Goal: Information Seeking & Learning: Learn about a topic

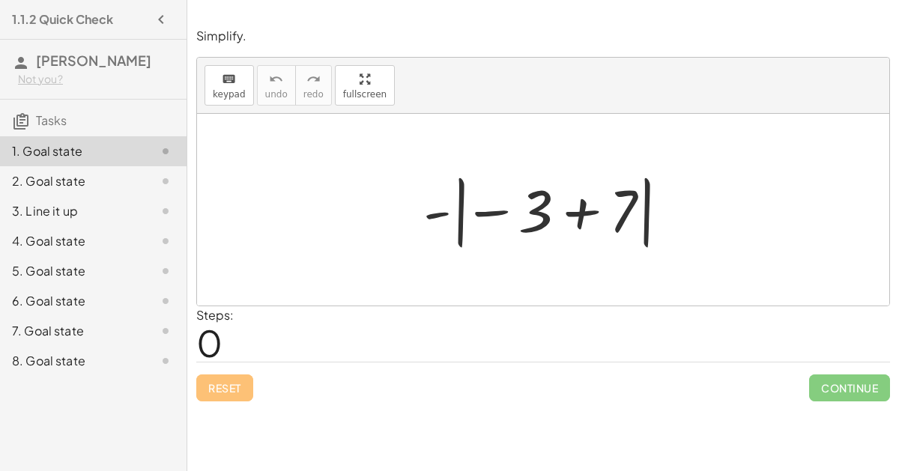
click at [516, 241] on div at bounding box center [549, 209] width 267 height 83
drag, startPoint x: 467, startPoint y: 214, endPoint x: 284, endPoint y: 180, distance: 186.5
click at [284, 180] on div "− 3 - | − 3 + 7 |" at bounding box center [543, 210] width 692 height 192
drag, startPoint x: 539, startPoint y: 212, endPoint x: 553, endPoint y: 320, distance: 108.7
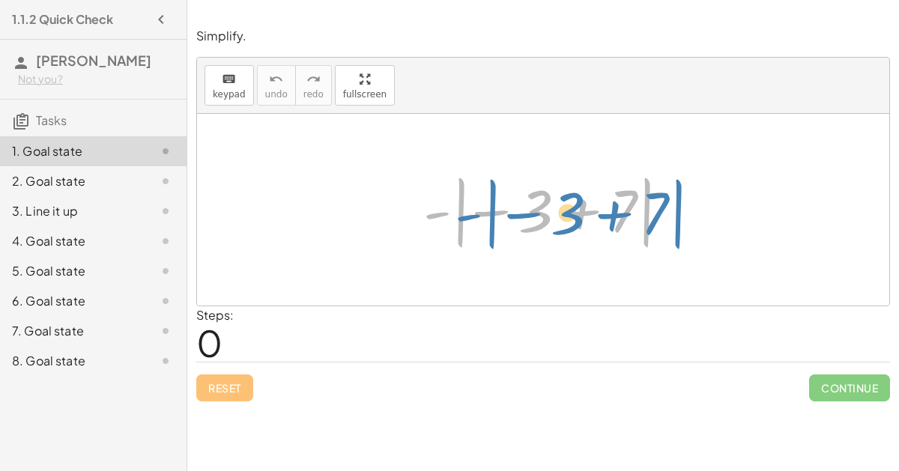
drag, startPoint x: 437, startPoint y: 208, endPoint x: 449, endPoint y: 202, distance: 12.7
click at [449, 202] on div at bounding box center [549, 209] width 267 height 83
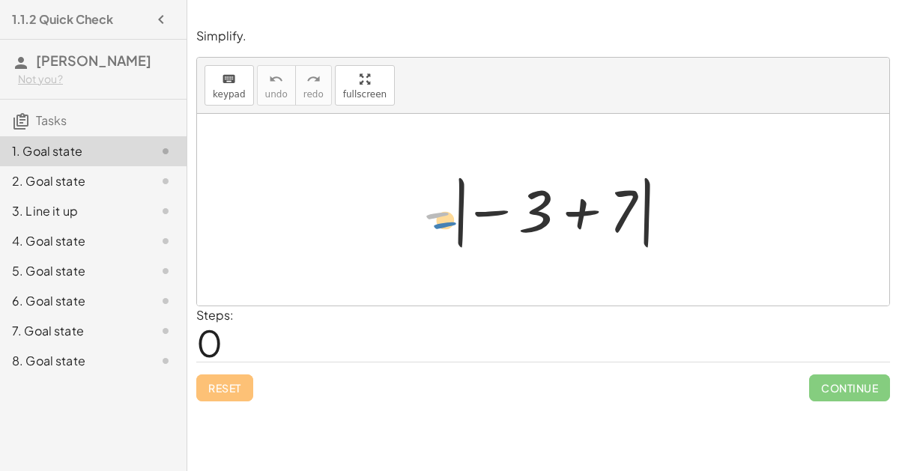
drag, startPoint x: 448, startPoint y: 204, endPoint x: 449, endPoint y: 197, distance: 7.6
click at [449, 197] on div at bounding box center [549, 209] width 267 height 83
click at [220, 342] on span "0" at bounding box center [209, 343] width 26 height 46
drag, startPoint x: 217, startPoint y: 341, endPoint x: 393, endPoint y: 344, distance: 176.0
click at [393, 344] on div "Steps: 0" at bounding box center [542, 333] width 693 height 55
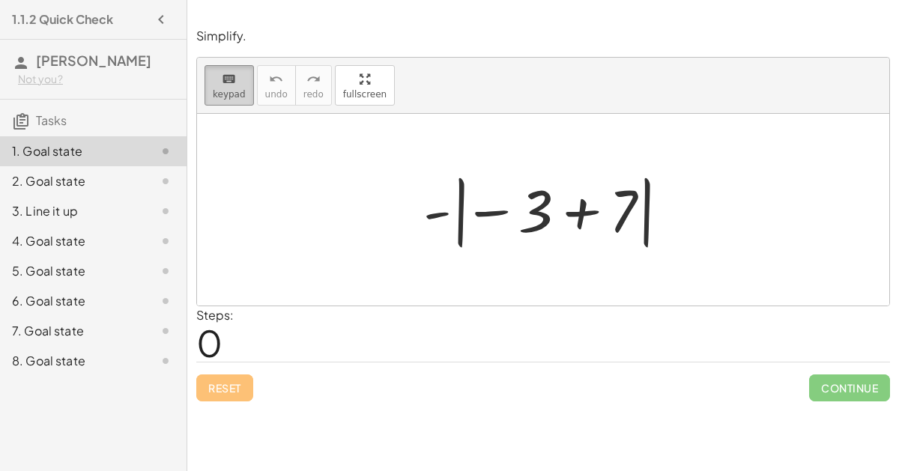
click at [231, 73] on icon "keyboard" at bounding box center [229, 79] width 14 height 18
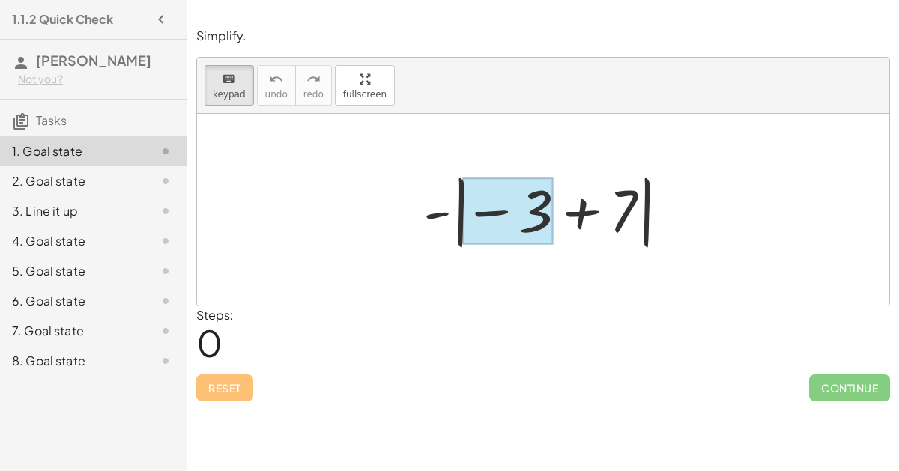
click at [527, 189] on div at bounding box center [508, 211] width 90 height 67
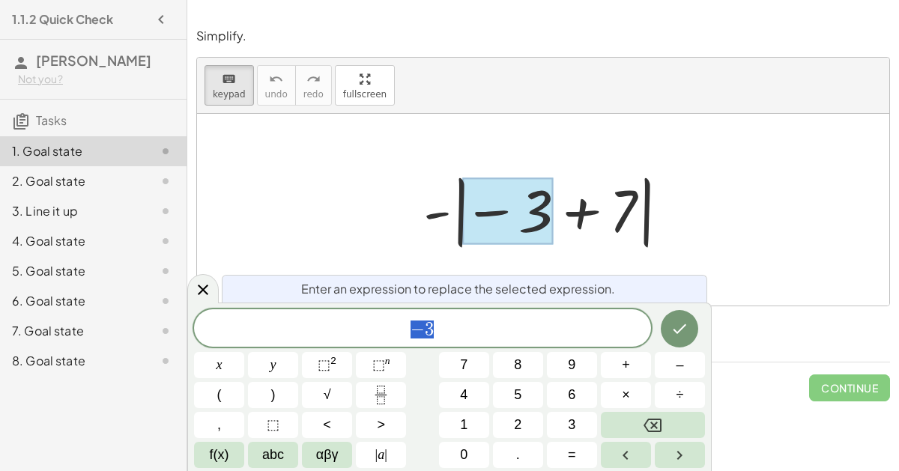
click at [568, 248] on div at bounding box center [549, 209] width 267 height 83
click at [593, 177] on div at bounding box center [549, 209] width 267 height 83
click at [578, 207] on div at bounding box center [549, 209] width 267 height 83
click at [213, 286] on div at bounding box center [202, 288] width 31 height 29
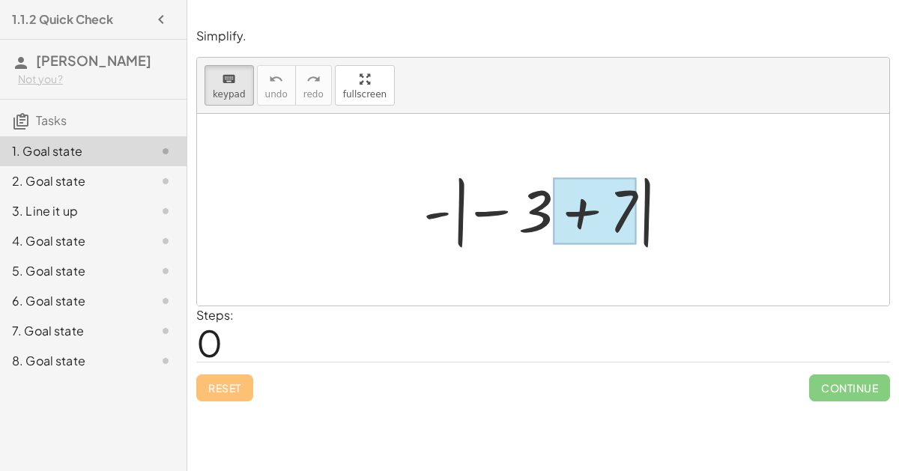
click at [619, 214] on div at bounding box center [595, 211] width 84 height 67
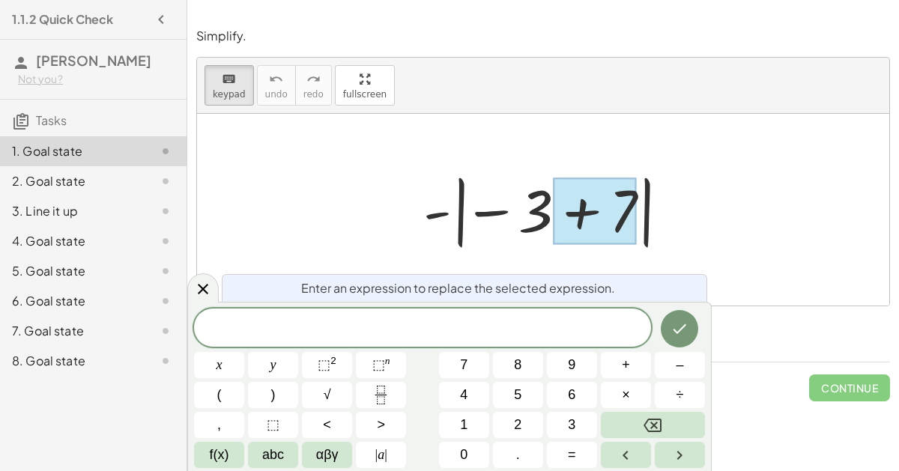
click at [619, 214] on div at bounding box center [595, 211] width 84 height 67
click at [458, 318] on div "​" at bounding box center [422, 327] width 457 height 37
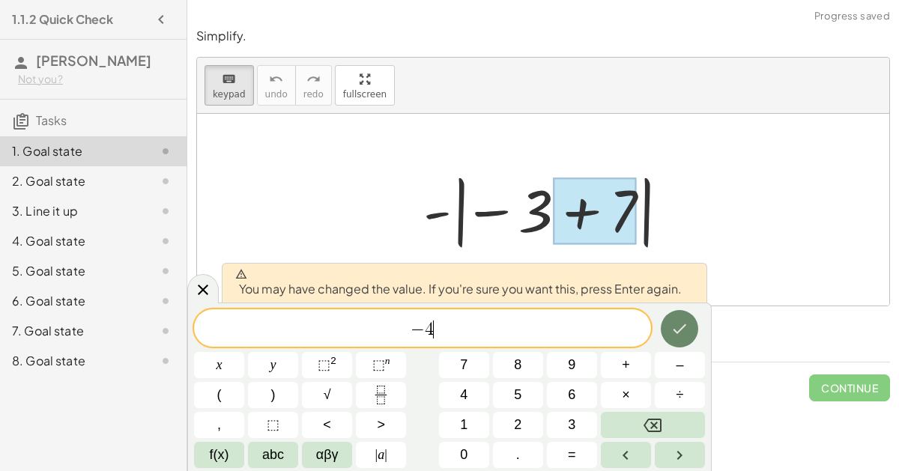
click at [666, 329] on button "Done" at bounding box center [678, 328] width 37 height 37
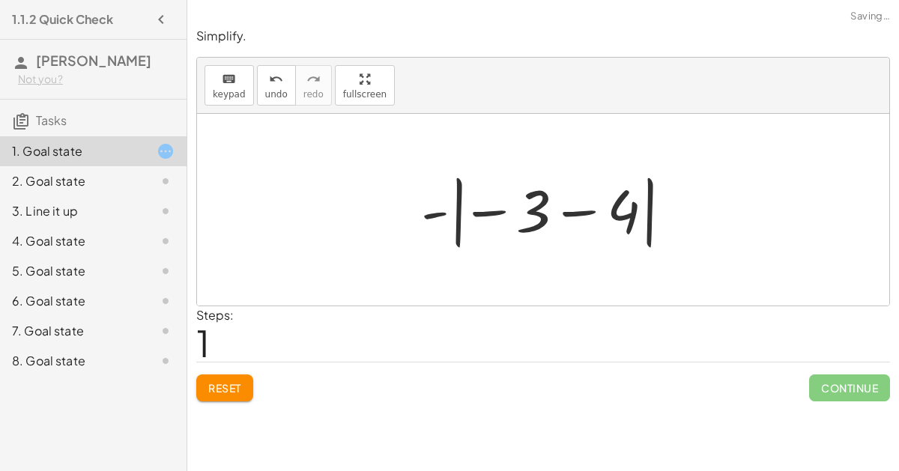
click at [541, 210] on div at bounding box center [549, 209] width 272 height 83
click at [535, 215] on div at bounding box center [549, 209] width 272 height 83
click at [222, 79] on icon "keyboard" at bounding box center [229, 79] width 14 height 18
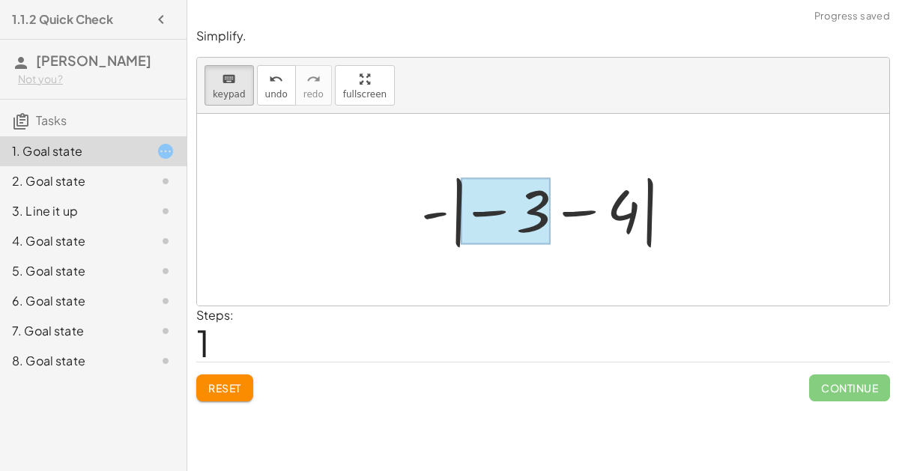
click at [505, 208] on div at bounding box center [506, 211] width 90 height 67
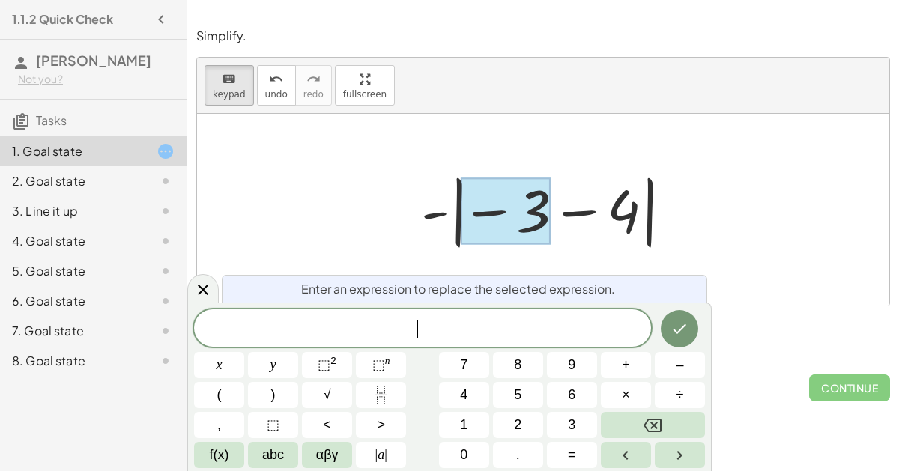
click at [514, 208] on div at bounding box center [506, 211] width 90 height 67
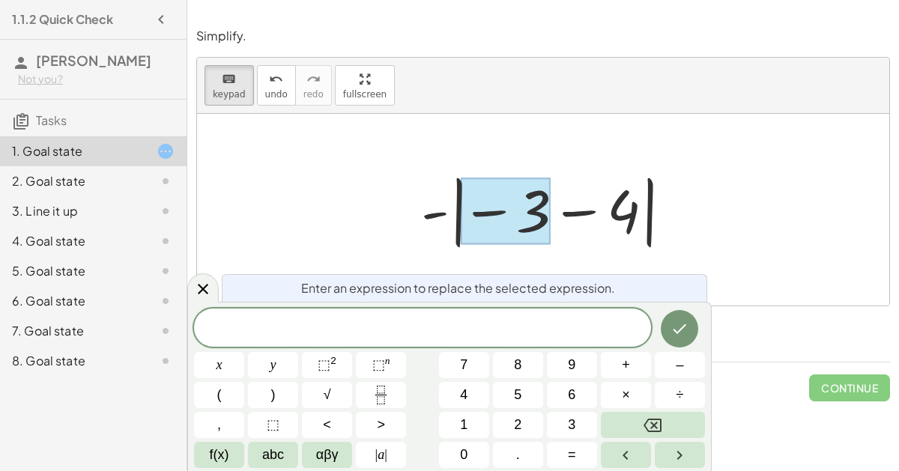
click at [514, 208] on div at bounding box center [506, 211] width 90 height 67
click at [333, 110] on div "keyboard keypad undo [PERSON_NAME] redo fullscreen" at bounding box center [543, 86] width 692 height 56
click at [332, 174] on div "keyboard keypad undo undo redo redo fullscreen - | − 3 + 7 | - | − 3 | − 4 ×" at bounding box center [543, 182] width 692 height 248
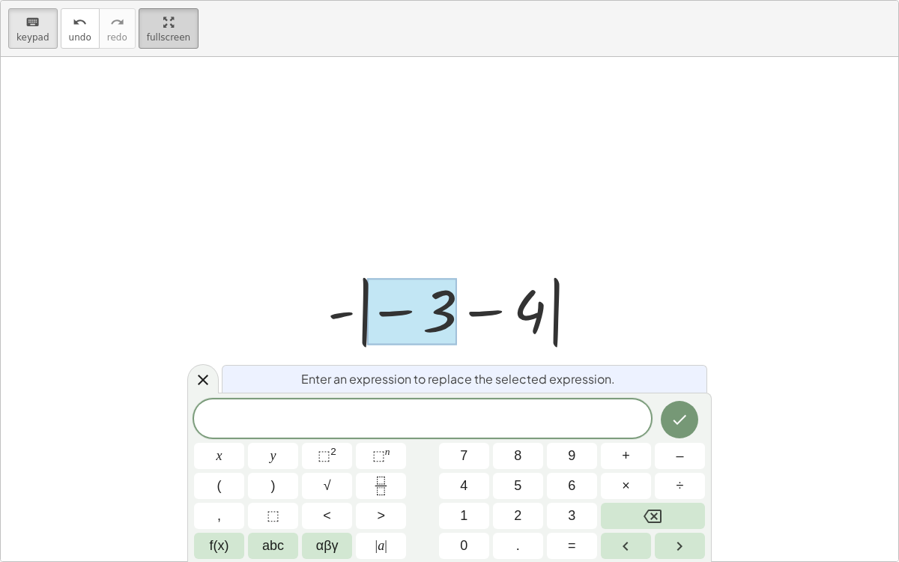
click at [157, 0] on html "1.1.2 Quick Check [PERSON_NAME] Not you? Tasks 1. Goal state 2. Goal state 3. L…" at bounding box center [449, 281] width 899 height 562
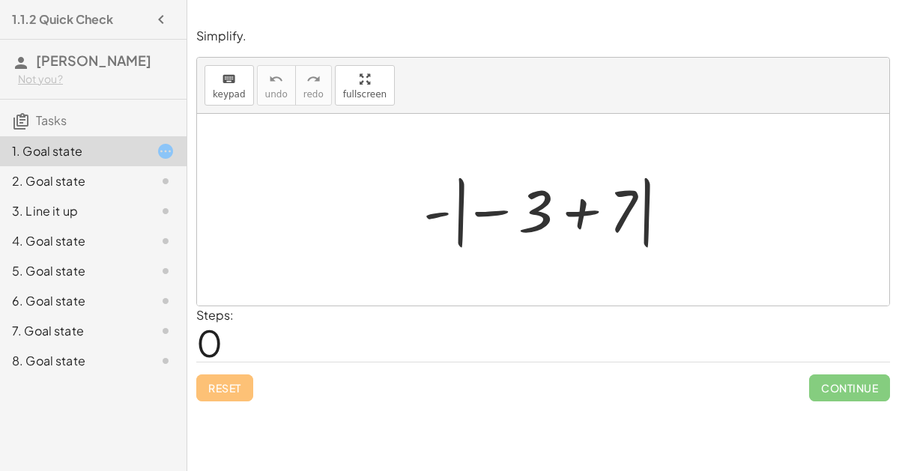
click at [359, 362] on div "Reset Continue" at bounding box center [542, 382] width 693 height 40
click at [209, 332] on span "0" at bounding box center [209, 343] width 26 height 46
click at [216, 341] on span "0" at bounding box center [209, 343] width 26 height 46
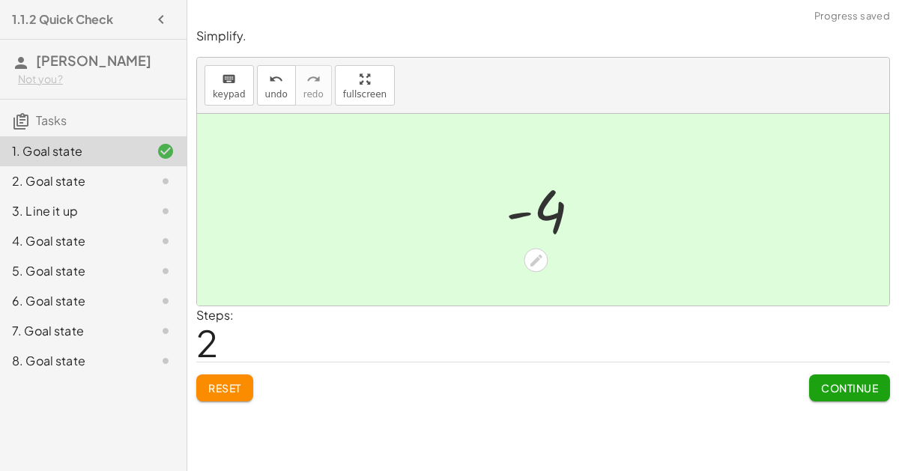
click at [840, 381] on span "Continue" at bounding box center [849, 387] width 57 height 13
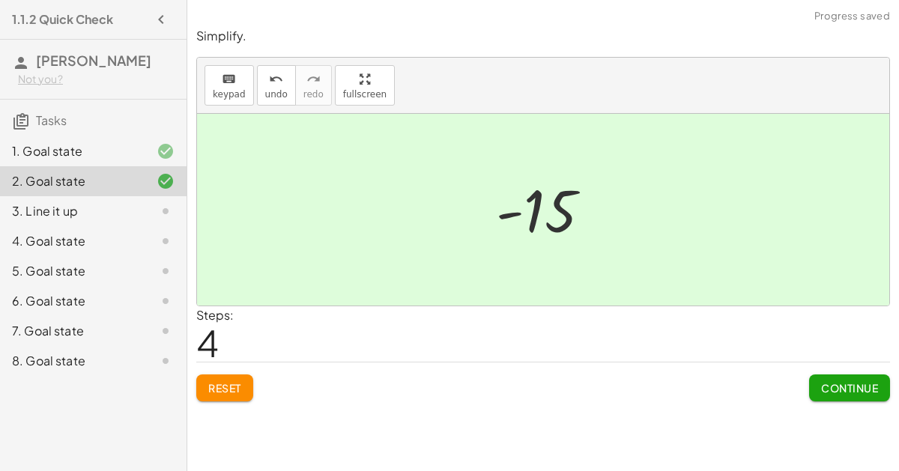
click at [842, 389] on span "Continue" at bounding box center [849, 387] width 57 height 13
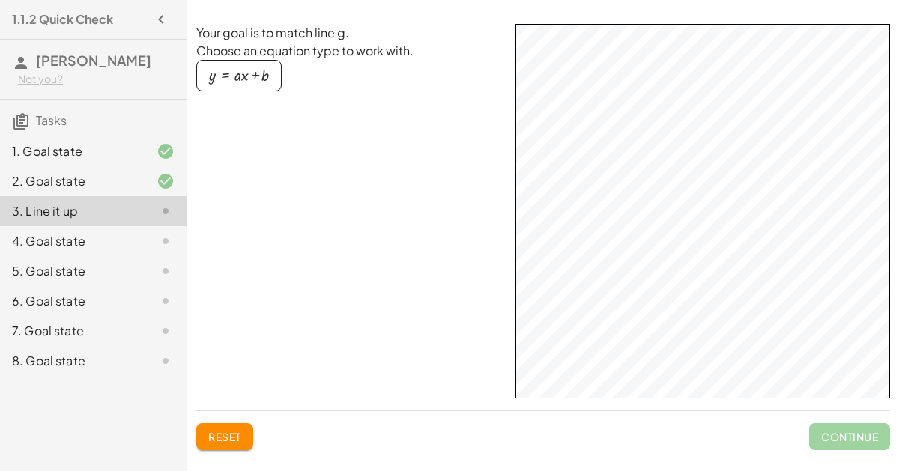
click at [0, 0] on div "Your goal is to match line g. Choose an equation type to work with. y = + · a ·…" at bounding box center [0, 0] width 0 height 0
click at [246, 73] on div "button" at bounding box center [239, 75] width 60 height 16
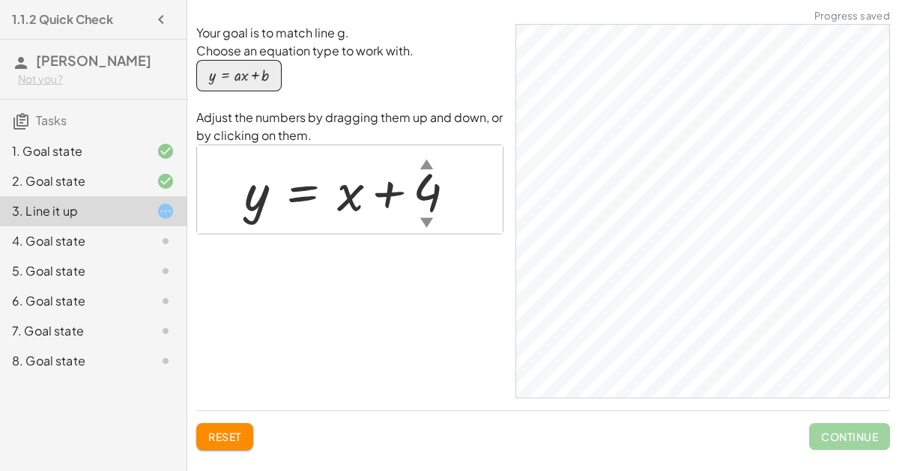
click at [245, 73] on div "button" at bounding box center [239, 75] width 60 height 16
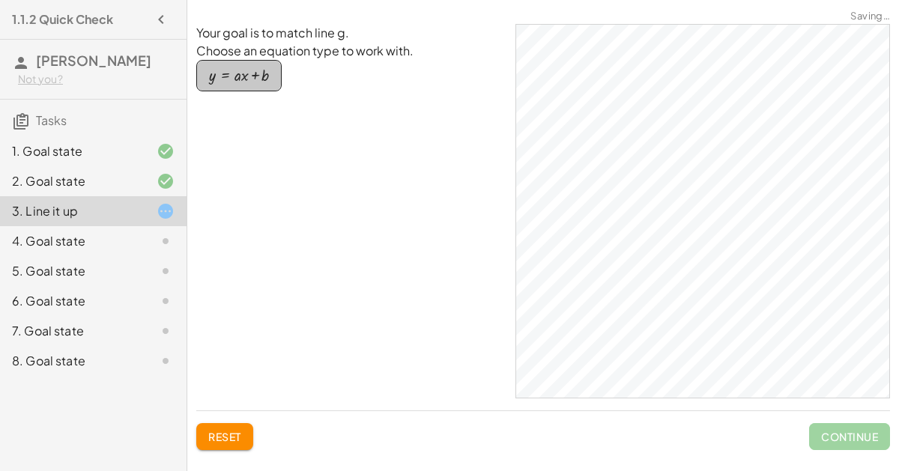
click at [245, 73] on div "button" at bounding box center [239, 75] width 60 height 16
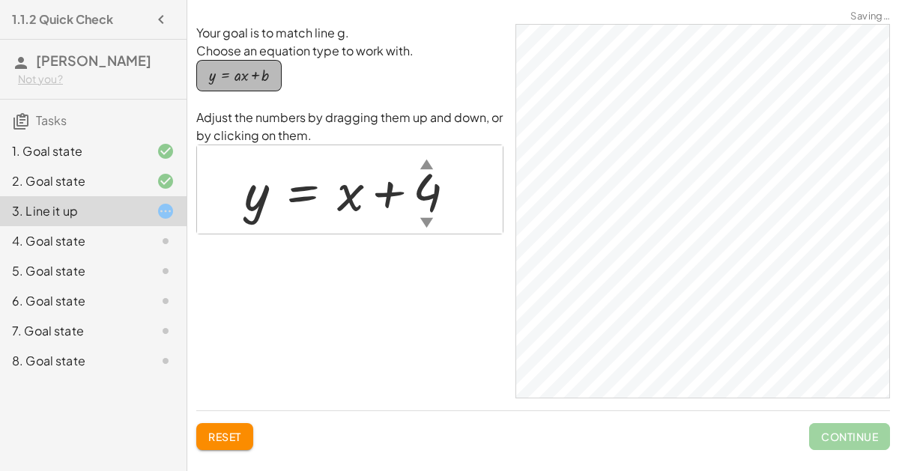
click at [245, 73] on div "button" at bounding box center [239, 75] width 60 height 16
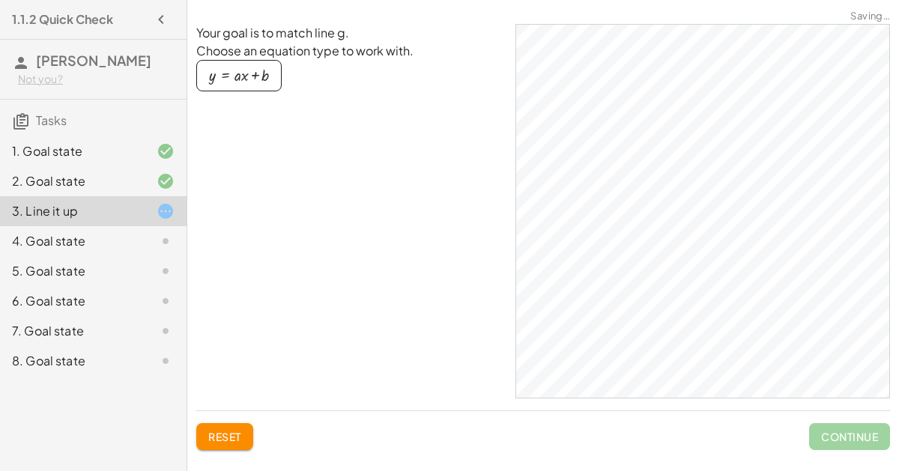
click at [245, 73] on div "button" at bounding box center [239, 75] width 60 height 16
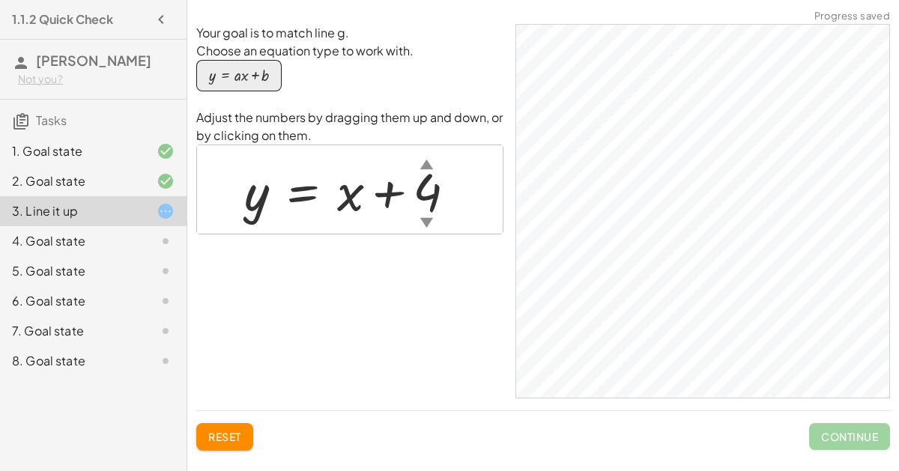
click at [425, 168] on div "▲" at bounding box center [426, 163] width 13 height 19
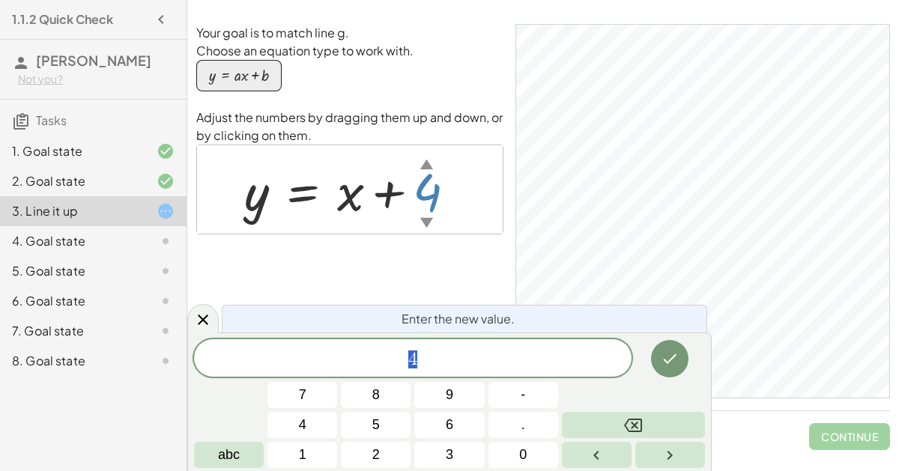
click at [433, 255] on div "Your goal is to match line g. Choose an equation type to work with. y = + · a ·…" at bounding box center [349, 211] width 307 height 374
click at [427, 356] on span "4" at bounding box center [412, 359] width 437 height 21
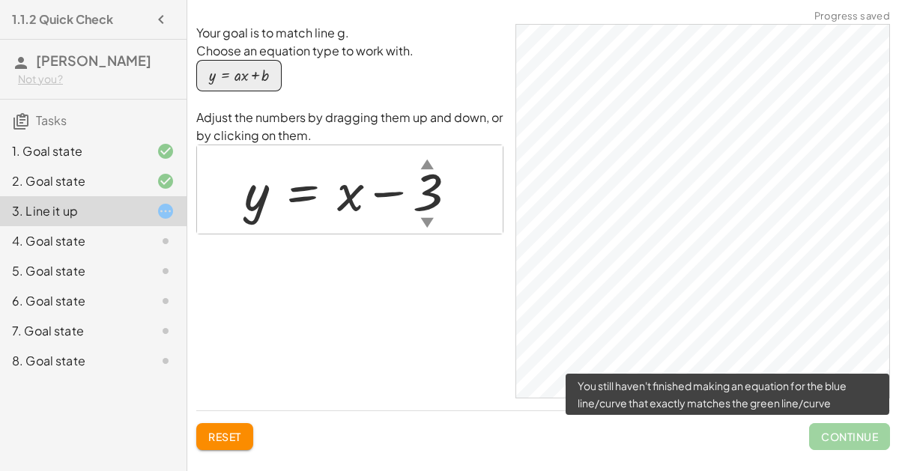
click at [848, 429] on span "Continue" at bounding box center [849, 436] width 81 height 27
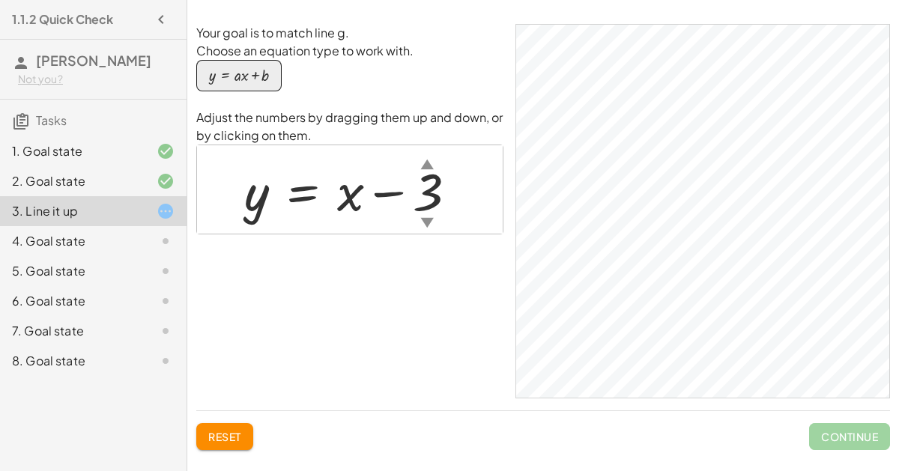
click at [248, 75] on div "button" at bounding box center [239, 75] width 60 height 16
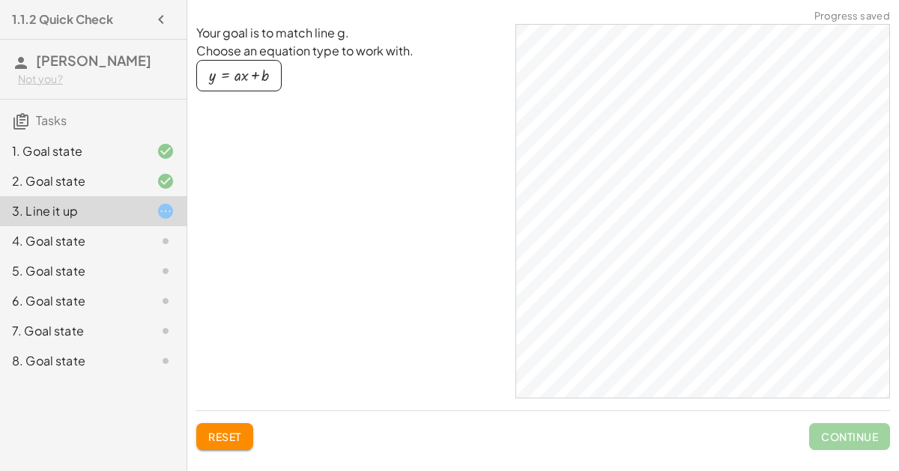
click at [249, 76] on div "button" at bounding box center [239, 75] width 60 height 16
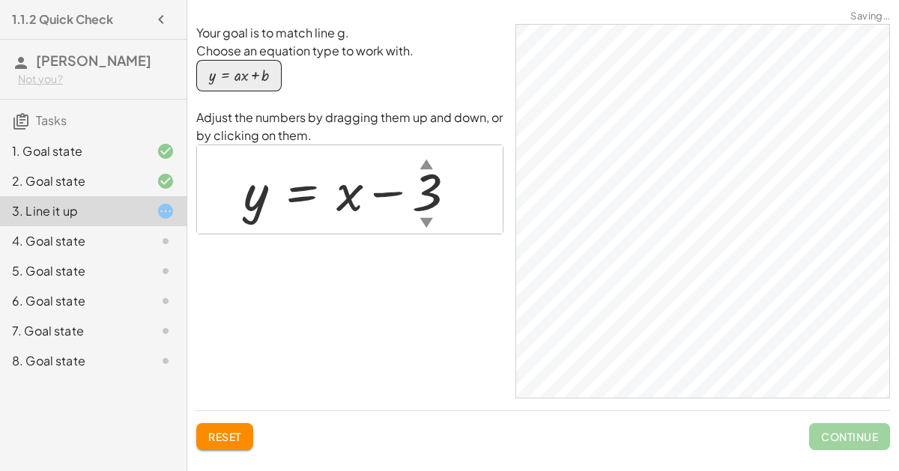
click at [463, 180] on div at bounding box center [356, 190] width 240 height 68
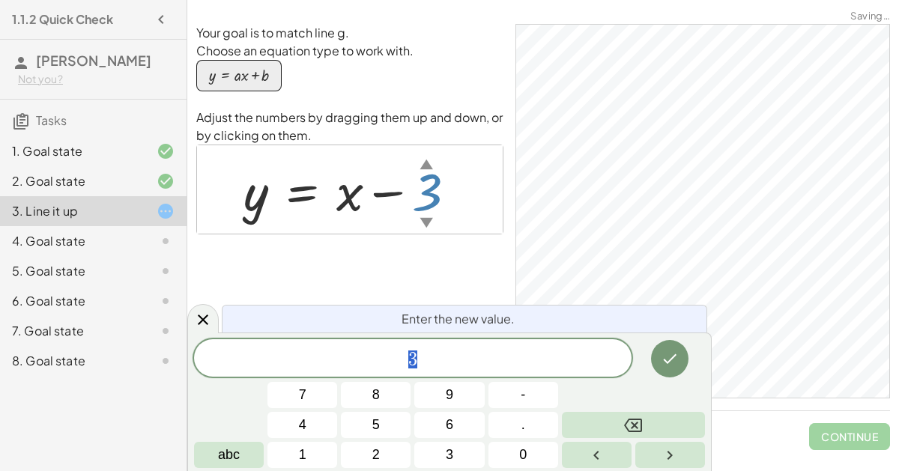
click at [422, 218] on div "▼" at bounding box center [425, 222] width 13 height 19
click at [196, 318] on icon at bounding box center [203, 320] width 18 height 18
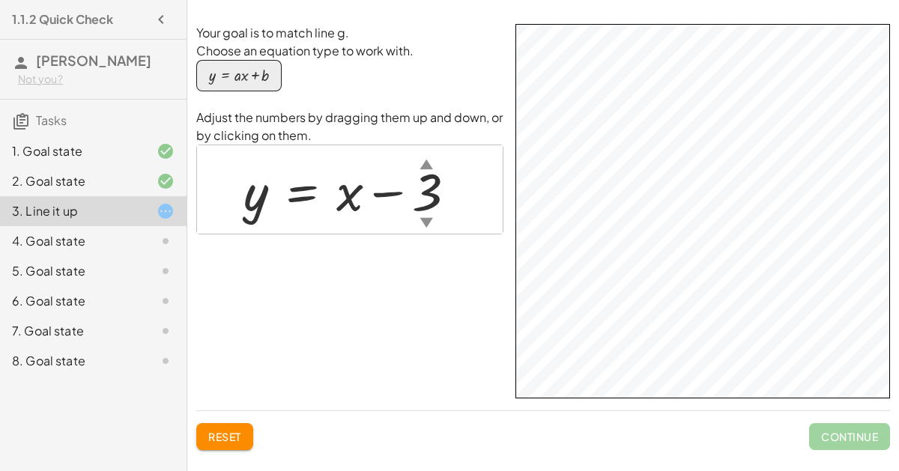
click at [0, 0] on div "Your goal is to match line g. Choose an equation type to work with. y = + · a ·…" at bounding box center [0, 0] width 0 height 0
click at [425, 221] on div "▼" at bounding box center [425, 222] width 13 height 19
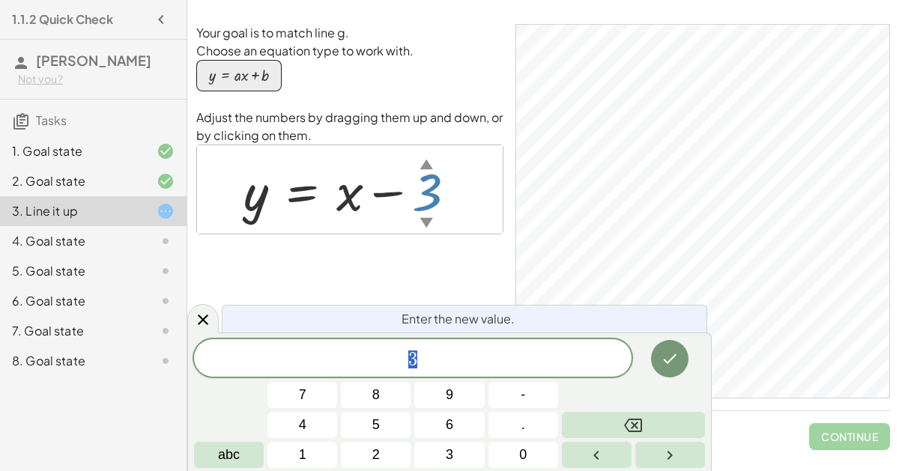
click at [425, 223] on div "▼" at bounding box center [425, 222] width 13 height 19
click at [355, 408] on button "8" at bounding box center [376, 395] width 70 height 26
click at [677, 348] on button "Done" at bounding box center [669, 358] width 37 height 37
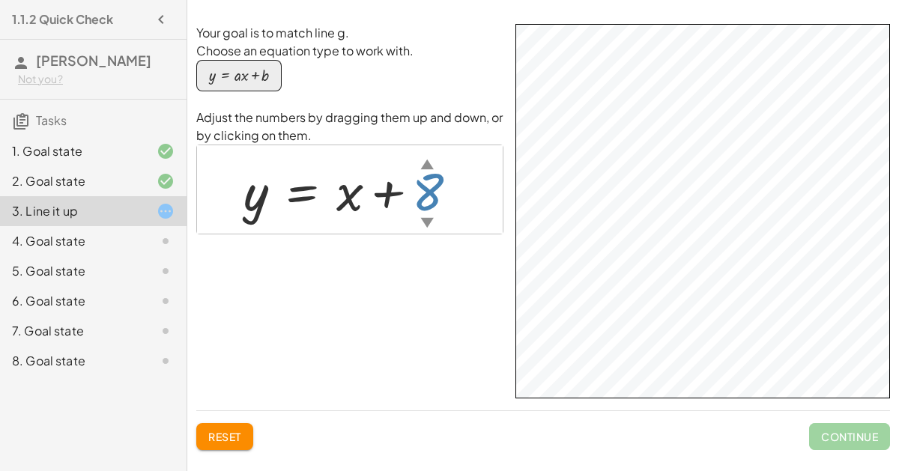
click at [438, 175] on div at bounding box center [356, 190] width 241 height 68
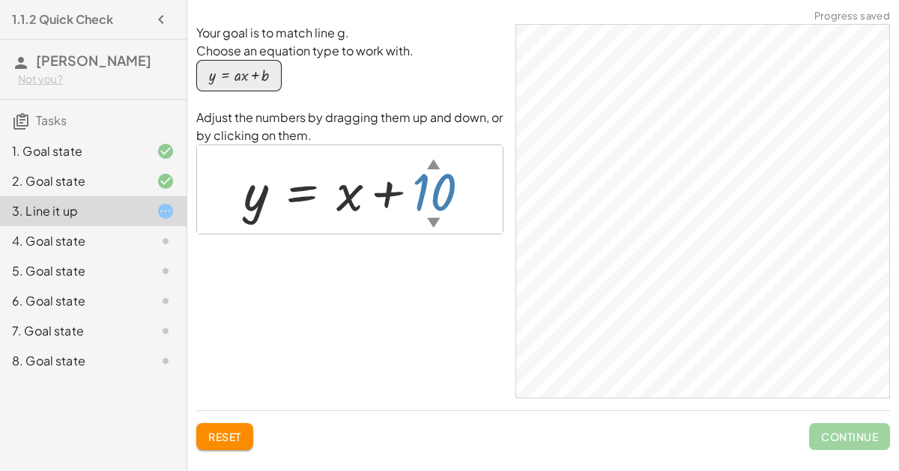
click at [431, 219] on div "▼" at bounding box center [433, 222] width 13 height 19
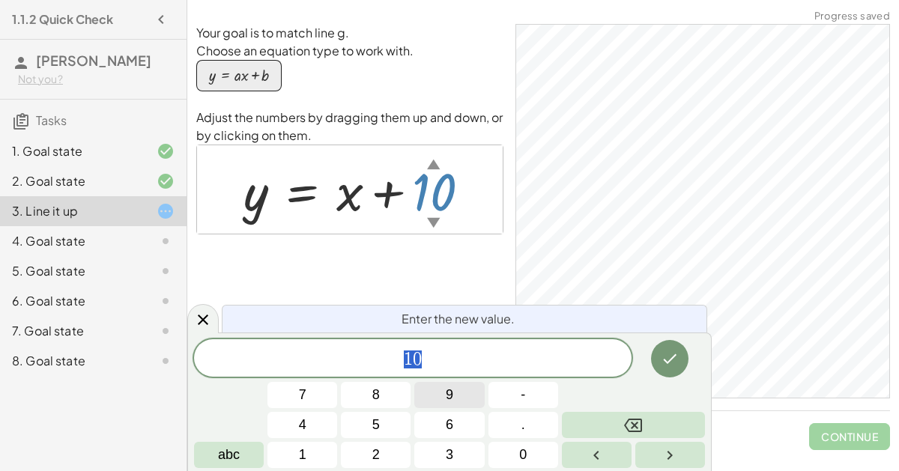
click at [464, 397] on button "9" at bounding box center [449, 395] width 70 height 26
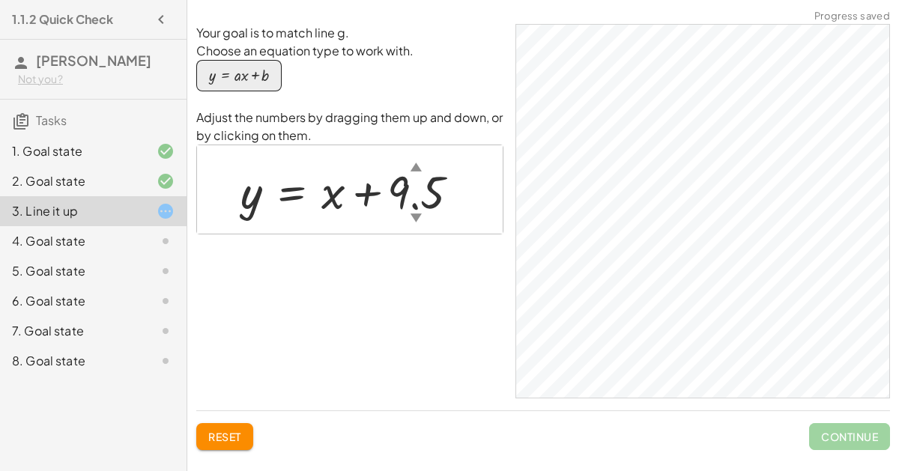
click at [423, 161] on div at bounding box center [356, 190] width 246 height 61
click at [424, 162] on div at bounding box center [338, 190] width 210 height 61
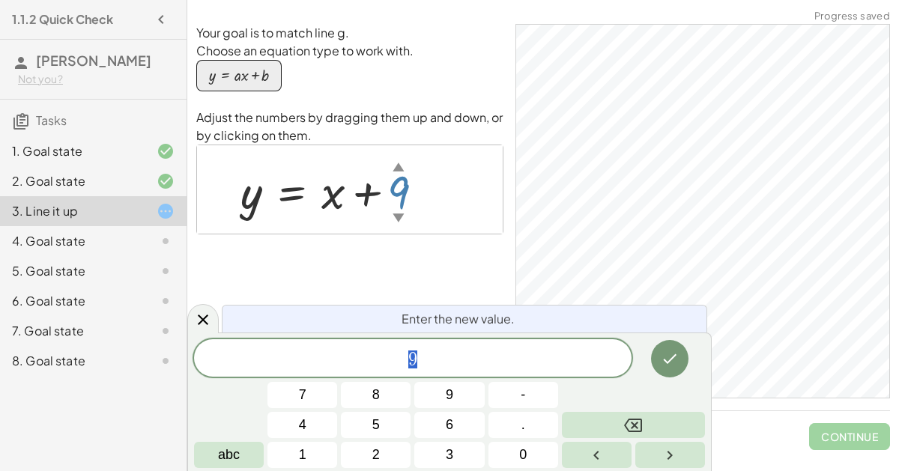
click at [406, 180] on div at bounding box center [338, 190] width 210 height 61
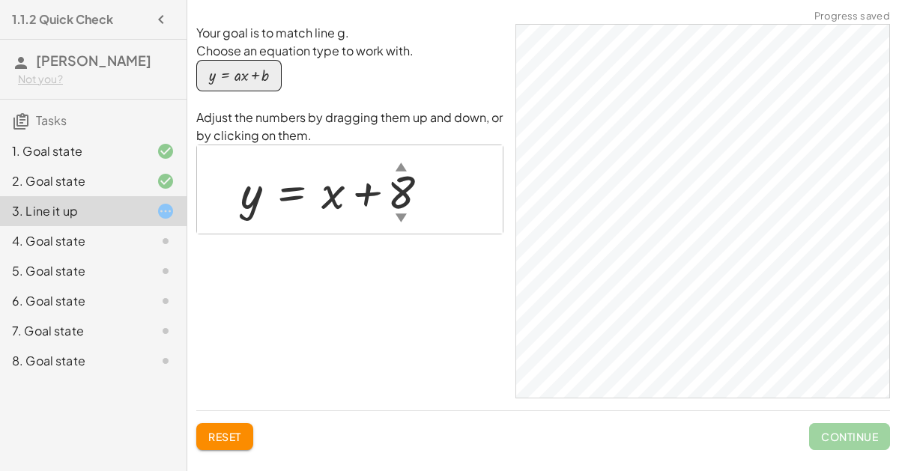
click at [401, 211] on div "▼" at bounding box center [400, 218] width 11 height 16
click at [422, 192] on div at bounding box center [355, 190] width 245 height 61
click at [425, 180] on div at bounding box center [357, 190] width 249 height 61
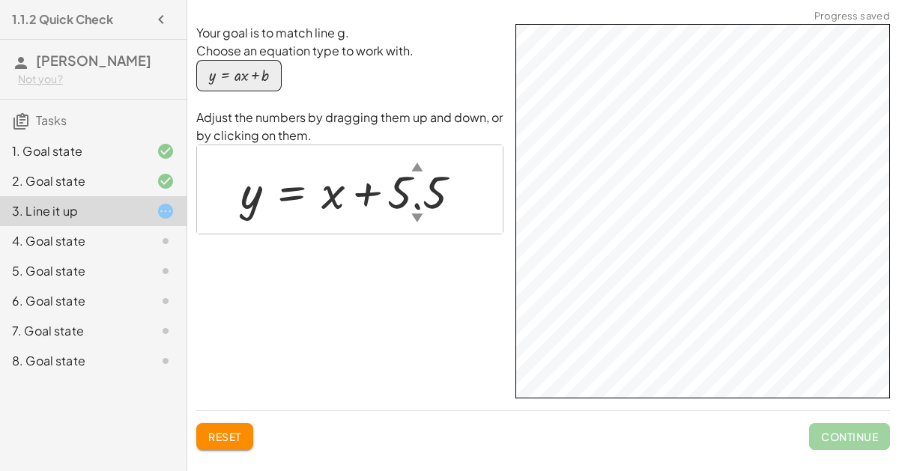
click at [873, 0] on html "1.1.2 Quick Check Camille Akerberg Not you? Tasks 1. Goal state 2. Goal state 3…" at bounding box center [449, 235] width 899 height 471
click at [0, 0] on div "Your goal is to match line g. Choose an equation type to work with. y = + · a ·…" at bounding box center [0, 0] width 0 height 0
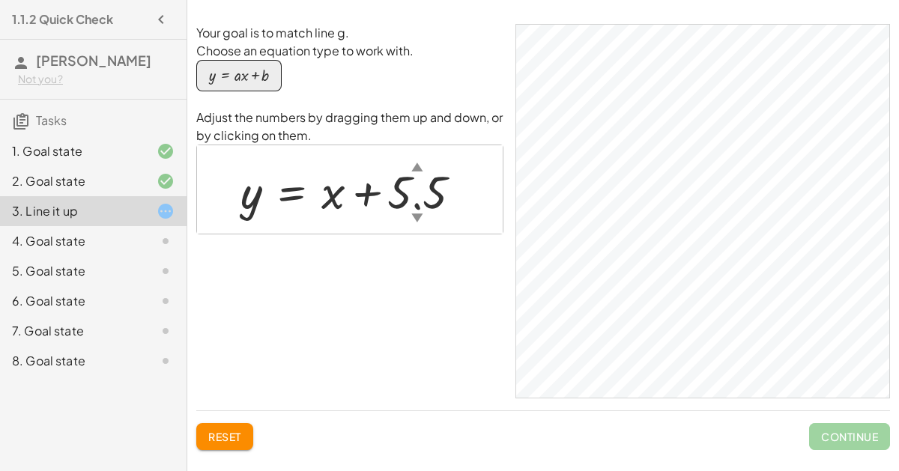
click at [35, 245] on div "4. Goal state" at bounding box center [72, 241] width 121 height 18
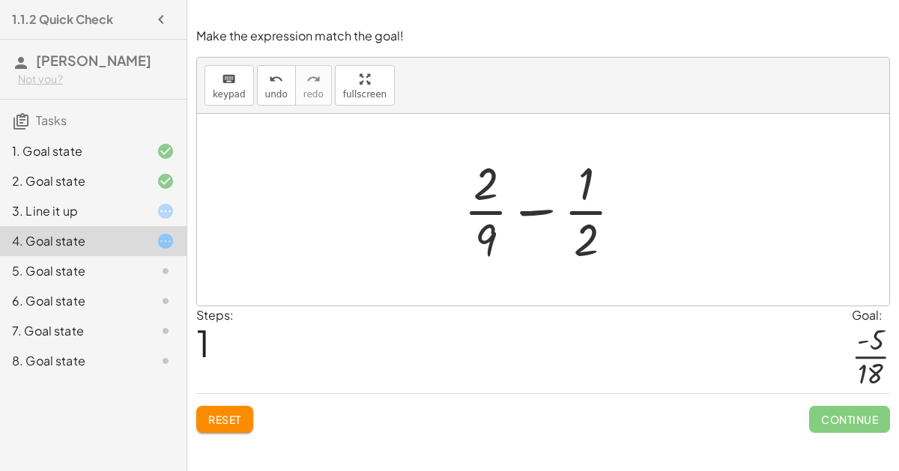
click at [486, 191] on div at bounding box center [549, 209] width 186 height 115
click at [589, 197] on div at bounding box center [549, 209] width 186 height 115
click at [574, 215] on div at bounding box center [549, 209] width 186 height 115
click at [245, 76] on button "keyboard keypad" at bounding box center [228, 85] width 49 height 40
click at [222, 79] on icon "keyboard" at bounding box center [229, 79] width 14 height 18
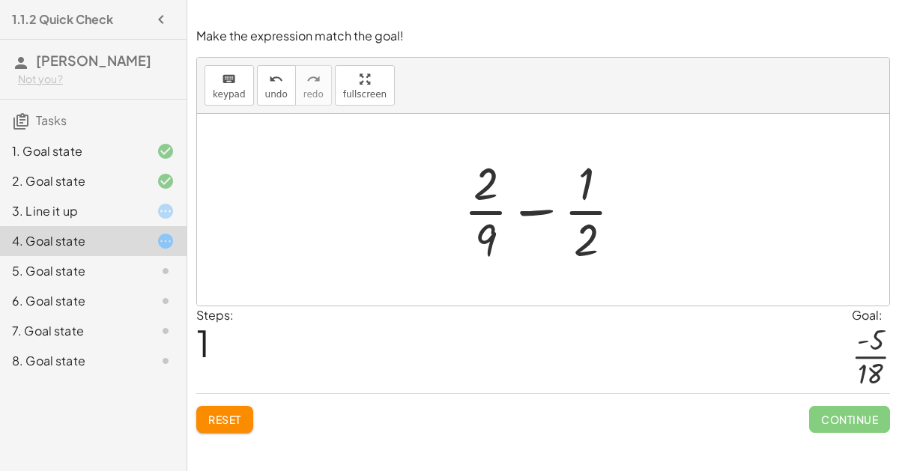
click at [481, 224] on div at bounding box center [549, 209] width 186 height 115
click at [496, 237] on div at bounding box center [549, 209] width 186 height 115
click at [216, 82] on div "keyboard" at bounding box center [229, 79] width 33 height 18
click at [487, 195] on div at bounding box center [485, 183] width 25 height 52
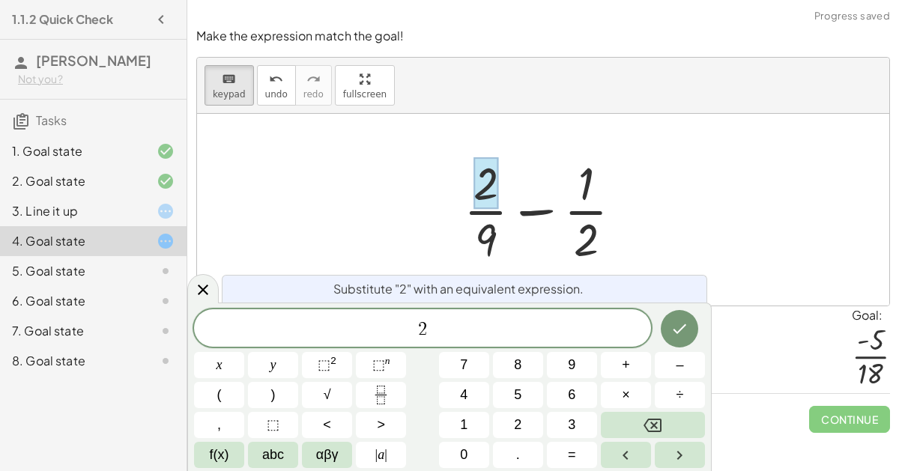
click at [492, 234] on div at bounding box center [549, 209] width 186 height 115
click at [480, 201] on div at bounding box center [485, 183] width 25 height 52
click at [574, 195] on div at bounding box center [549, 209] width 186 height 115
click at [202, 285] on icon at bounding box center [203, 290] width 18 height 18
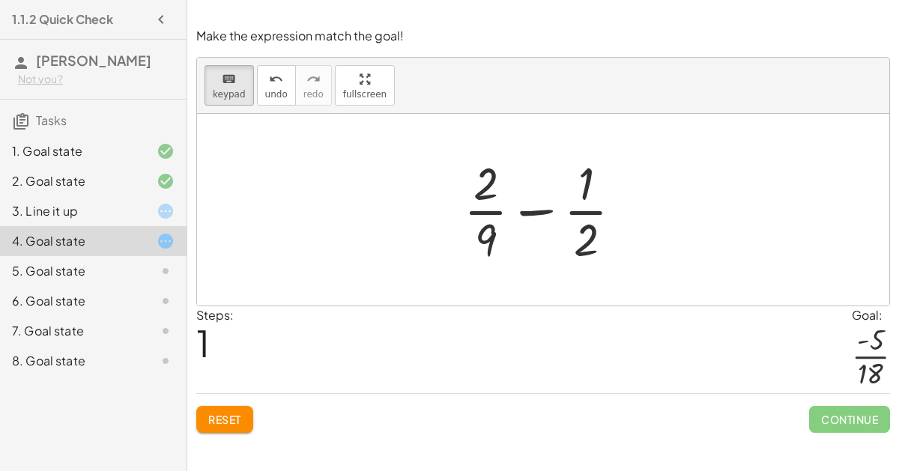
click at [457, 217] on div at bounding box center [549, 209] width 186 height 115
click at [480, 228] on div at bounding box center [486, 239] width 22 height 52
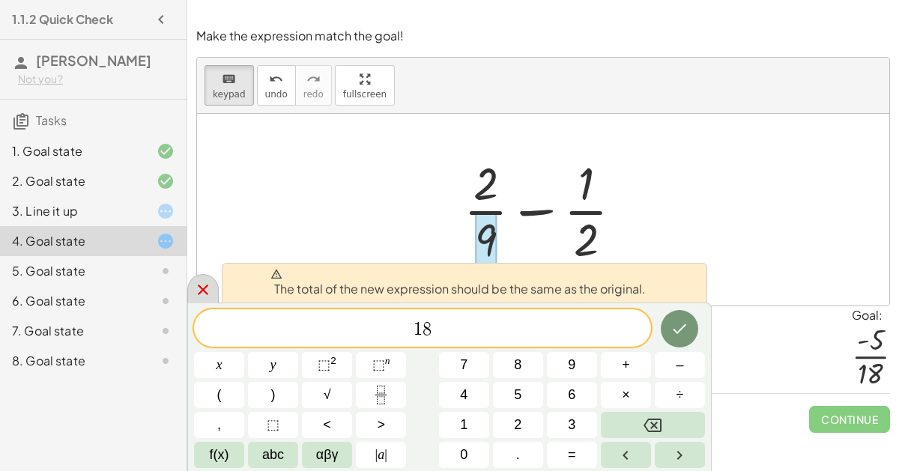
click at [199, 294] on icon at bounding box center [203, 290] width 18 height 18
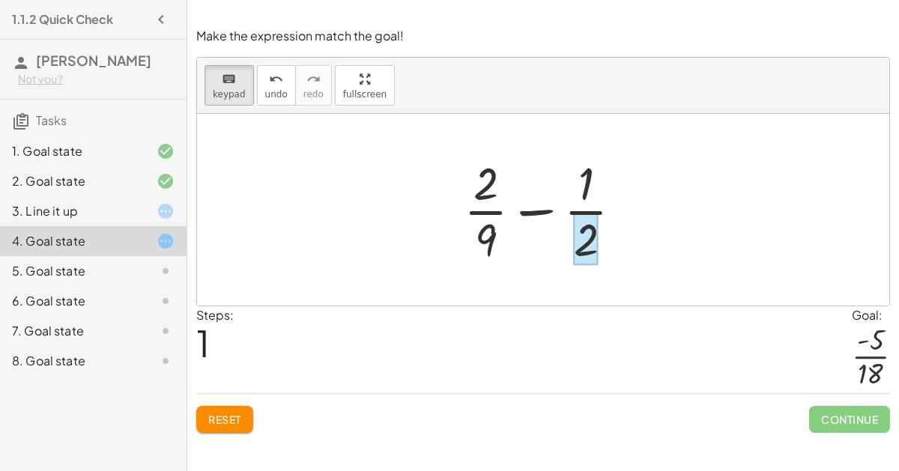
drag, startPoint x: 487, startPoint y: 246, endPoint x: 589, endPoint y: 248, distance: 102.6
click at [589, 246] on div at bounding box center [586, 239] width 25 height 52
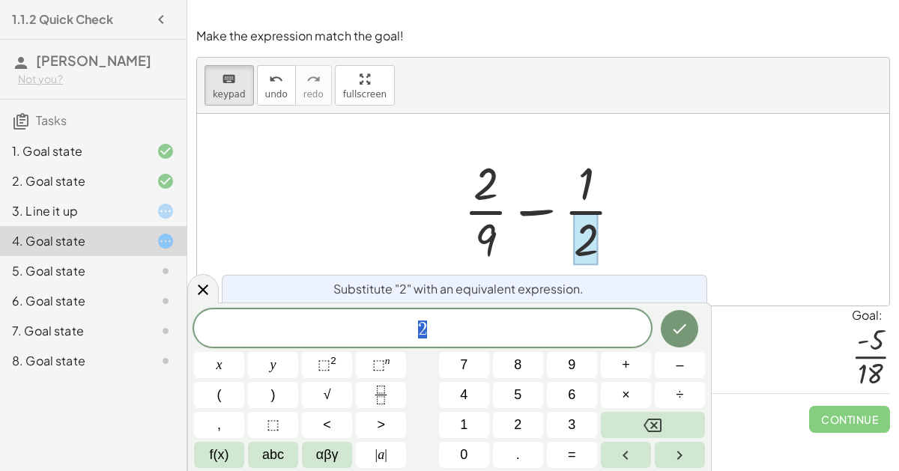
click at [529, 267] on div "+ · 2 · 9 + ( - · 1 · 2 ) + · 2 · 9 · 1 · 2 −" at bounding box center [543, 209] width 204 height 123
click at [532, 263] on div at bounding box center [549, 209] width 186 height 115
click at [565, 368] on button "9" at bounding box center [572, 365] width 50 height 26
click at [533, 336] on span "​ 2" at bounding box center [422, 329] width 457 height 21
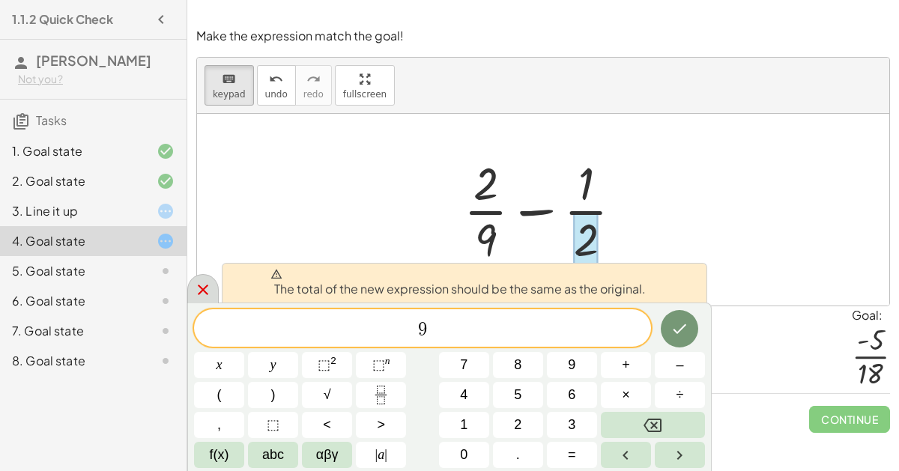
click at [204, 283] on icon at bounding box center [203, 290] width 18 height 18
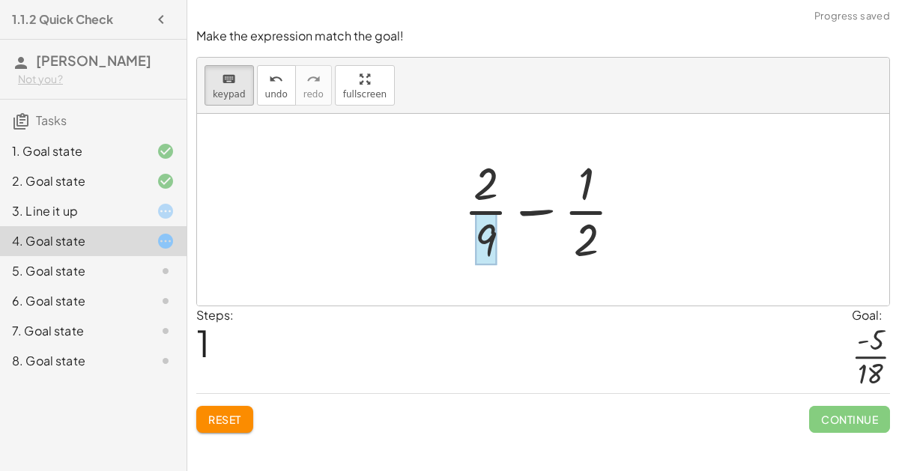
click at [583, 235] on div at bounding box center [549, 209] width 186 height 115
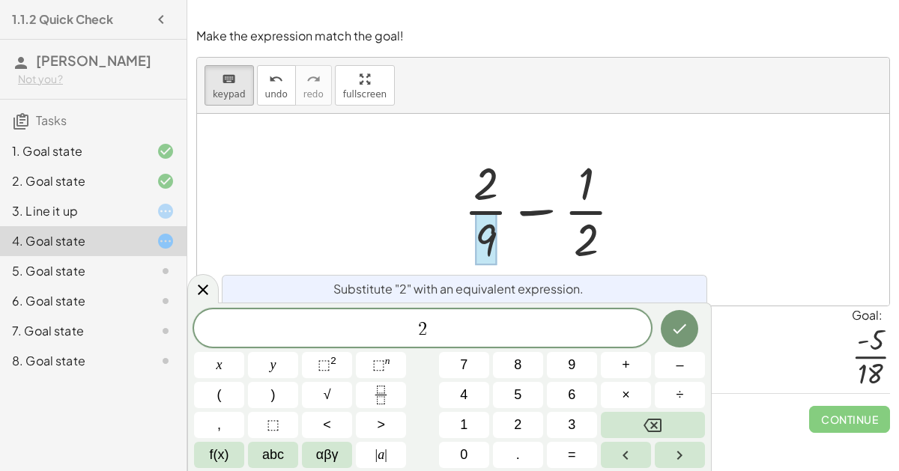
drag, startPoint x: 486, startPoint y: 233, endPoint x: 458, endPoint y: 229, distance: 28.7
click at [458, 229] on div at bounding box center [549, 209] width 186 height 115
click at [667, 324] on button "Done" at bounding box center [678, 328] width 37 height 37
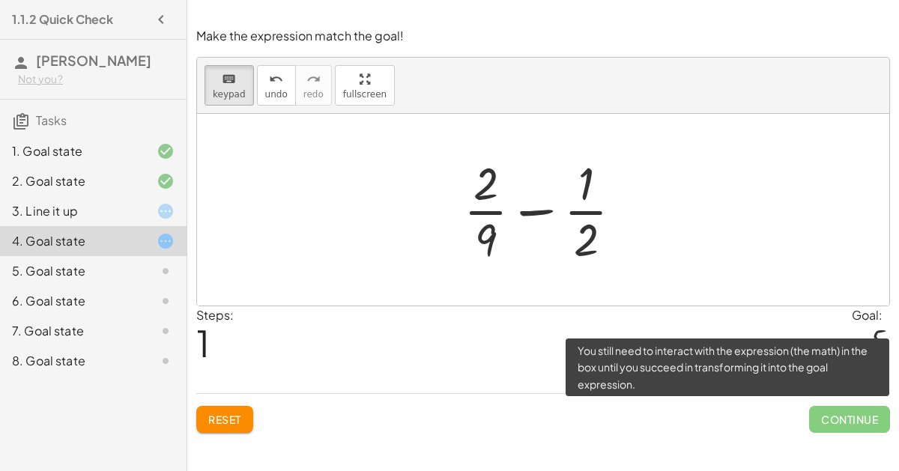
click at [824, 416] on span "Continue" at bounding box center [849, 419] width 81 height 27
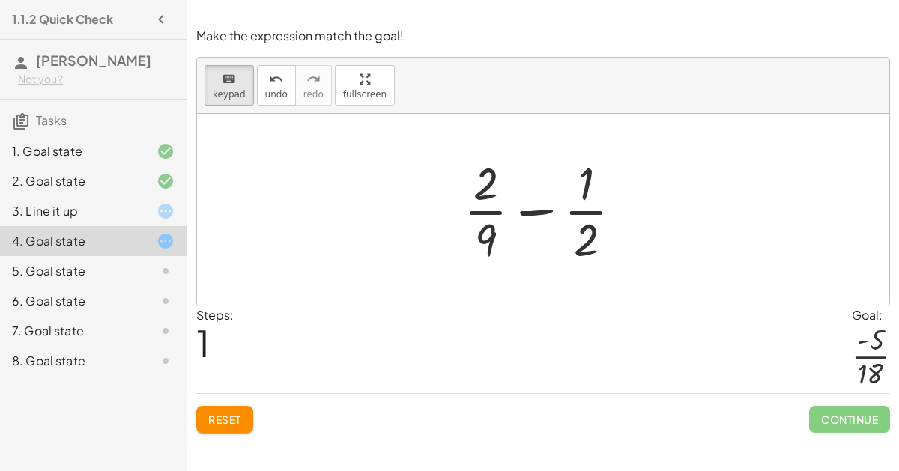
click at [77, 249] on div "4. Goal state" at bounding box center [72, 241] width 121 height 18
click at [73, 273] on div "5. Goal state" at bounding box center [72, 271] width 121 height 18
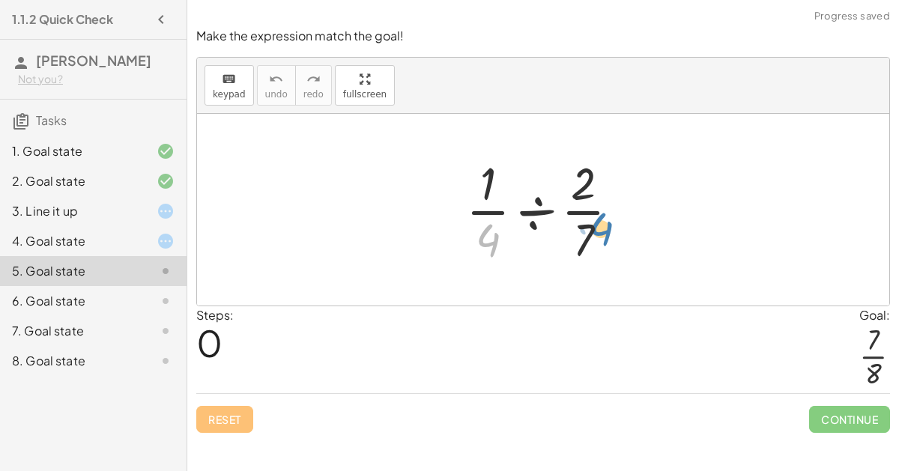
drag, startPoint x: 485, startPoint y: 230, endPoint x: 597, endPoint y: 219, distance: 112.9
click at [597, 219] on div at bounding box center [548, 209] width 180 height 115
drag, startPoint x: 583, startPoint y: 175, endPoint x: 499, endPoint y: 229, distance: 99.7
click at [499, 229] on div at bounding box center [548, 209] width 180 height 115
drag, startPoint x: 476, startPoint y: 166, endPoint x: 578, endPoint y: 222, distance: 116.3
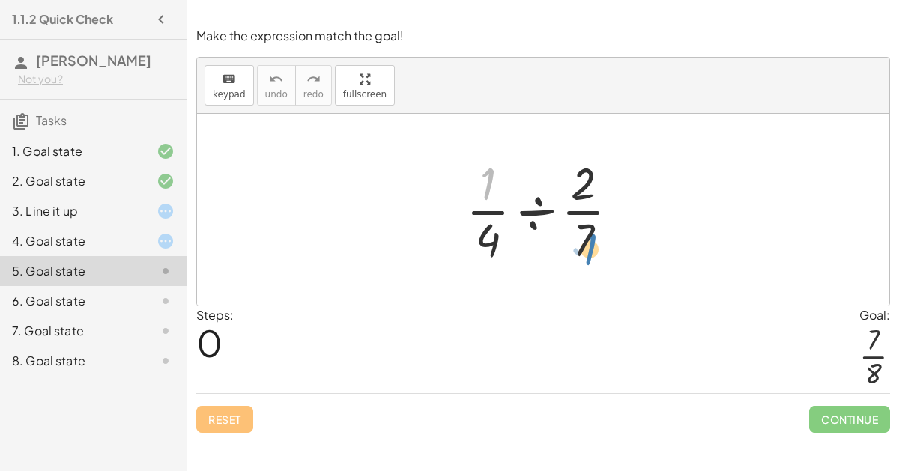
click at [578, 222] on div at bounding box center [548, 209] width 180 height 115
drag, startPoint x: 580, startPoint y: 235, endPoint x: 483, endPoint y: 172, distance: 115.3
click at [483, 172] on div at bounding box center [548, 209] width 180 height 115
drag, startPoint x: 583, startPoint y: 180, endPoint x: 474, endPoint y: 248, distance: 128.8
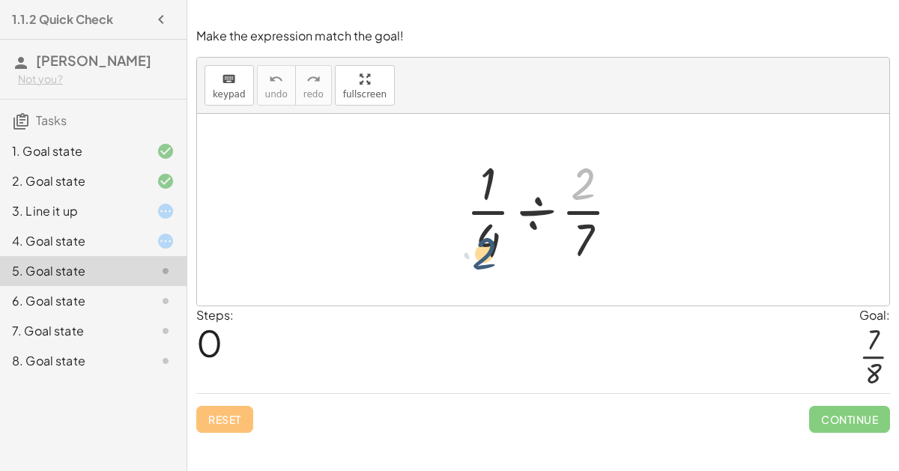
click at [474, 248] on div at bounding box center [548, 209] width 180 height 115
drag, startPoint x: 485, startPoint y: 239, endPoint x: 582, endPoint y: 186, distance: 110.3
click at [582, 186] on div at bounding box center [548, 209] width 180 height 115
click at [531, 210] on div at bounding box center [548, 209] width 180 height 115
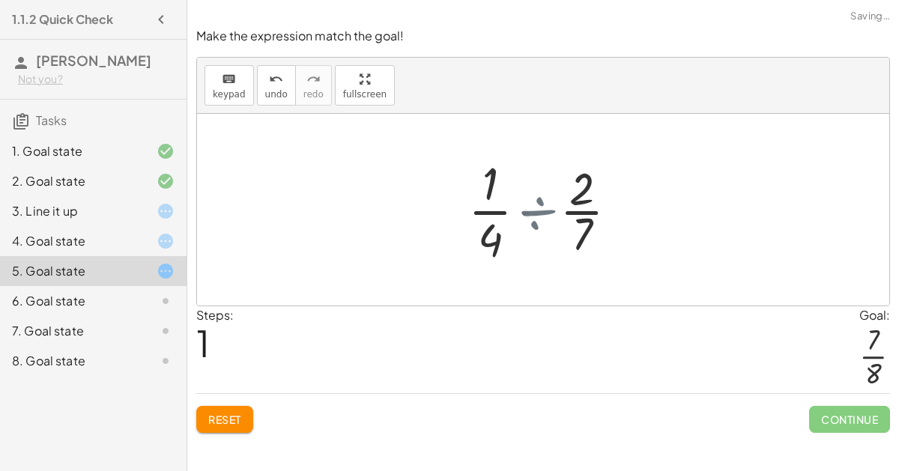
click at [532, 210] on div at bounding box center [549, 209] width 144 height 115
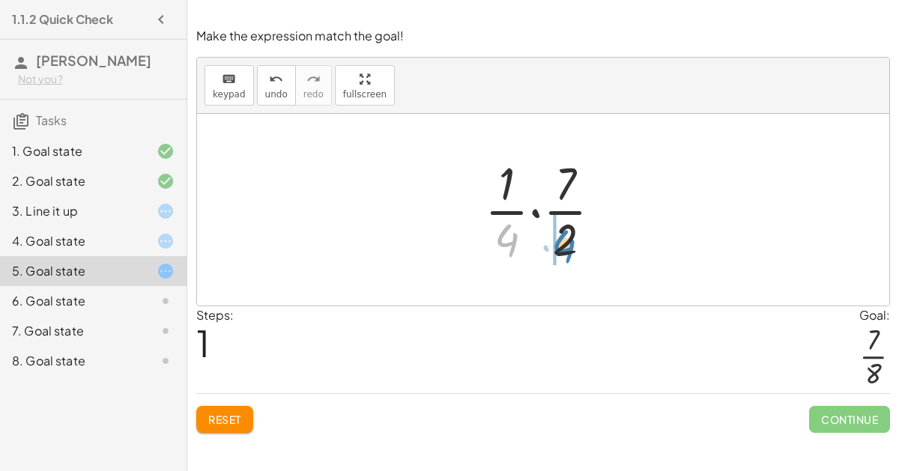
drag, startPoint x: 515, startPoint y: 239, endPoint x: 569, endPoint y: 243, distance: 54.0
click at [569, 243] on div at bounding box center [549, 209] width 144 height 115
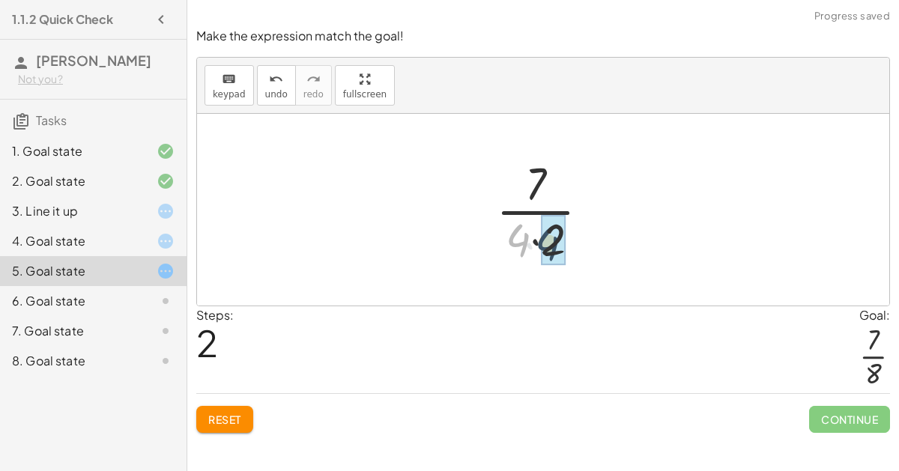
drag, startPoint x: 523, startPoint y: 236, endPoint x: 550, endPoint y: 238, distance: 27.1
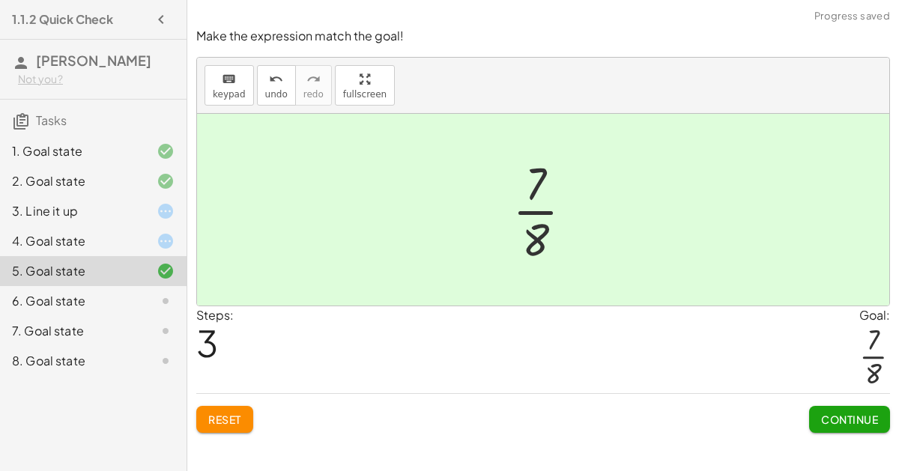
click at [870, 416] on span "Continue" at bounding box center [849, 419] width 57 height 13
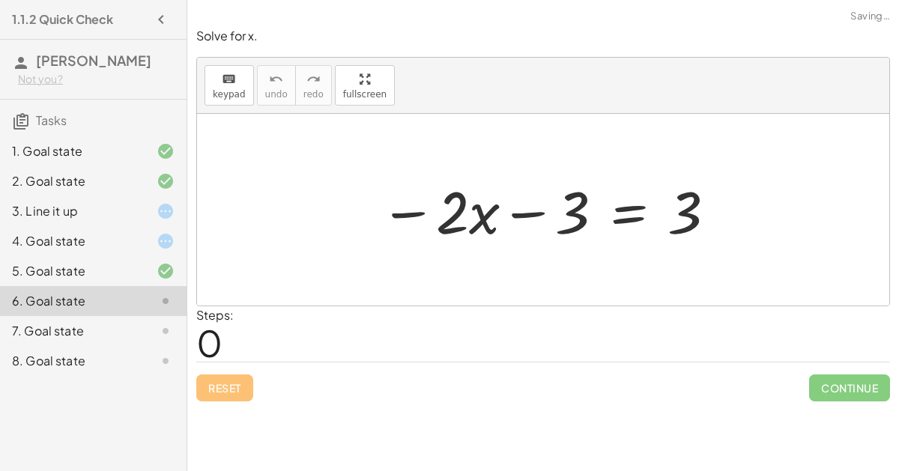
click at [453, 216] on div at bounding box center [548, 209] width 353 height 77
drag, startPoint x: 455, startPoint y: 216, endPoint x: 569, endPoint y: 213, distance: 114.6
click at [569, 213] on div at bounding box center [548, 209] width 353 height 77
drag, startPoint x: 535, startPoint y: 208, endPoint x: 661, endPoint y: 220, distance: 127.1
click at [661, 220] on div at bounding box center [548, 209] width 353 height 77
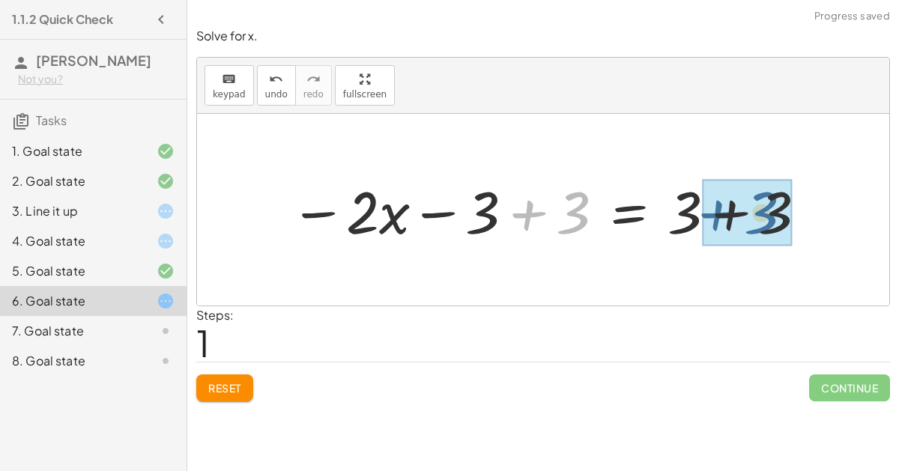
drag, startPoint x: 559, startPoint y: 207, endPoint x: 747, endPoint y: 206, distance: 188.7
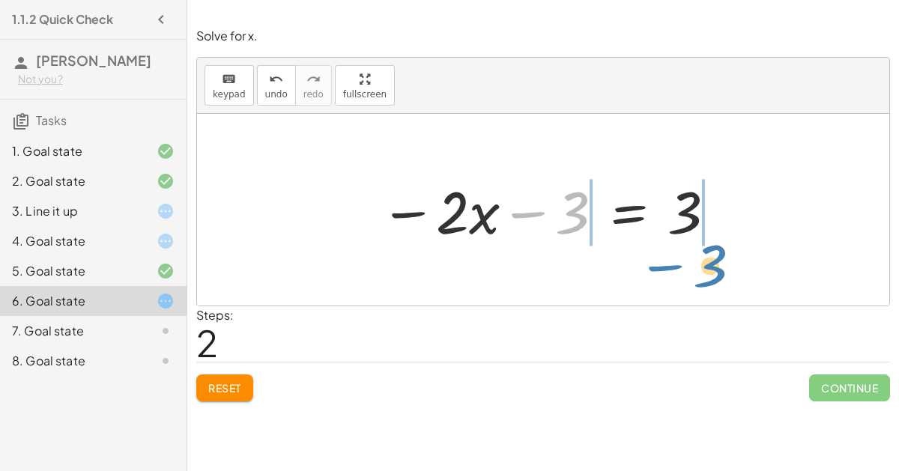
drag, startPoint x: 565, startPoint y: 207, endPoint x: 697, endPoint y: 258, distance: 142.0
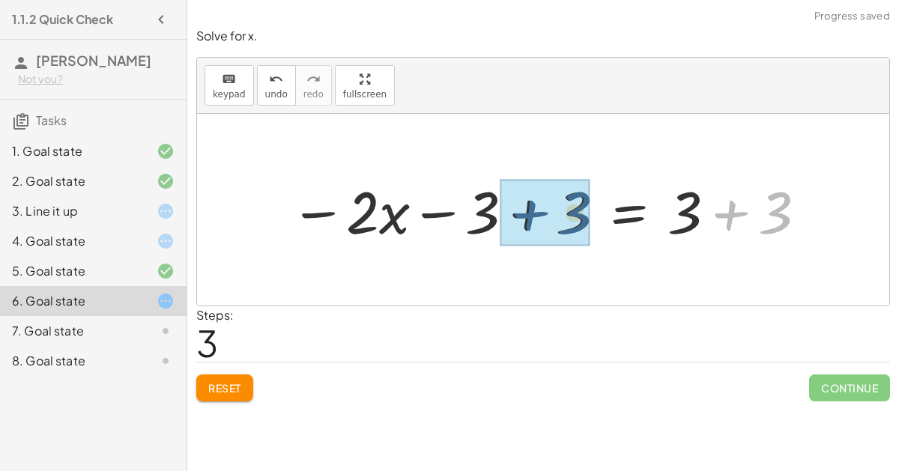
drag, startPoint x: 731, startPoint y: 222, endPoint x: 525, endPoint y: 222, distance: 205.9
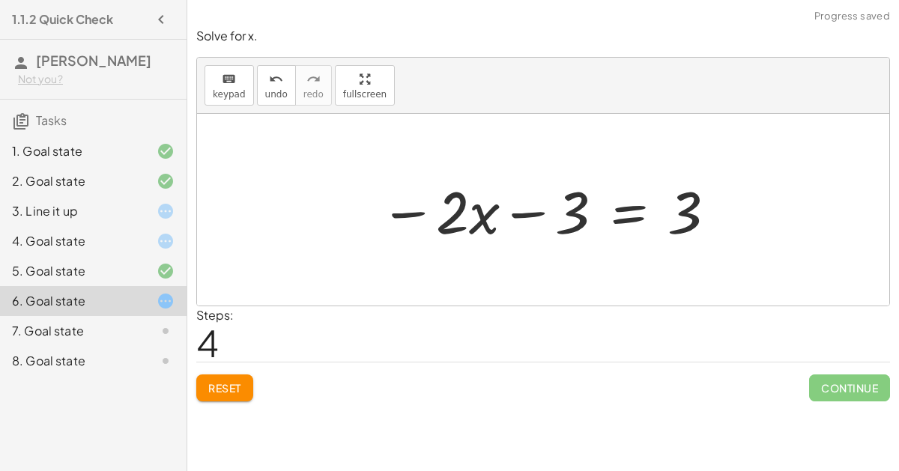
click at [515, 213] on div at bounding box center [548, 209] width 353 height 77
drag, startPoint x: 680, startPoint y: 210, endPoint x: 547, endPoint y: 222, distance: 133.9
click at [547, 222] on div at bounding box center [548, 209] width 353 height 77
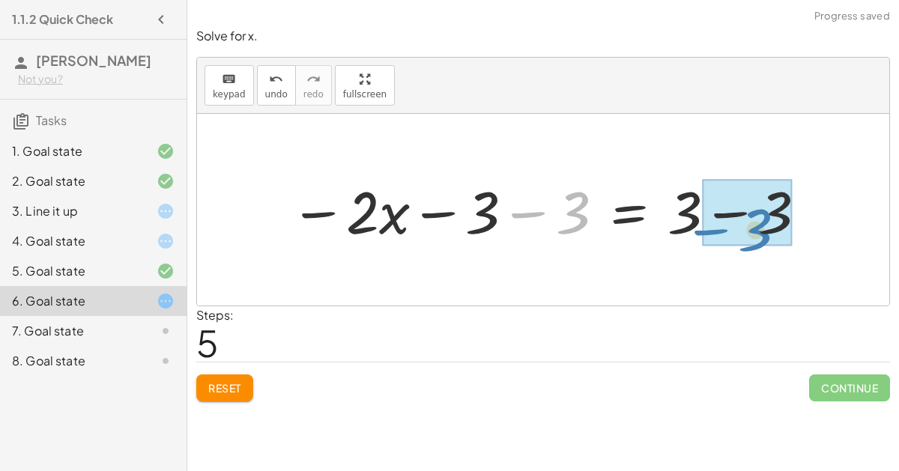
drag, startPoint x: 526, startPoint y: 209, endPoint x: 708, endPoint y: 225, distance: 182.6
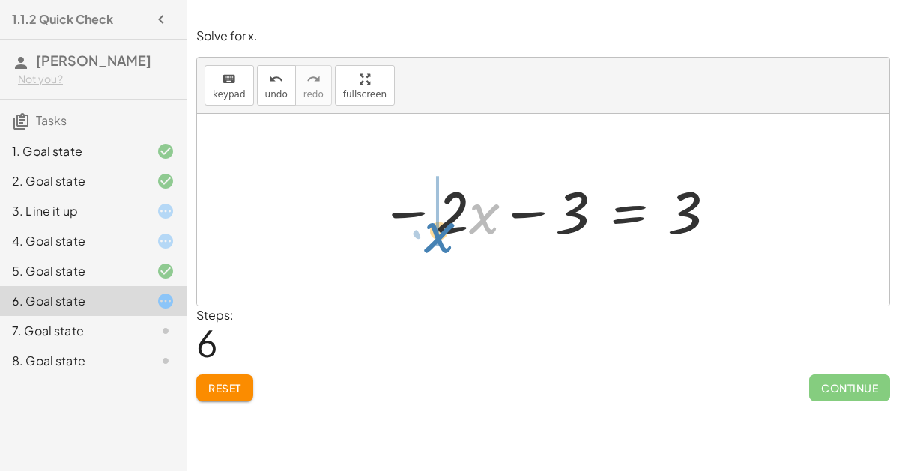
drag, startPoint x: 470, startPoint y: 221, endPoint x: 425, endPoint y: 240, distance: 48.7
click at [425, 240] on div at bounding box center [548, 209] width 353 height 77
drag, startPoint x: 482, startPoint y: 222, endPoint x: 442, endPoint y: 218, distance: 39.9
click at [442, 218] on div at bounding box center [548, 209] width 353 height 77
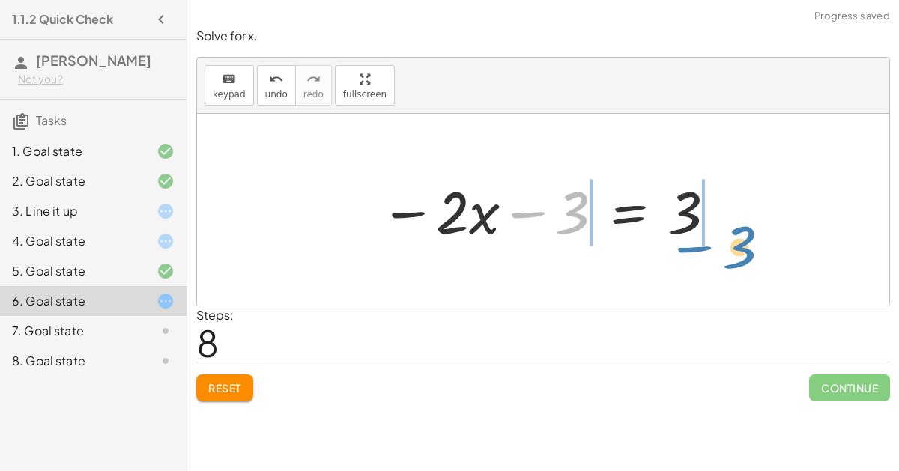
drag, startPoint x: 572, startPoint y: 219, endPoint x: 740, endPoint y: 252, distance: 170.9
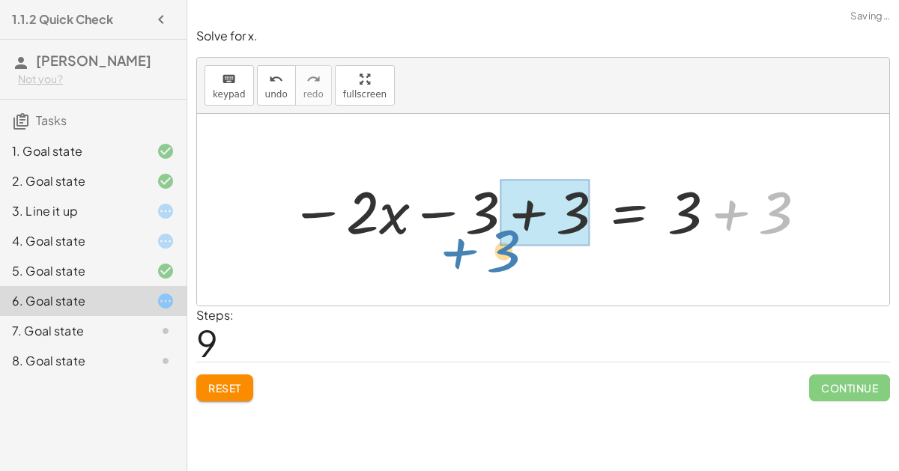
drag, startPoint x: 750, startPoint y: 216, endPoint x: 467, endPoint y: 244, distance: 284.4
click at [467, 244] on div at bounding box center [548, 209] width 533 height 77
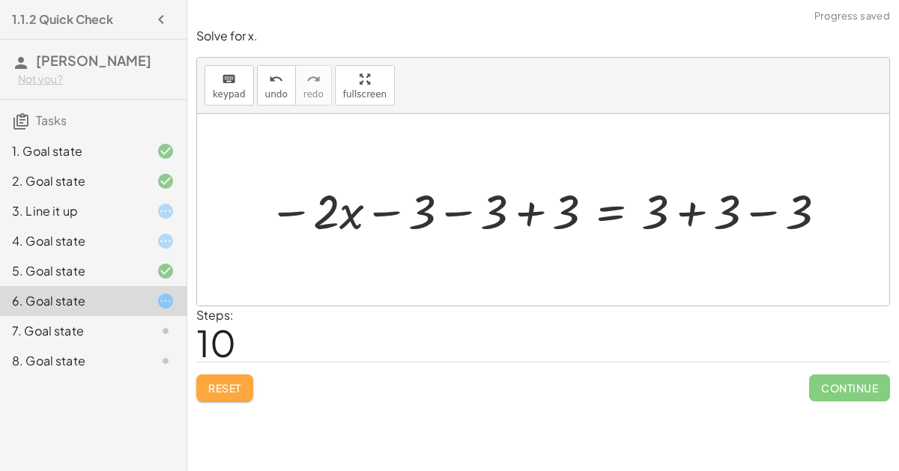
click at [231, 375] on button "Reset" at bounding box center [224, 387] width 57 height 27
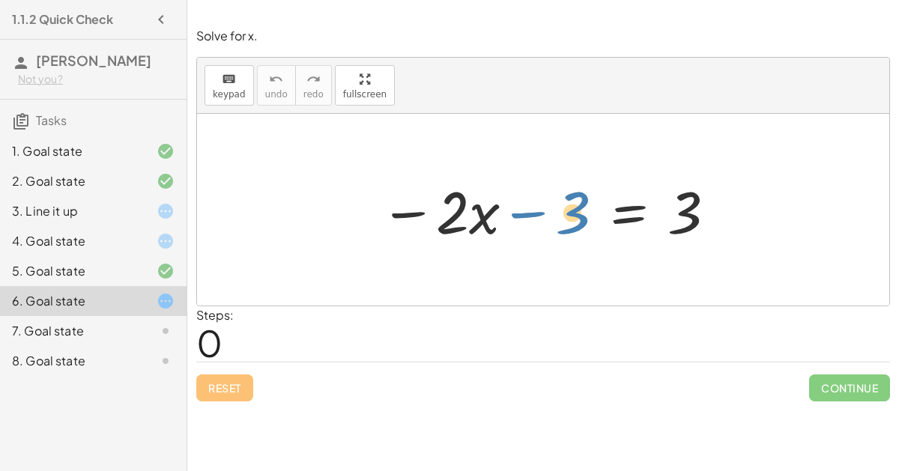
click at [525, 211] on div at bounding box center [548, 209] width 353 height 77
drag, startPoint x: 455, startPoint y: 219, endPoint x: 452, endPoint y: 228, distance: 9.3
click at [452, 228] on div at bounding box center [548, 209] width 353 height 77
click at [631, 207] on div at bounding box center [548, 209] width 353 height 77
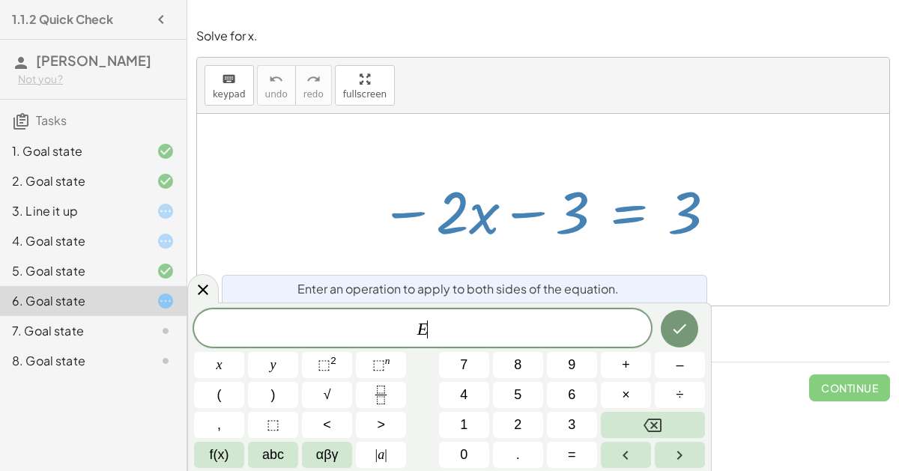
click at [577, 207] on div at bounding box center [548, 209] width 353 height 77
click at [200, 282] on icon at bounding box center [203, 290] width 18 height 18
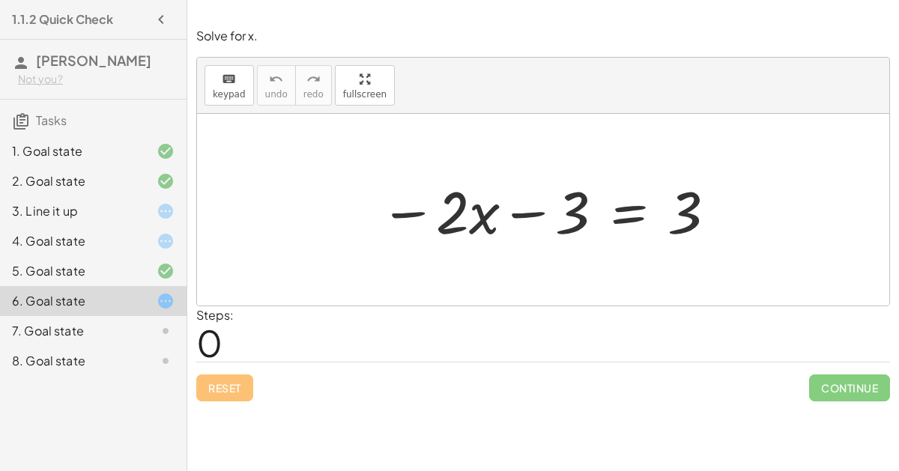
click at [142, 318] on div "7. Goal state" at bounding box center [93, 331] width 186 height 30
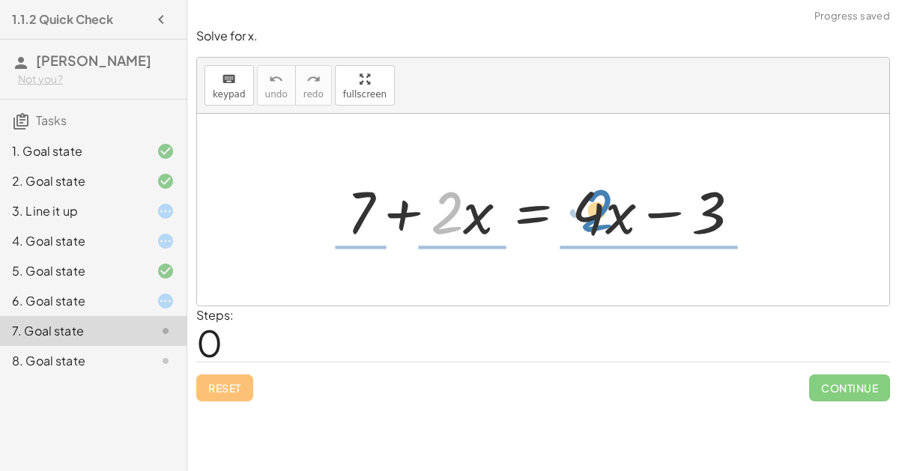
drag, startPoint x: 442, startPoint y: 225, endPoint x: 591, endPoint y: 223, distance: 149.0
click at [591, 223] on div at bounding box center [549, 209] width 420 height 77
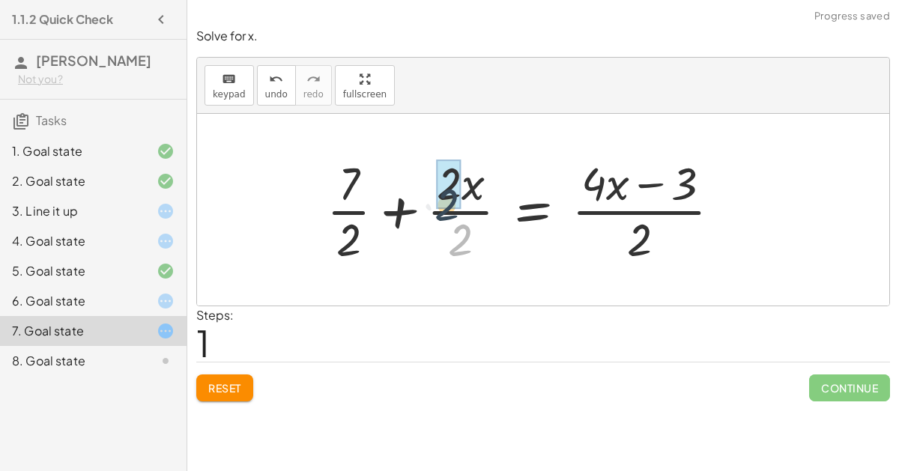
drag, startPoint x: 467, startPoint y: 228, endPoint x: 455, endPoint y: 187, distance: 42.4
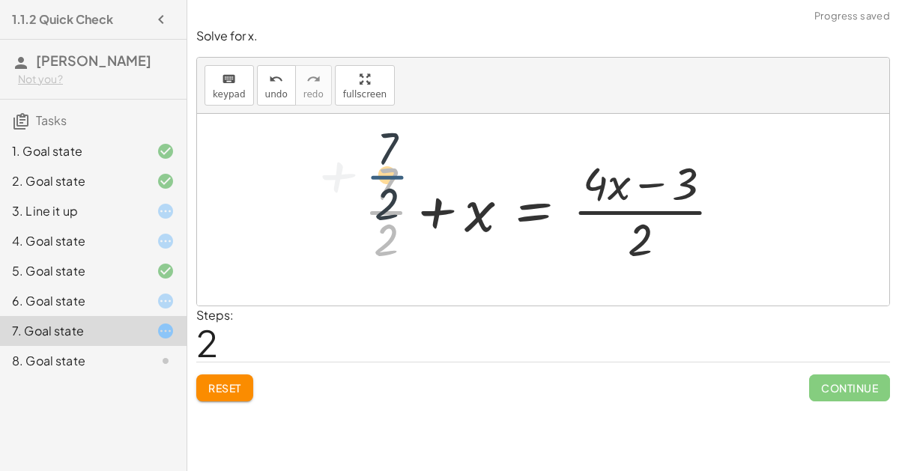
drag, startPoint x: 386, startPoint y: 224, endPoint x: 383, endPoint y: 188, distance: 36.0
click at [383, 188] on div at bounding box center [548, 209] width 385 height 115
click at [387, 238] on div at bounding box center [548, 209] width 385 height 115
click at [232, 386] on span "Reset" at bounding box center [224, 387] width 33 height 13
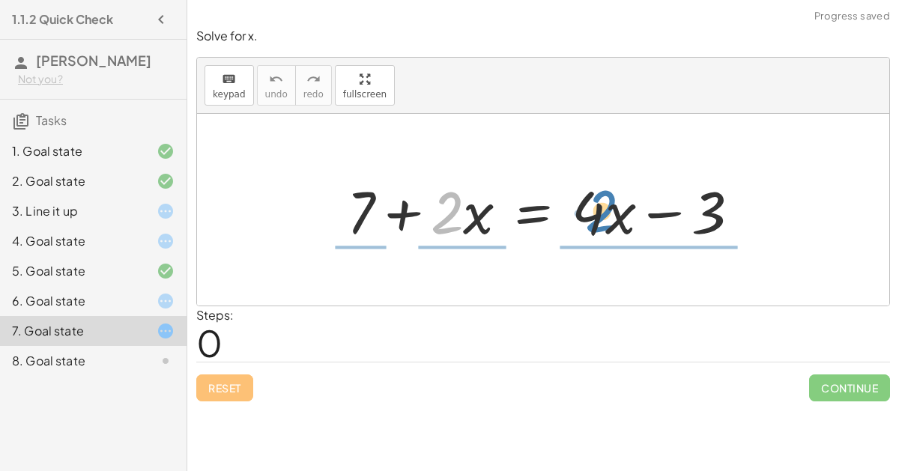
drag, startPoint x: 452, startPoint y: 212, endPoint x: 607, endPoint y: 209, distance: 155.0
click at [607, 209] on div at bounding box center [549, 209] width 420 height 77
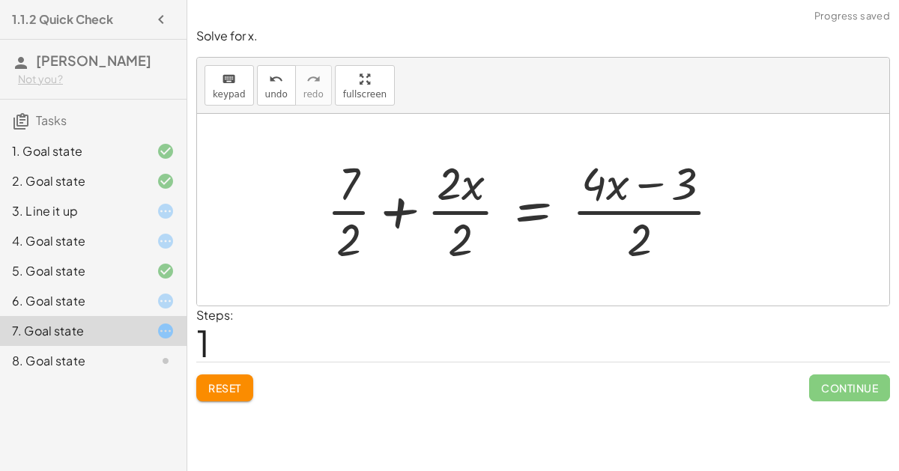
click at [225, 381] on span "Reset" at bounding box center [224, 387] width 33 height 13
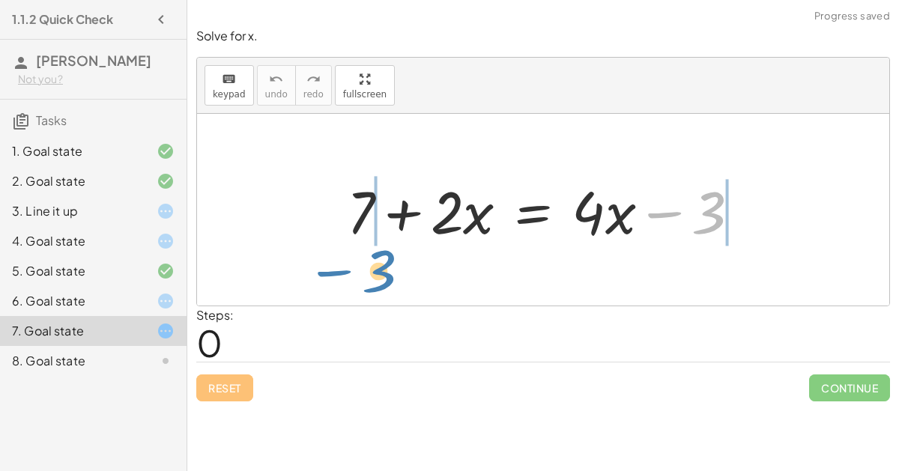
drag, startPoint x: 716, startPoint y: 201, endPoint x: 383, endPoint y: 261, distance: 337.8
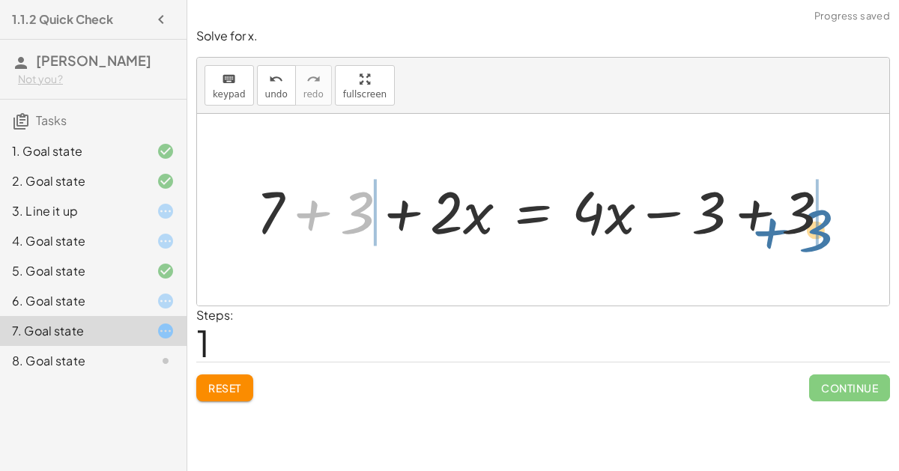
drag, startPoint x: 344, startPoint y: 219, endPoint x: 843, endPoint y: 232, distance: 498.9
click at [843, 232] on div at bounding box center [549, 209] width 601 height 77
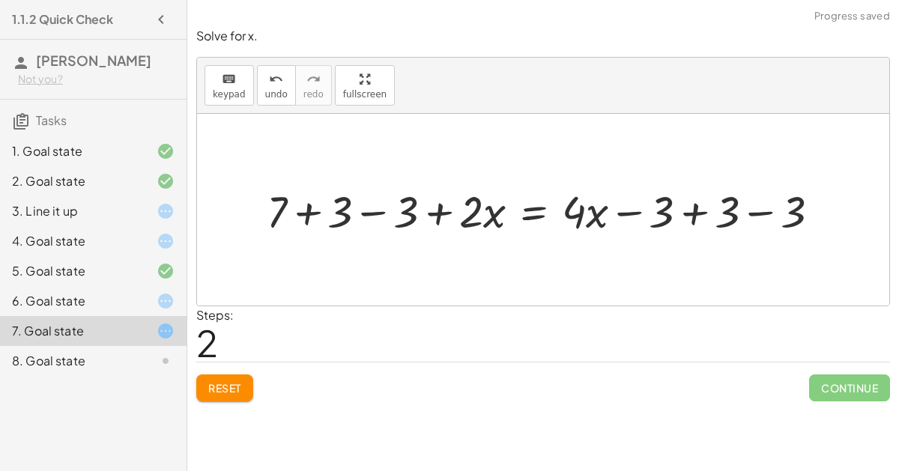
click at [225, 388] on span "Reset" at bounding box center [224, 387] width 33 height 13
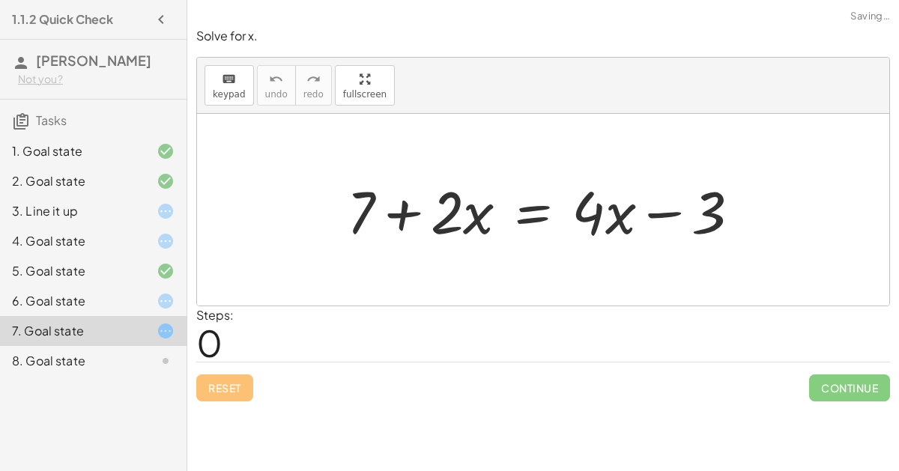
click at [91, 356] on div "8. Goal state" at bounding box center [72, 361] width 121 height 18
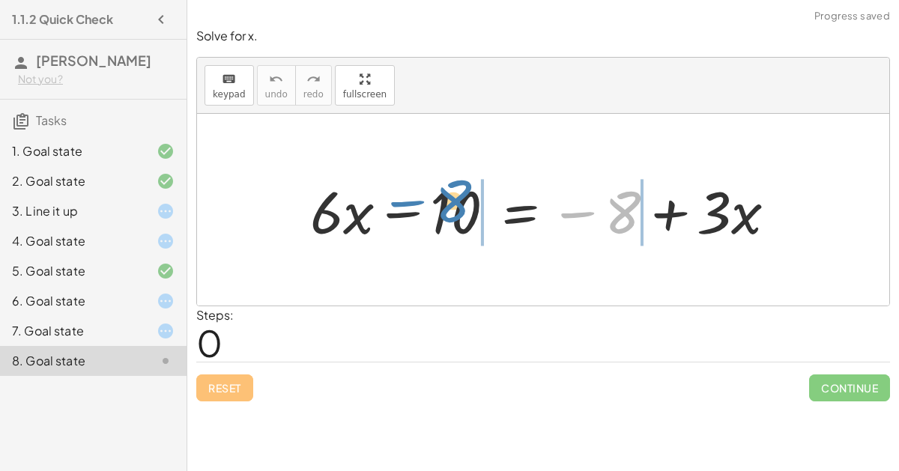
drag, startPoint x: 607, startPoint y: 213, endPoint x: 436, endPoint y: 204, distance: 171.8
click at [436, 204] on div at bounding box center [549, 209] width 493 height 77
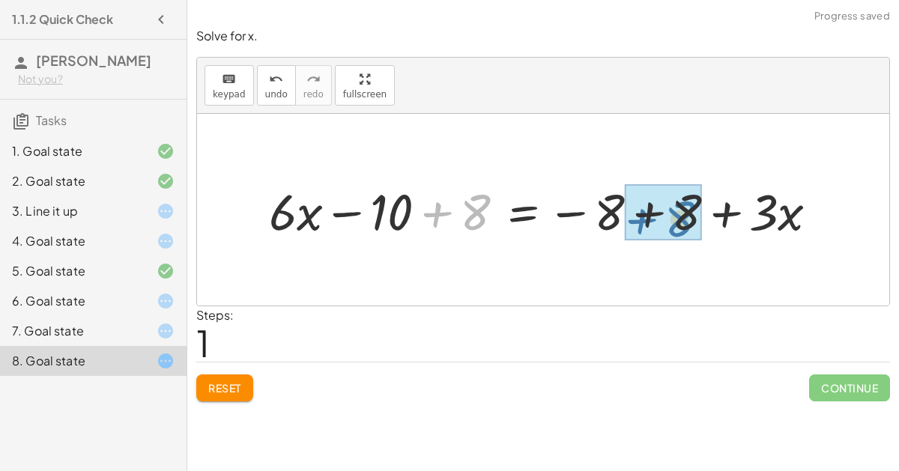
drag, startPoint x: 465, startPoint y: 210, endPoint x: 669, endPoint y: 216, distance: 203.8
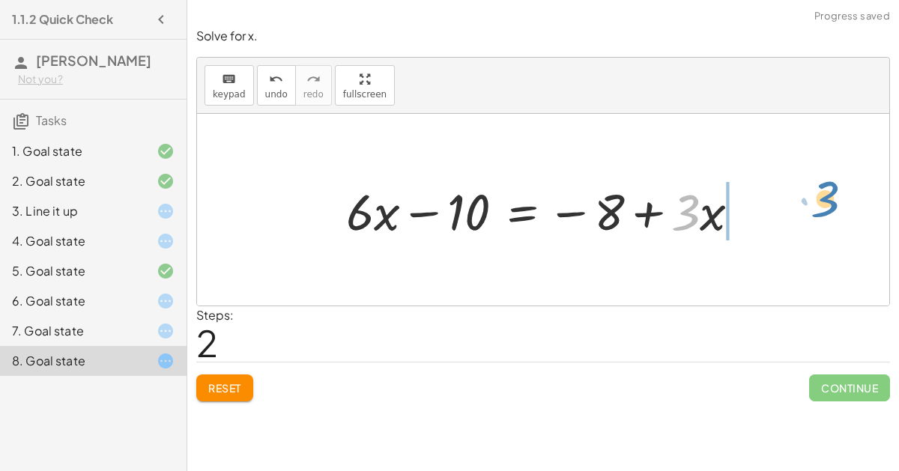
drag, startPoint x: 688, startPoint y: 215, endPoint x: 771, endPoint y: 201, distance: 83.5
drag, startPoint x: 681, startPoint y: 209, endPoint x: 728, endPoint y: 217, distance: 47.2
click at [728, 217] on div at bounding box center [548, 210] width 421 height 66
click at [70, 212] on div "3. Line it up" at bounding box center [72, 211] width 121 height 18
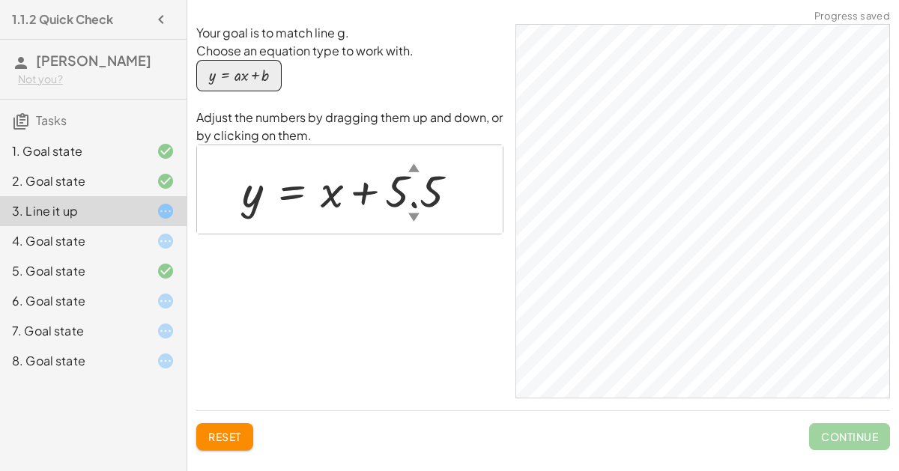
click at [76, 232] on div "4. Goal state" at bounding box center [72, 241] width 121 height 18
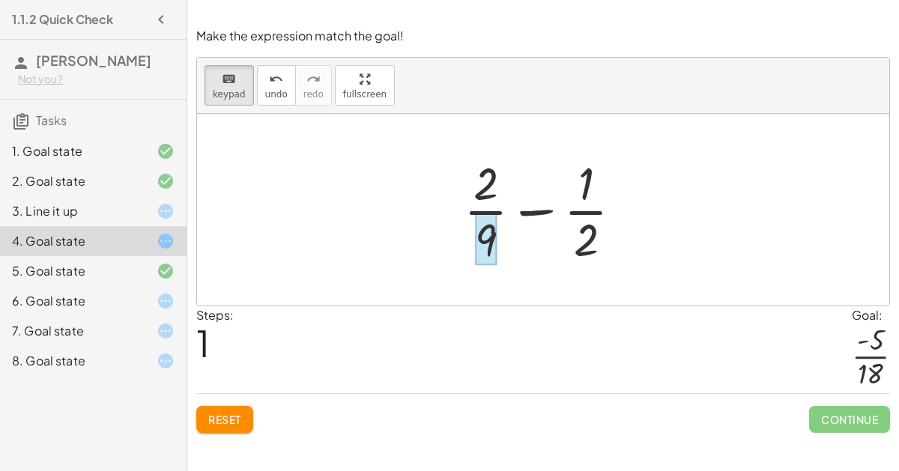
drag, startPoint x: 591, startPoint y: 228, endPoint x: 492, endPoint y: 225, distance: 98.9
click at [214, 424] on button "Reset" at bounding box center [224, 419] width 57 height 27
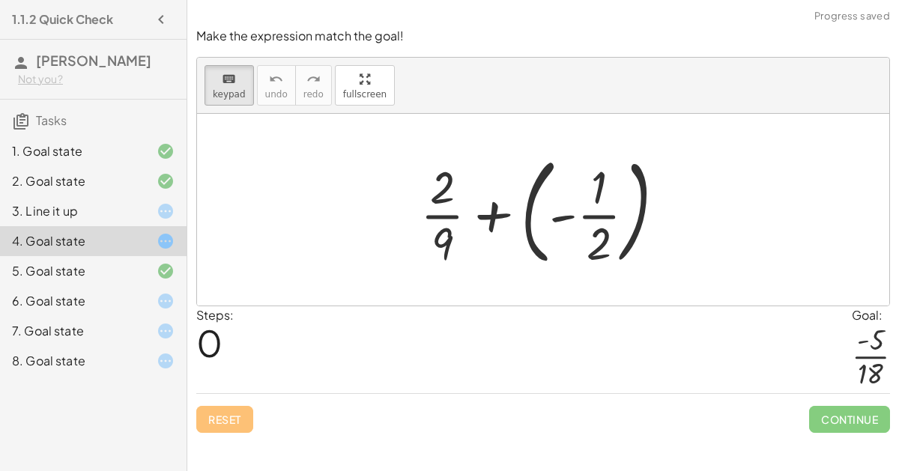
click at [527, 237] on div at bounding box center [549, 210] width 272 height 124
click at [589, 213] on div at bounding box center [549, 210] width 272 height 124
click at [496, 210] on div at bounding box center [549, 210] width 272 height 124
click at [489, 214] on div at bounding box center [549, 210] width 272 height 124
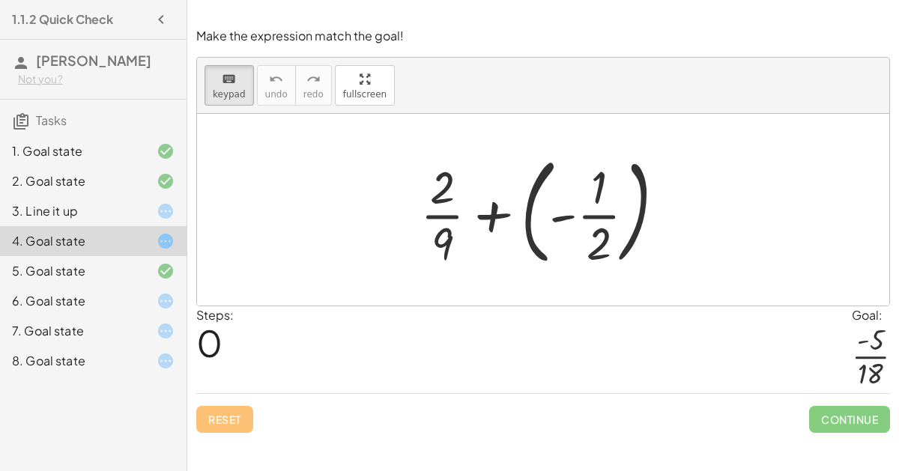
click at [489, 214] on div at bounding box center [549, 210] width 272 height 124
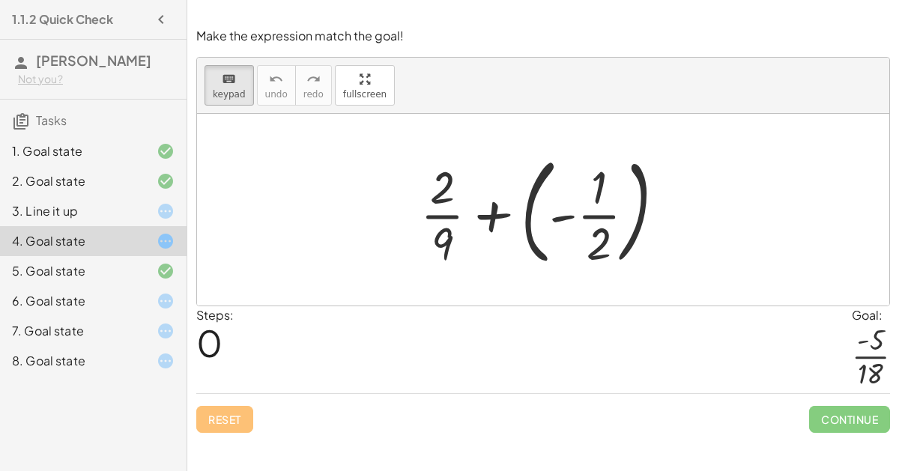
click at [489, 214] on div at bounding box center [549, 210] width 272 height 124
click at [168, 293] on icon at bounding box center [166, 301] width 18 height 18
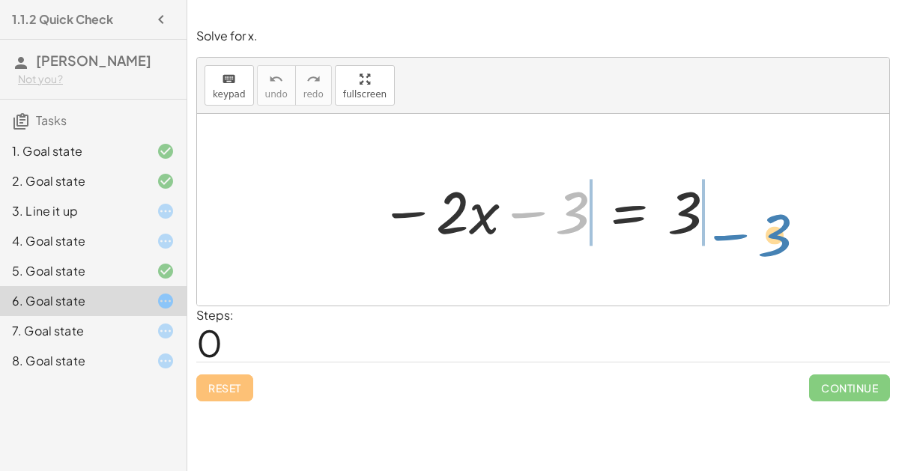
drag, startPoint x: 547, startPoint y: 209, endPoint x: 749, endPoint y: 230, distance: 203.3
click at [749, 230] on div "− 3 − · 2 · x − 3 = 3" at bounding box center [543, 210] width 692 height 192
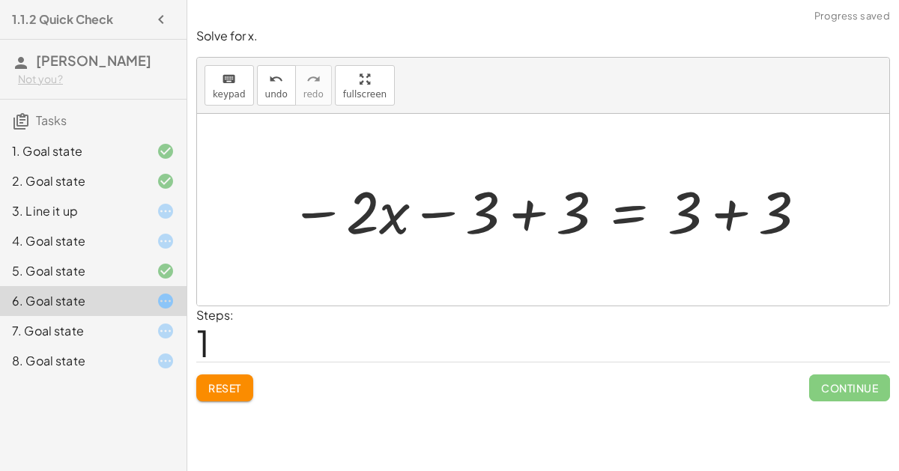
click at [699, 212] on div at bounding box center [548, 209] width 533 height 77
click at [677, 209] on div at bounding box center [548, 209] width 533 height 77
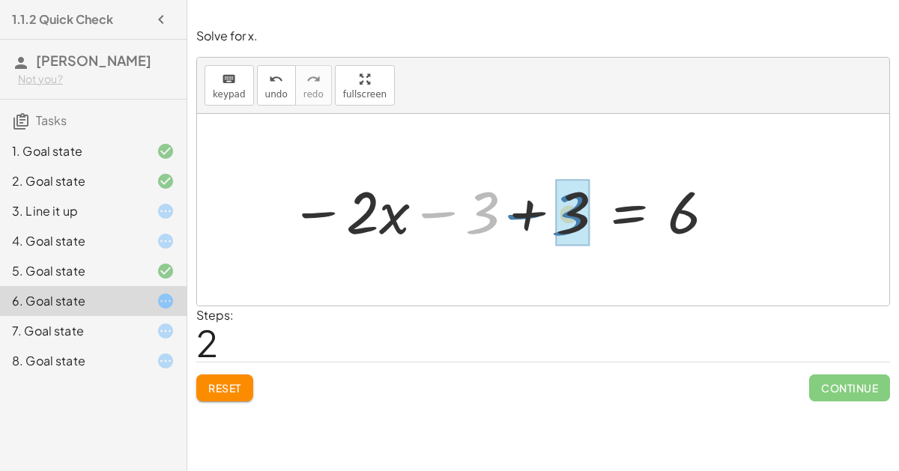
drag, startPoint x: 479, startPoint y: 226, endPoint x: 570, endPoint y: 228, distance: 90.6
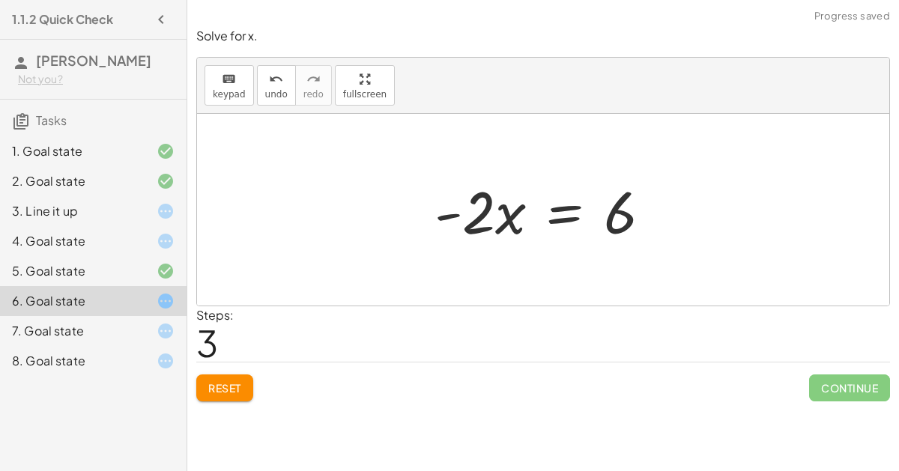
click at [563, 207] on div at bounding box center [548, 209] width 243 height 77
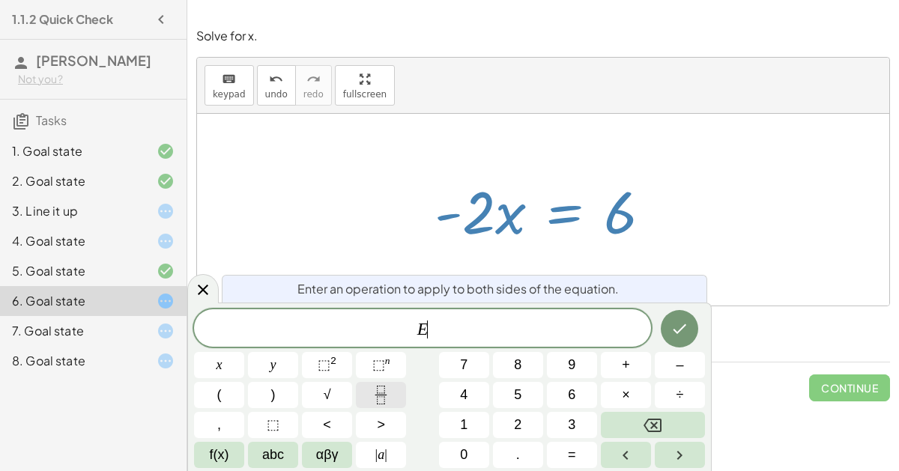
click at [398, 397] on button "Fraction" at bounding box center [381, 395] width 50 height 26
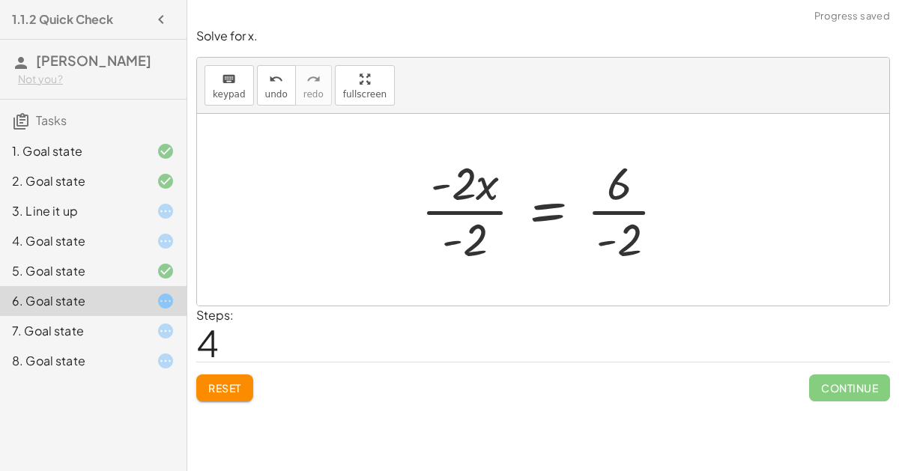
click at [595, 209] on div at bounding box center [549, 209] width 272 height 115
click at [490, 222] on div at bounding box center [549, 209] width 269 height 115
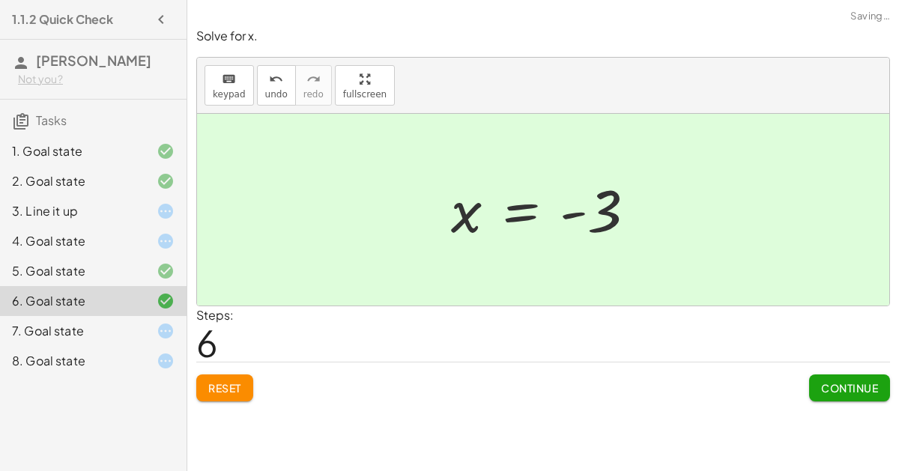
click at [824, 375] on button "Continue" at bounding box center [849, 387] width 81 height 27
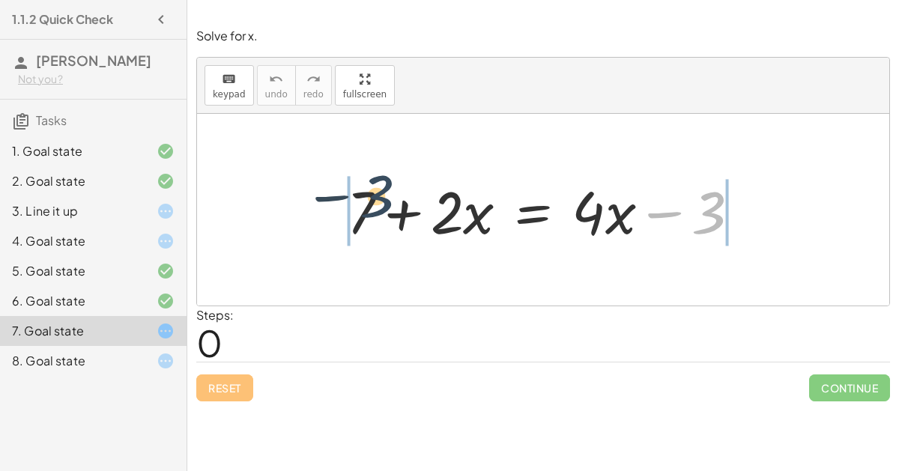
drag, startPoint x: 693, startPoint y: 222, endPoint x: 309, endPoint y: 209, distance: 385.1
click at [309, 209] on div "− 3 + 7 + · 2 · x = + · 4 · x − 3" at bounding box center [543, 210] width 692 height 192
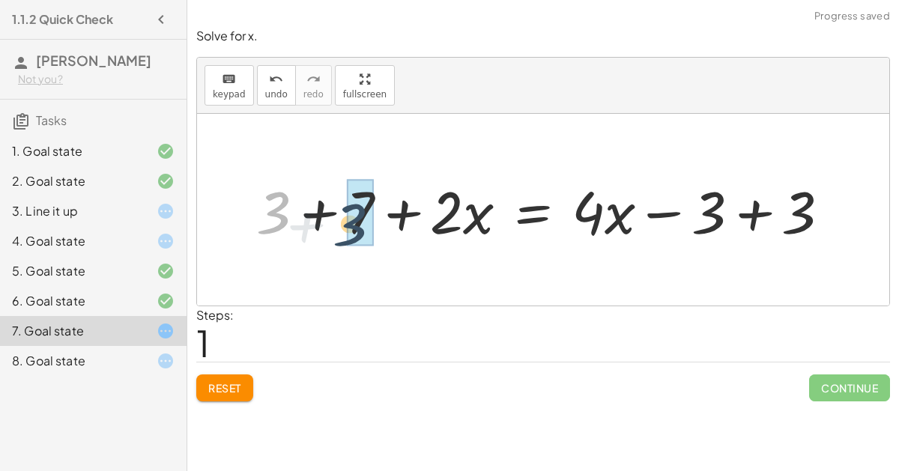
drag, startPoint x: 277, startPoint y: 210, endPoint x: 356, endPoint y: 221, distance: 79.4
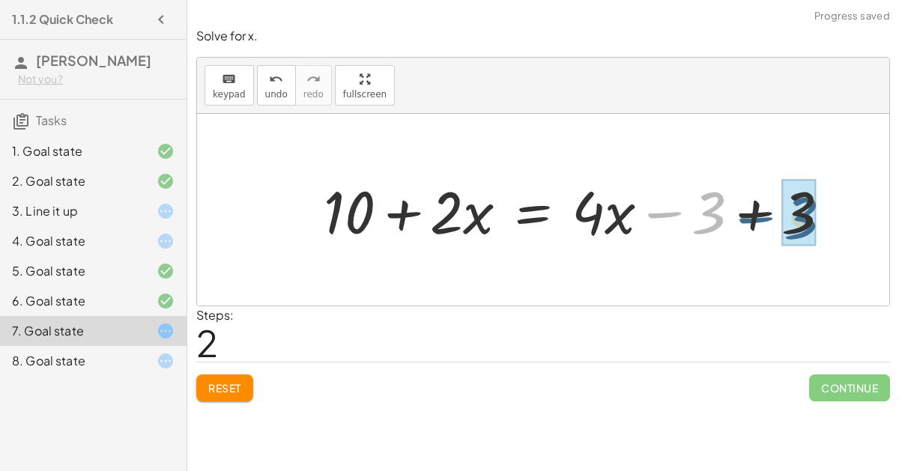
drag, startPoint x: 718, startPoint y: 204, endPoint x: 820, endPoint y: 213, distance: 102.2
click at [820, 213] on div at bounding box center [582, 209] width 533 height 77
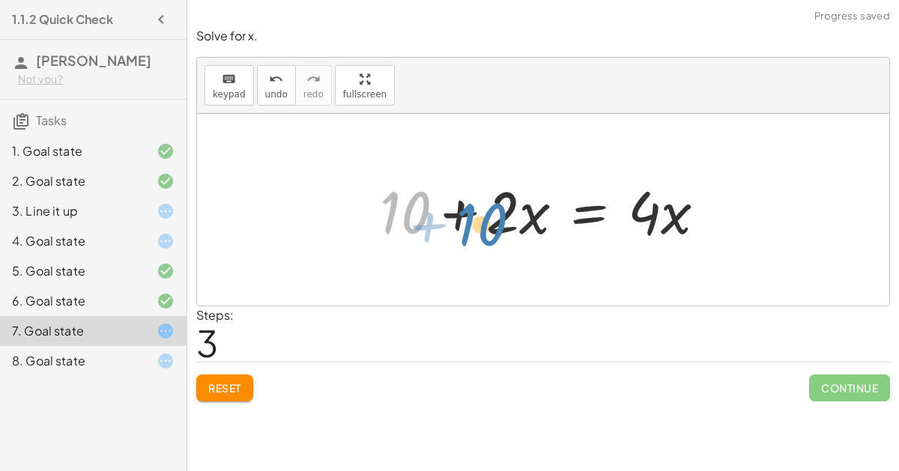
drag, startPoint x: 425, startPoint y: 210, endPoint x: 452, endPoint y: 204, distance: 27.1
click at [452, 204] on div at bounding box center [548, 209] width 353 height 77
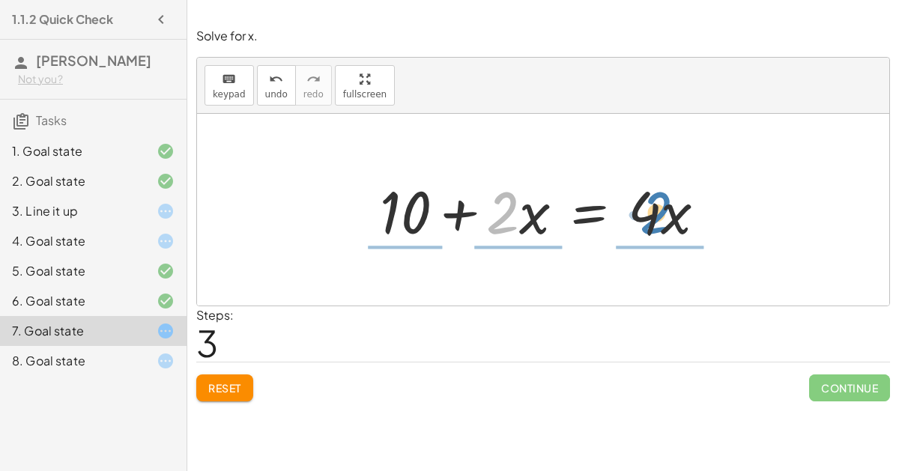
drag, startPoint x: 505, startPoint y: 215, endPoint x: 660, endPoint y: 216, distance: 155.0
click at [660, 216] on div at bounding box center [548, 209] width 353 height 77
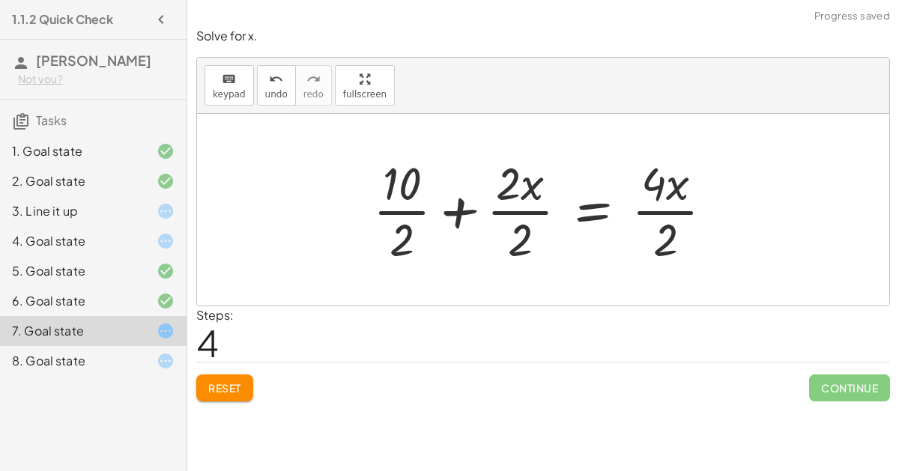
click at [666, 231] on div at bounding box center [548, 209] width 367 height 115
click at [665, 230] on div at bounding box center [546, 209] width 363 height 115
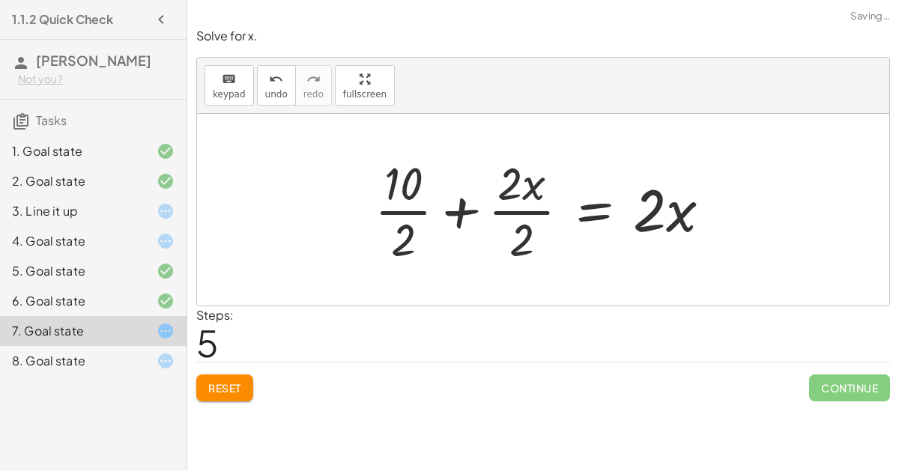
click at [519, 225] on div at bounding box center [548, 209] width 363 height 115
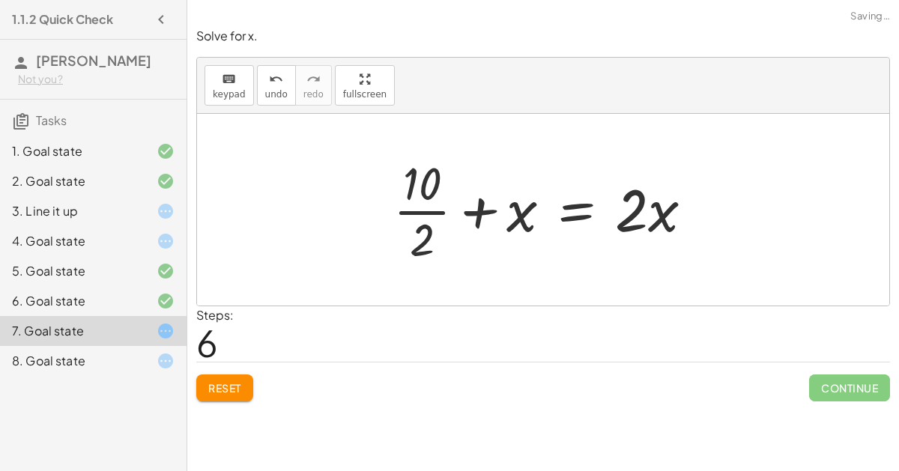
click at [420, 240] on div at bounding box center [549, 209] width 326 height 115
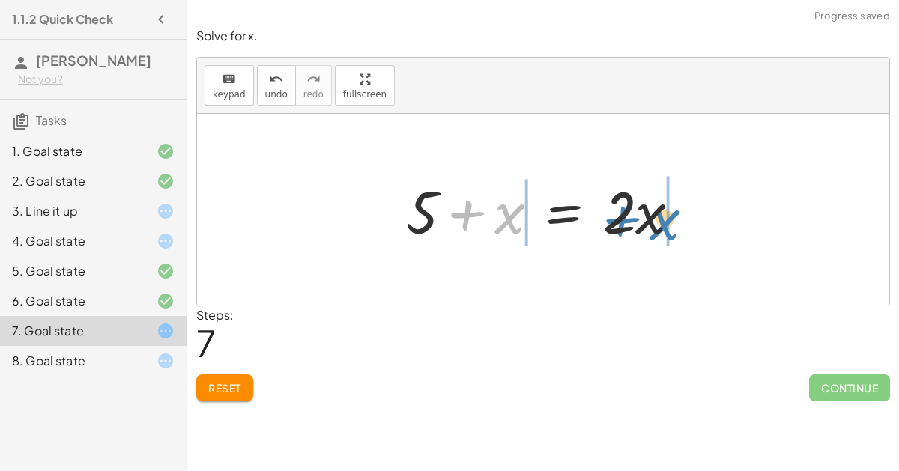
drag, startPoint x: 509, startPoint y: 216, endPoint x: 664, endPoint y: 218, distance: 155.0
click at [664, 218] on div at bounding box center [549, 209] width 302 height 77
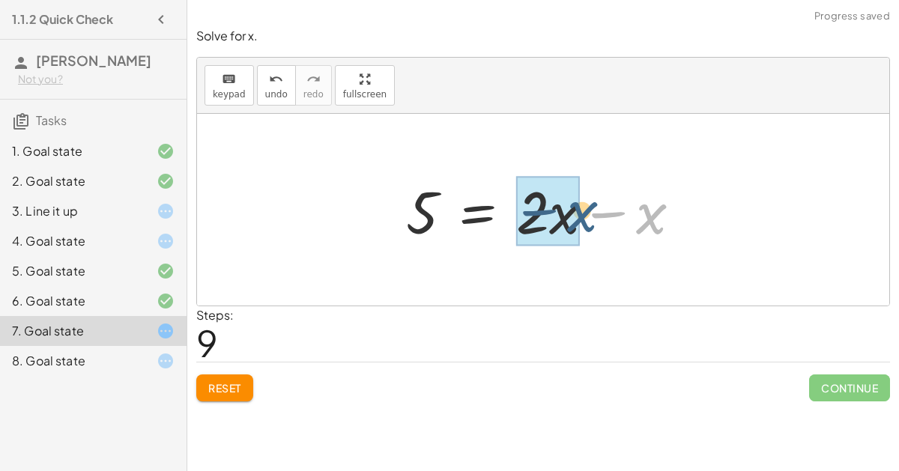
drag, startPoint x: 644, startPoint y: 213, endPoint x: 575, endPoint y: 210, distance: 69.0
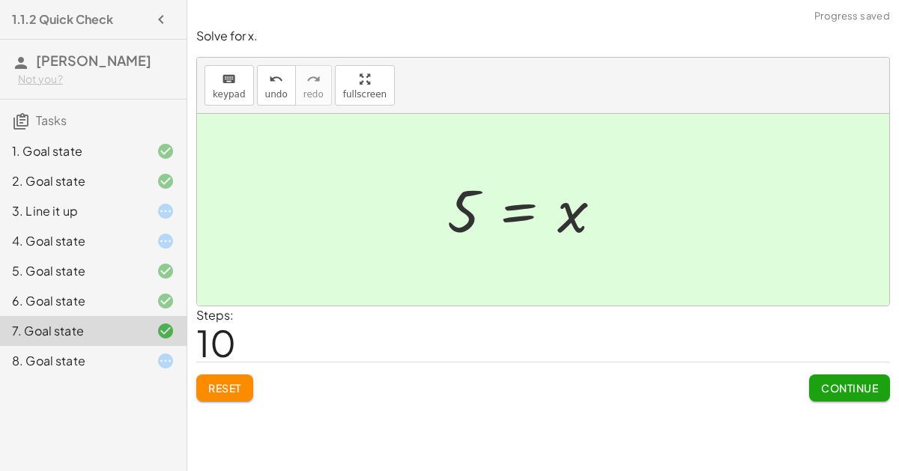
click at [843, 383] on span "Continue" at bounding box center [849, 387] width 57 height 13
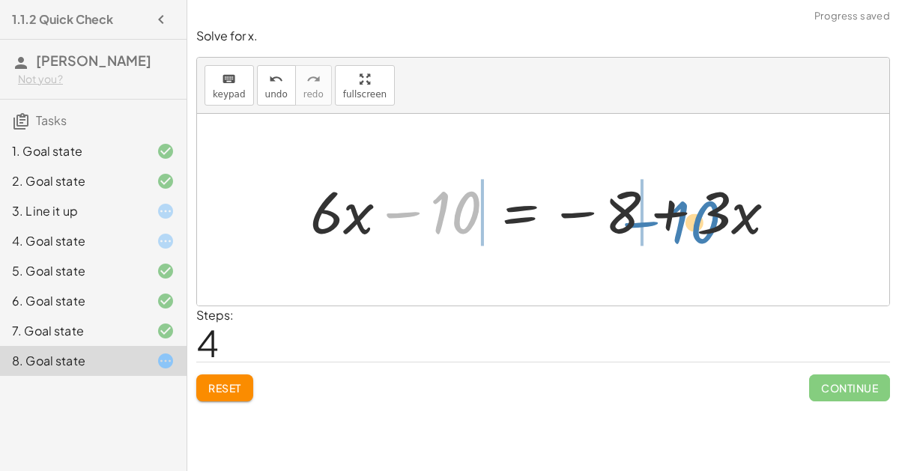
drag, startPoint x: 439, startPoint y: 209, endPoint x: 678, endPoint y: 214, distance: 239.7
click at [678, 214] on div at bounding box center [549, 209] width 493 height 77
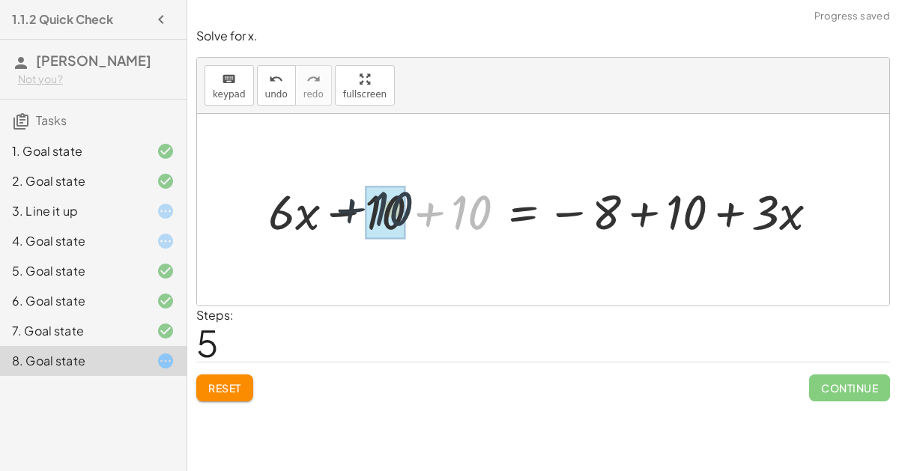
drag, startPoint x: 479, startPoint y: 214, endPoint x: 397, endPoint y: 207, distance: 82.0
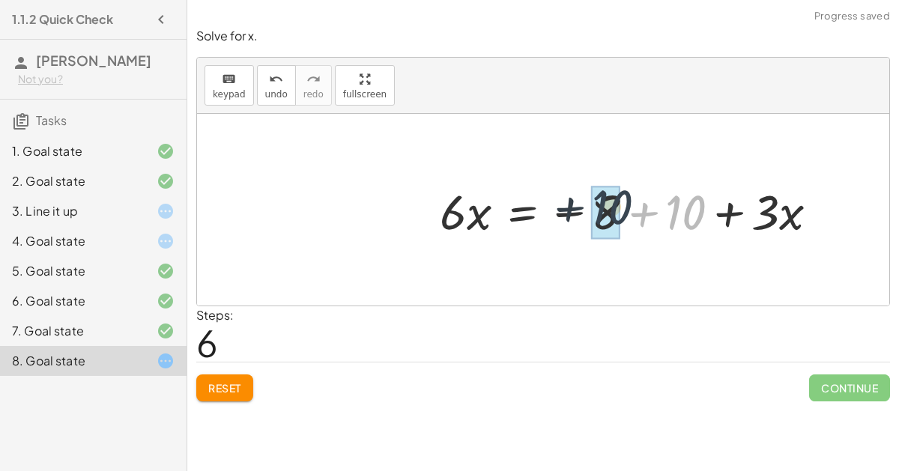
drag, startPoint x: 688, startPoint y: 216, endPoint x: 612, endPoint y: 211, distance: 76.6
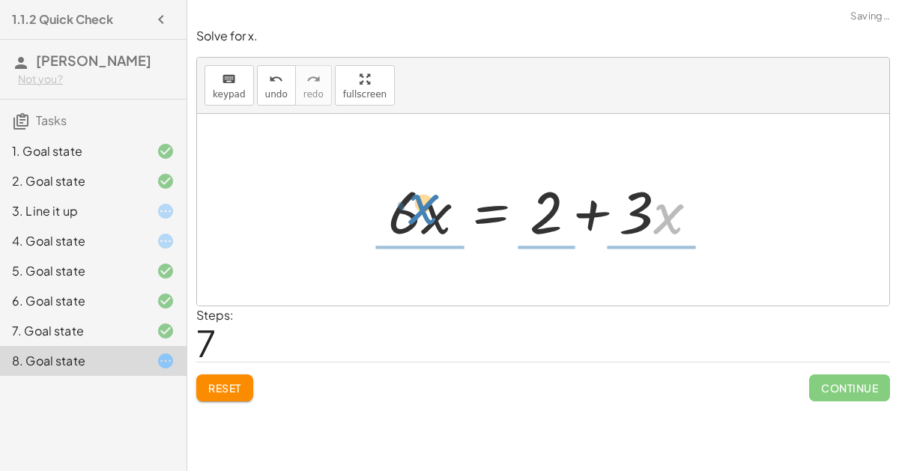
drag, startPoint x: 663, startPoint y: 218, endPoint x: 422, endPoint y: 209, distance: 242.0
click at [422, 209] on div at bounding box center [548, 209] width 337 height 77
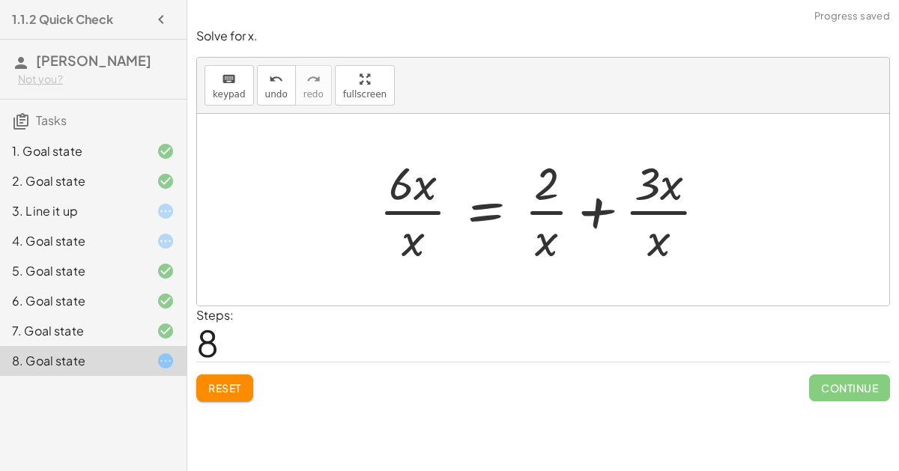
click at [549, 204] on div at bounding box center [548, 209] width 355 height 115
click at [654, 195] on div at bounding box center [548, 209] width 355 height 115
click at [644, 165] on div at bounding box center [548, 209] width 355 height 115
drag, startPoint x: 654, startPoint y: 238, endPoint x: 624, endPoint y: 212, distance: 39.8
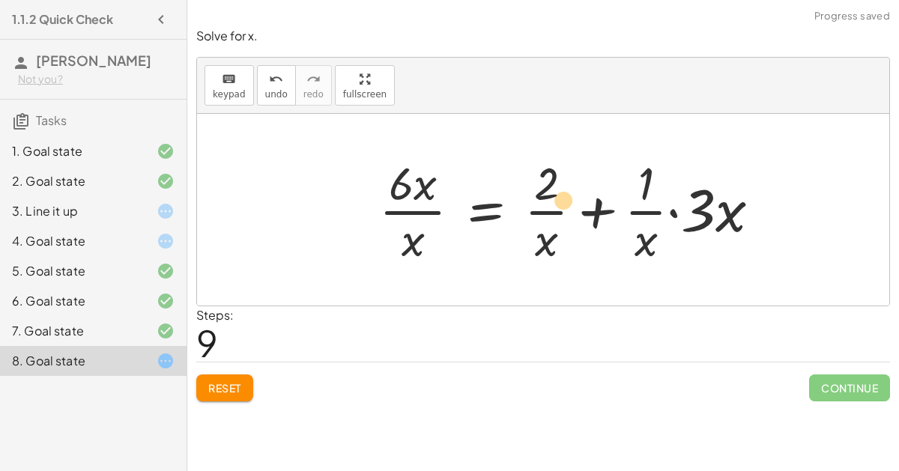
drag, startPoint x: 549, startPoint y: 246, endPoint x: 544, endPoint y: 194, distance: 51.9
click at [544, 194] on div at bounding box center [575, 209] width 408 height 115
click at [221, 392] on button "Reset" at bounding box center [224, 387] width 57 height 27
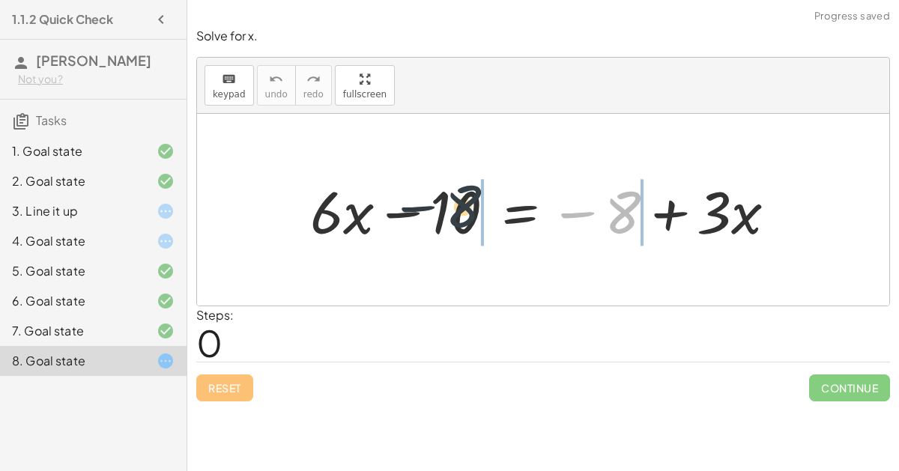
drag, startPoint x: 626, startPoint y: 203, endPoint x: 426, endPoint y: 192, distance: 200.2
click at [426, 192] on div at bounding box center [549, 209] width 493 height 77
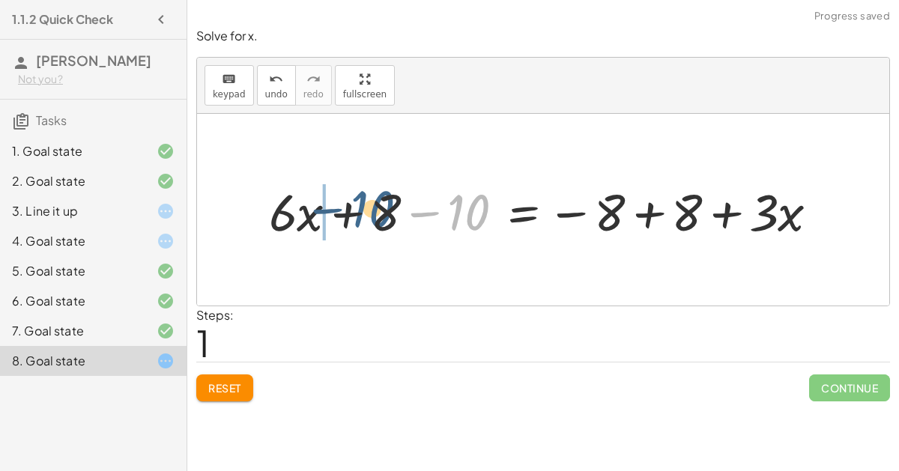
drag, startPoint x: 474, startPoint y: 207, endPoint x: 377, endPoint y: 203, distance: 97.5
click at [377, 203] on div at bounding box center [549, 210] width 576 height 66
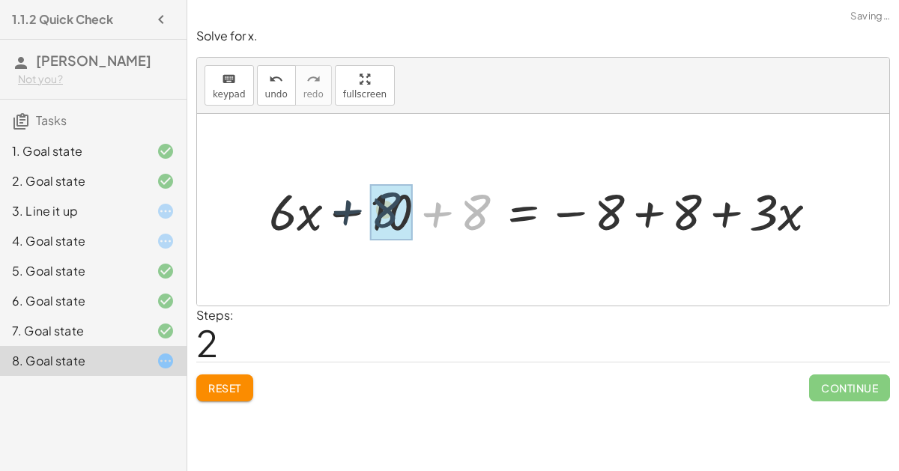
drag, startPoint x: 482, startPoint y: 194, endPoint x: 391, endPoint y: 191, distance: 91.4
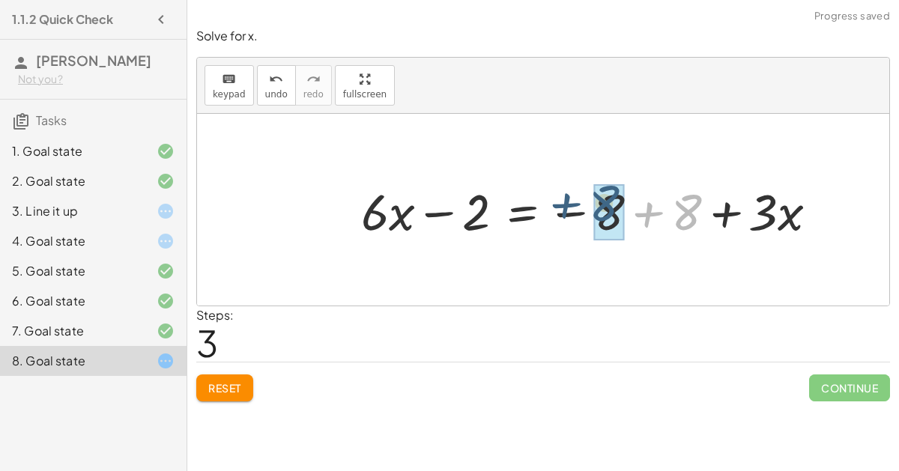
drag, startPoint x: 686, startPoint y: 214, endPoint x: 605, endPoint y: 206, distance: 81.3
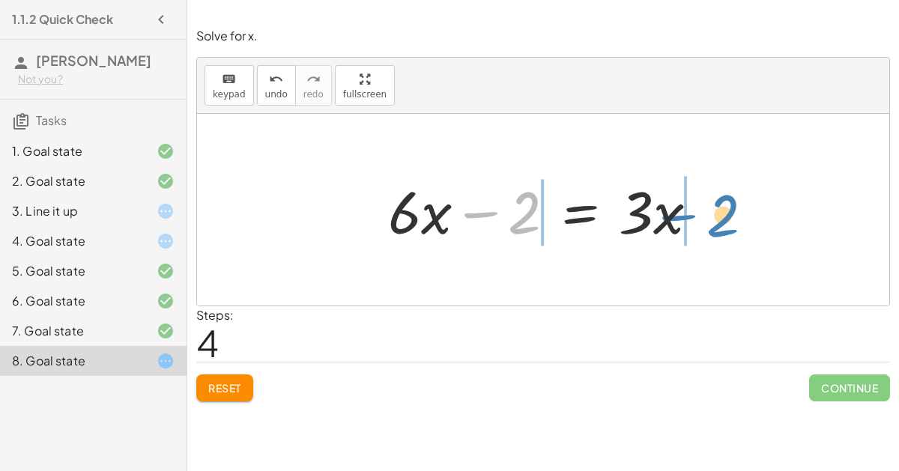
drag, startPoint x: 526, startPoint y: 211, endPoint x: 727, endPoint y: 210, distance: 201.4
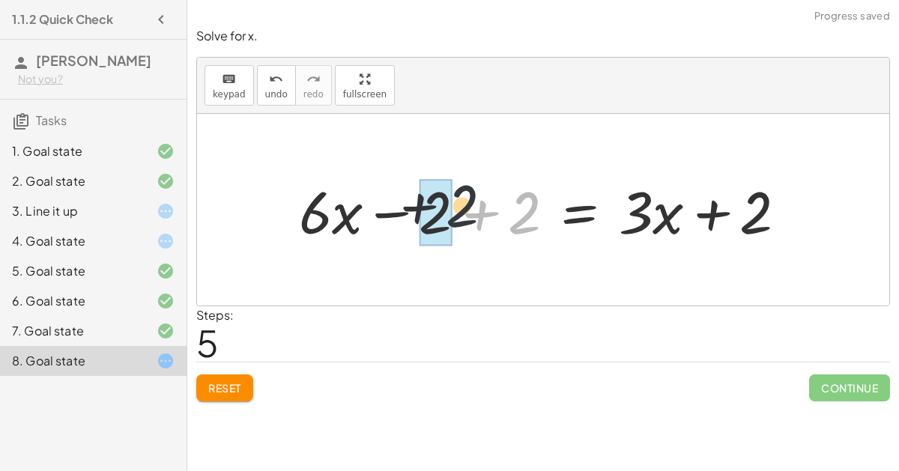
drag, startPoint x: 520, startPoint y: 225, endPoint x: 425, endPoint y: 213, distance: 95.9
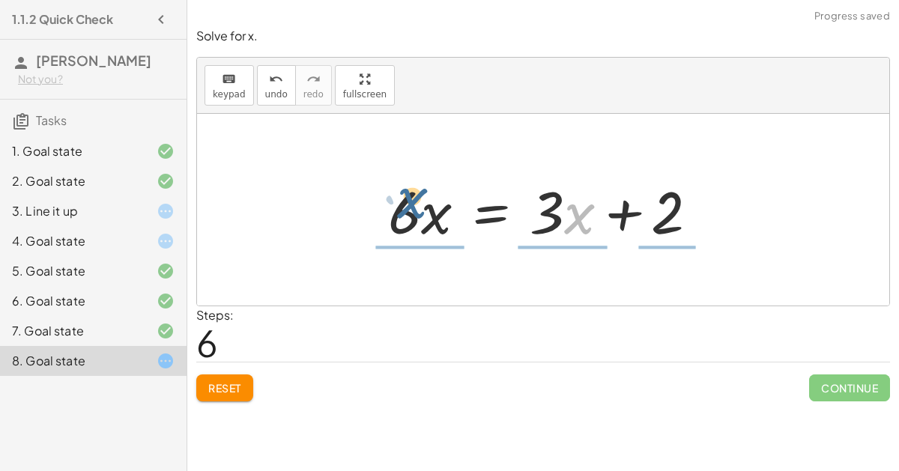
drag, startPoint x: 663, startPoint y: 211, endPoint x: 493, endPoint y: 198, distance: 169.7
click at [493, 198] on div at bounding box center [548, 209] width 337 height 77
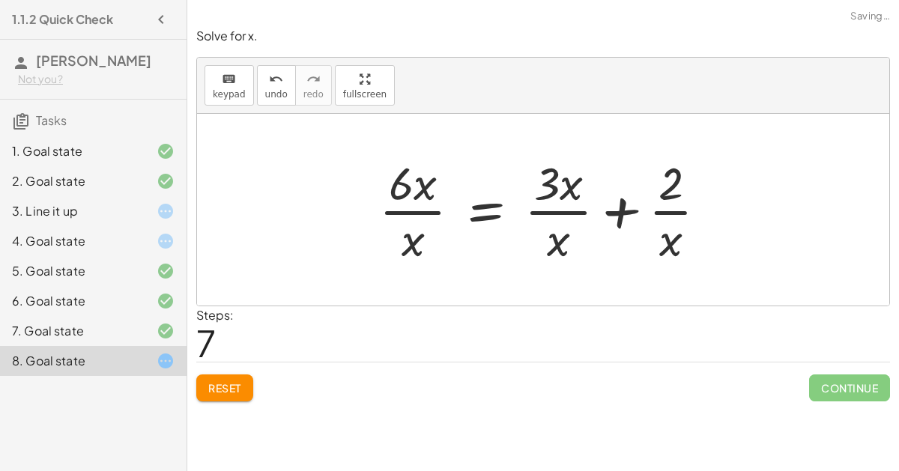
click at [571, 189] on div at bounding box center [548, 209] width 355 height 115
drag, startPoint x: 562, startPoint y: 245, endPoint x: 572, endPoint y: 184, distance: 61.4
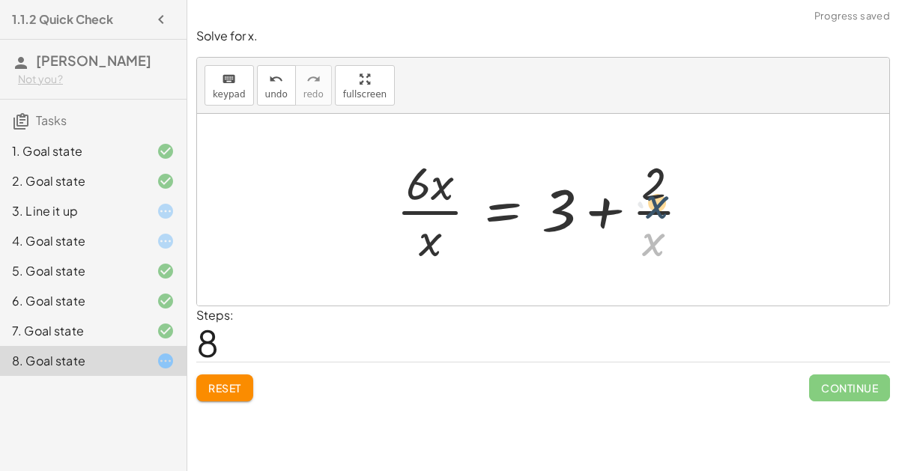
drag, startPoint x: 653, startPoint y: 237, endPoint x: 657, endPoint y: 188, distance: 49.6
click at [657, 188] on div at bounding box center [549, 209] width 321 height 115
drag, startPoint x: 654, startPoint y: 240, endPoint x: 553, endPoint y: 205, distance: 107.0
click at [553, 205] on div at bounding box center [549, 209] width 321 height 115
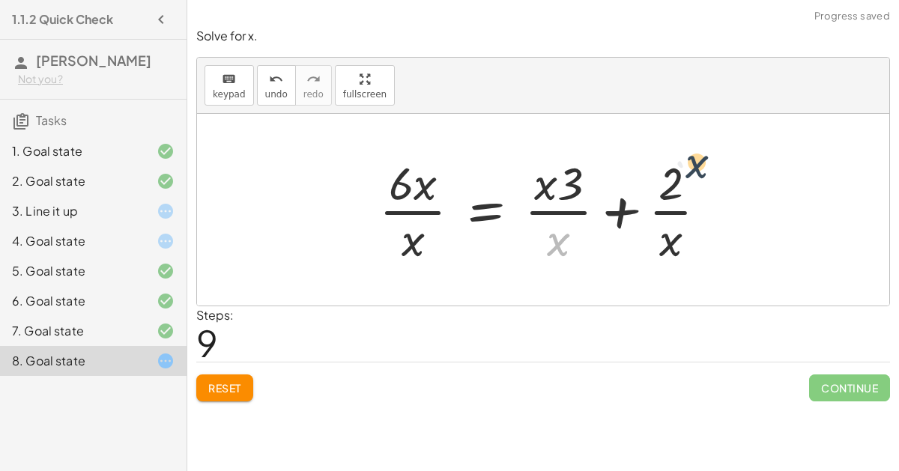
drag, startPoint x: 554, startPoint y: 240, endPoint x: 691, endPoint y: 165, distance: 156.2
click at [691, 165] on div at bounding box center [548, 209] width 355 height 115
click at [224, 381] on span "Reset" at bounding box center [224, 387] width 33 height 13
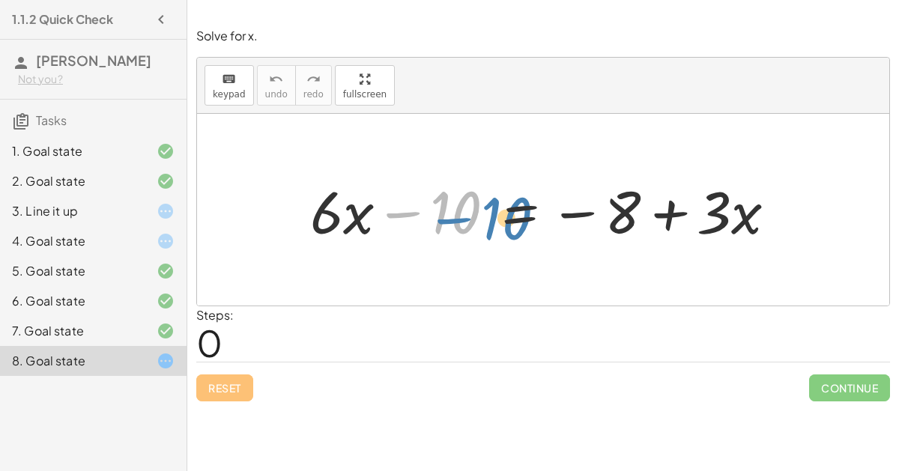
drag, startPoint x: 443, startPoint y: 205, endPoint x: 471, endPoint y: 212, distance: 29.2
click at [471, 212] on div at bounding box center [549, 209] width 493 height 77
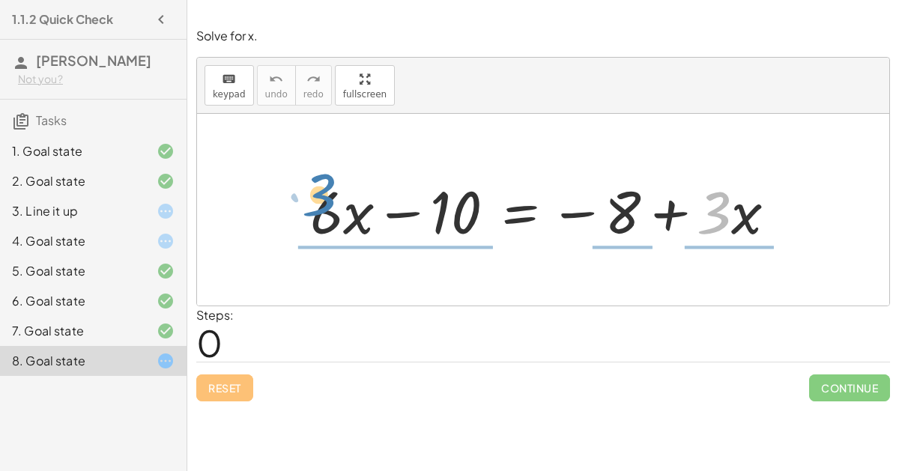
drag, startPoint x: 713, startPoint y: 202, endPoint x: 279, endPoint y: 194, distance: 434.4
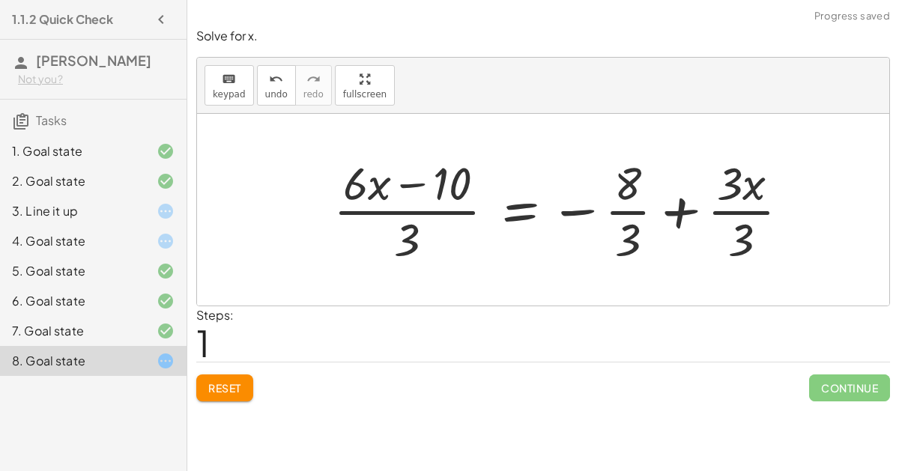
click at [382, 206] on div at bounding box center [567, 209] width 483 height 115
click at [377, 186] on div at bounding box center [567, 209] width 483 height 115
click at [458, 214] on div at bounding box center [567, 209] width 483 height 115
click at [447, 187] on div at bounding box center [567, 209] width 483 height 115
drag, startPoint x: 443, startPoint y: 186, endPoint x: 425, endPoint y: 180, distance: 19.2
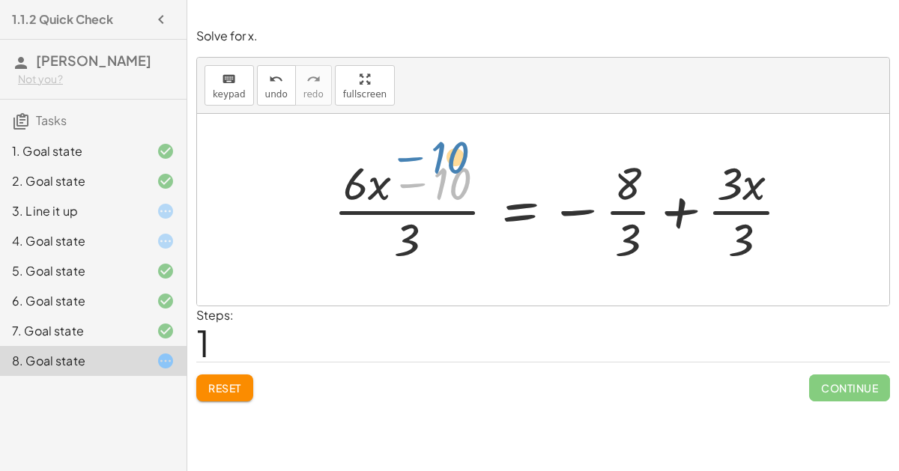
click at [425, 180] on div at bounding box center [567, 209] width 483 height 115
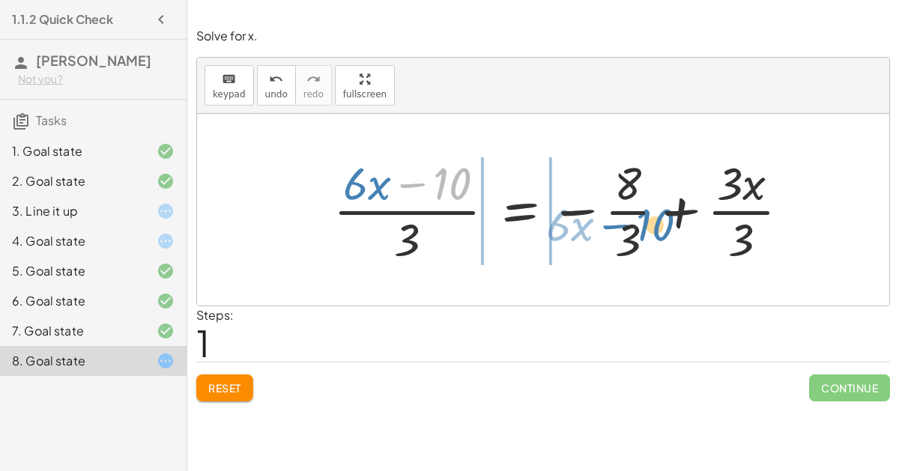
drag, startPoint x: 436, startPoint y: 180, endPoint x: 634, endPoint y: 219, distance: 202.1
click at [634, 219] on div at bounding box center [567, 209] width 483 height 115
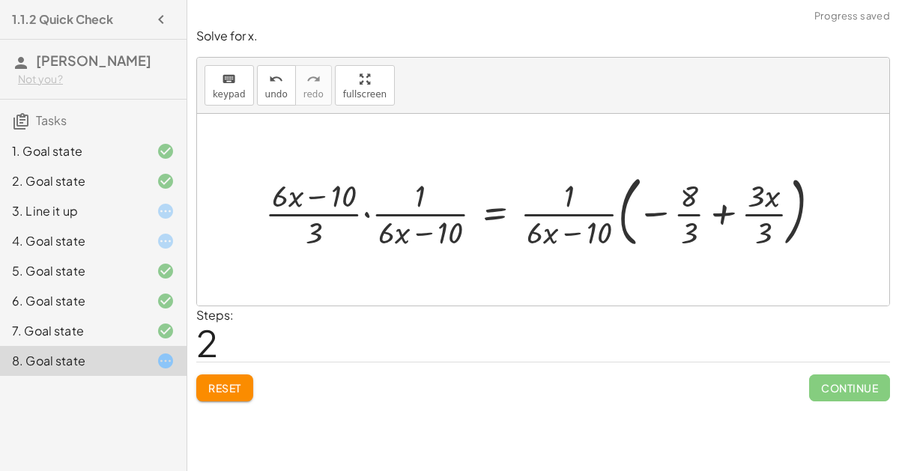
click at [598, 243] on div at bounding box center [549, 210] width 582 height 85
click at [215, 383] on span "Reset" at bounding box center [224, 387] width 33 height 13
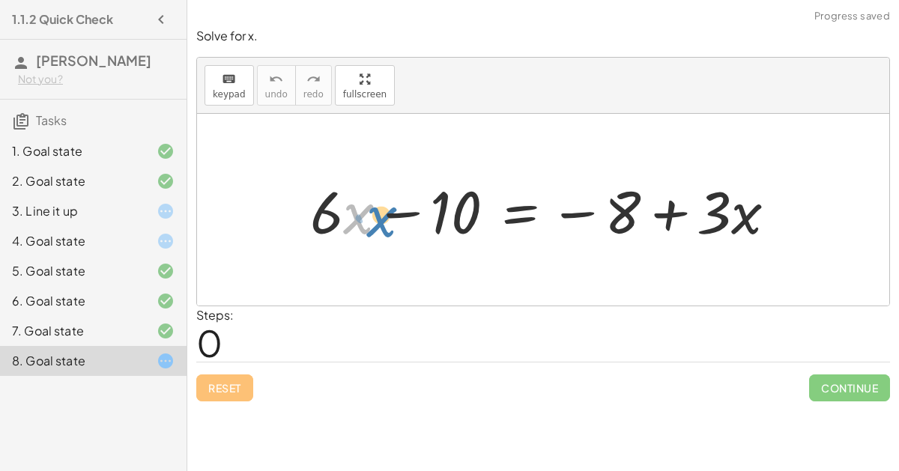
drag, startPoint x: 359, startPoint y: 216, endPoint x: 382, endPoint y: 219, distance: 22.6
click at [382, 219] on div at bounding box center [549, 209] width 493 height 77
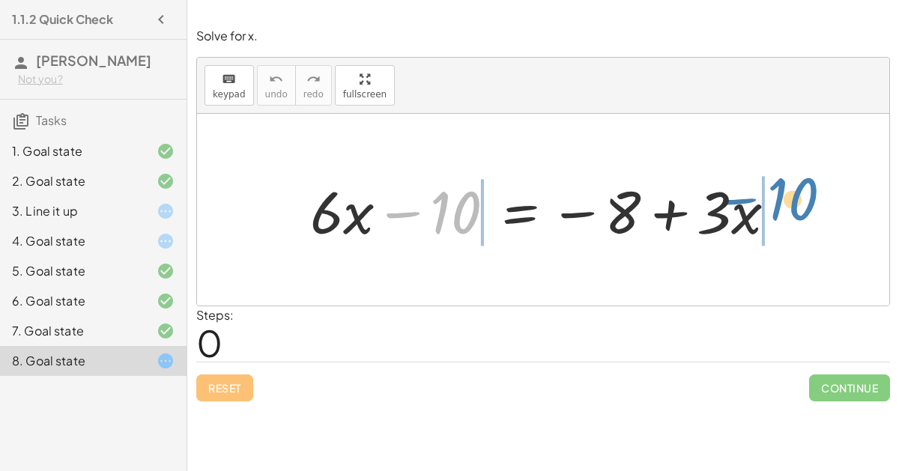
drag, startPoint x: 443, startPoint y: 217, endPoint x: 782, endPoint y: 204, distance: 338.7
click at [782, 204] on div at bounding box center [549, 209] width 493 height 77
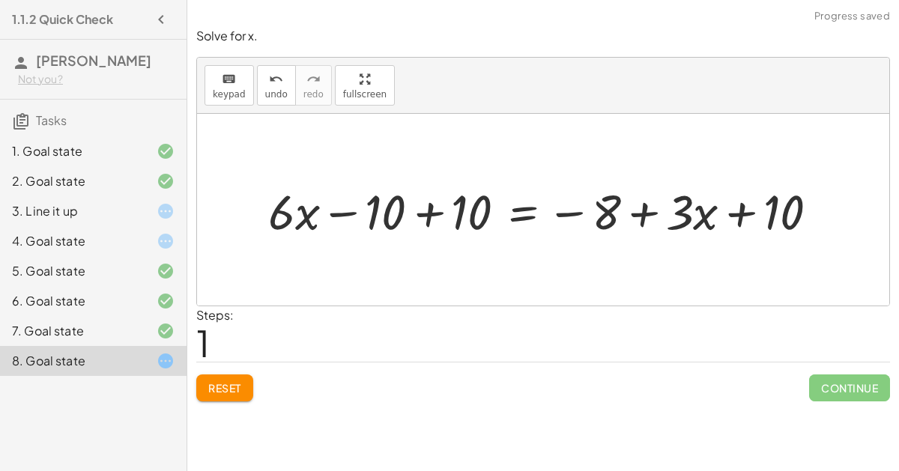
click at [465, 213] on div at bounding box center [549, 210] width 577 height 64
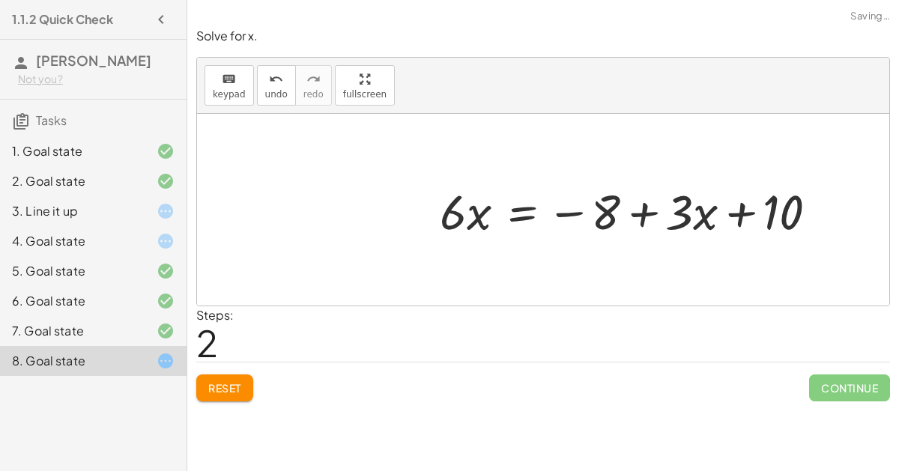
click at [752, 210] on div at bounding box center [634, 210] width 405 height 64
drag, startPoint x: 612, startPoint y: 213, endPoint x: 774, endPoint y: 207, distance: 162.6
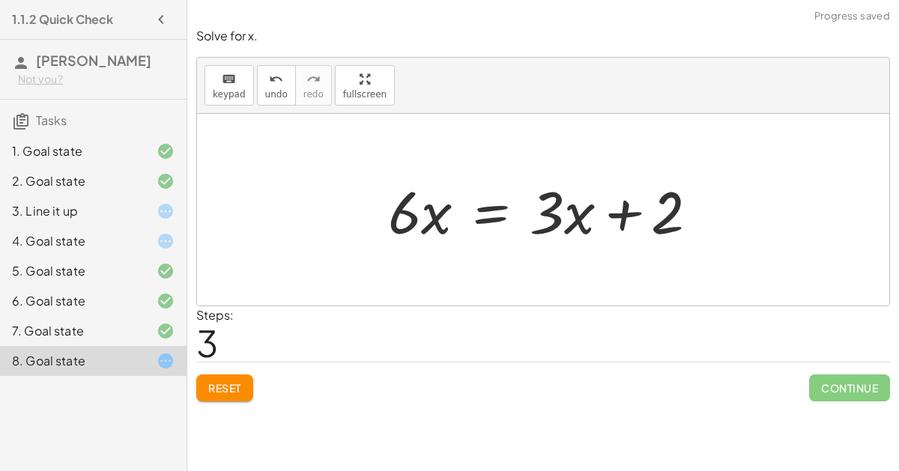
click at [569, 213] on div at bounding box center [548, 209] width 337 height 77
click at [496, 211] on div at bounding box center [548, 209] width 337 height 77
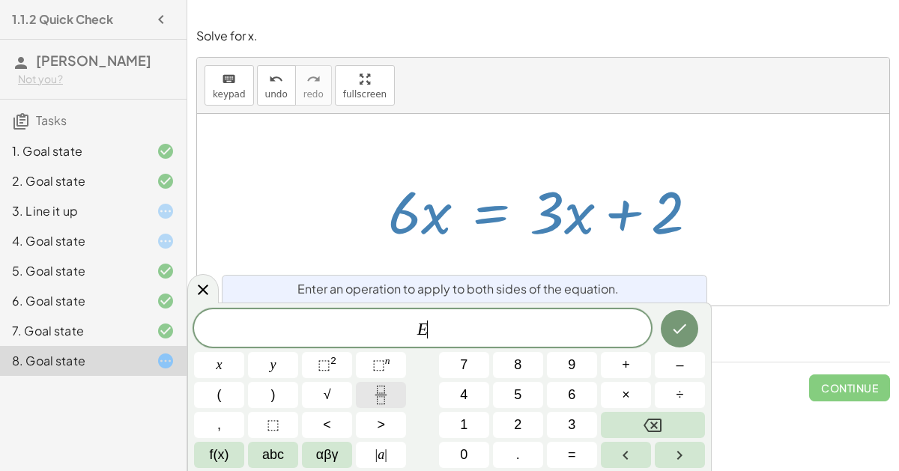
click at [384, 383] on button "Fraction" at bounding box center [381, 395] width 50 height 26
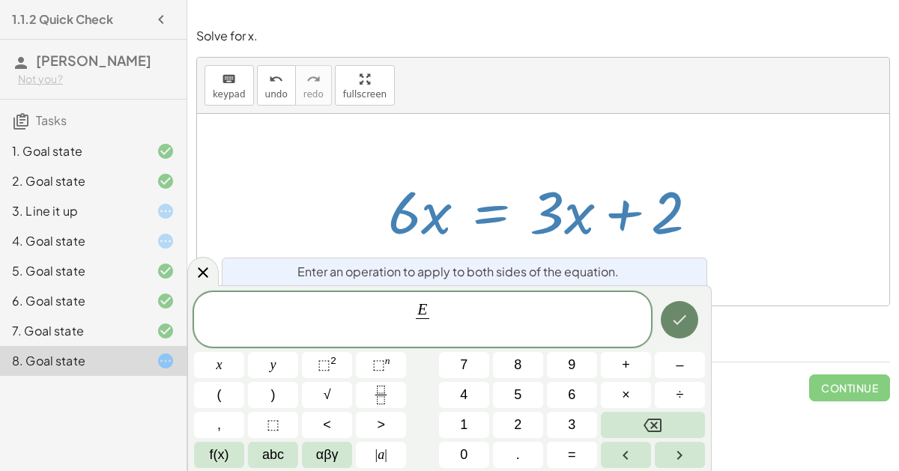
click at [687, 318] on icon "Done" at bounding box center [679, 320] width 18 height 18
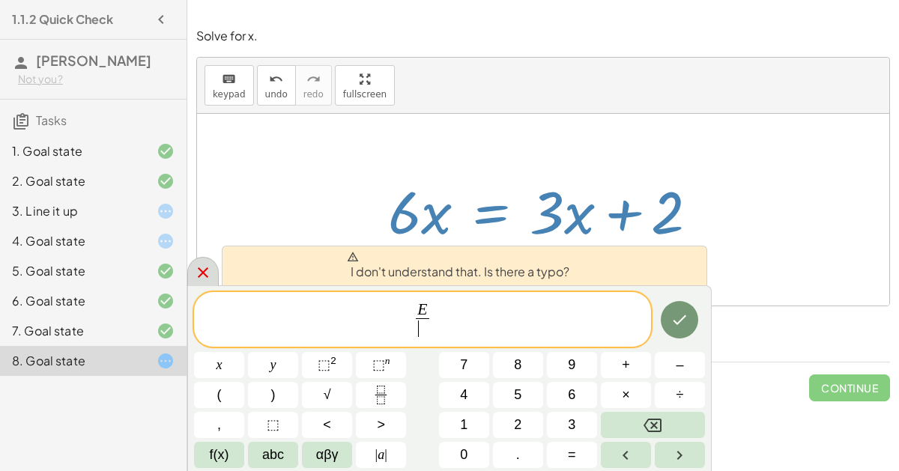
click at [194, 269] on icon at bounding box center [203, 273] width 18 height 18
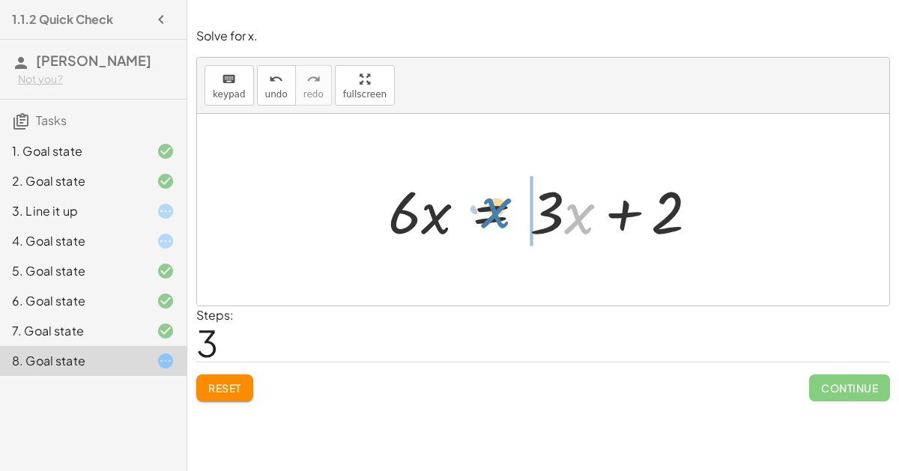
drag, startPoint x: 575, startPoint y: 216, endPoint x: 509, endPoint y: 213, distance: 66.0
click at [509, 213] on div at bounding box center [548, 209] width 337 height 77
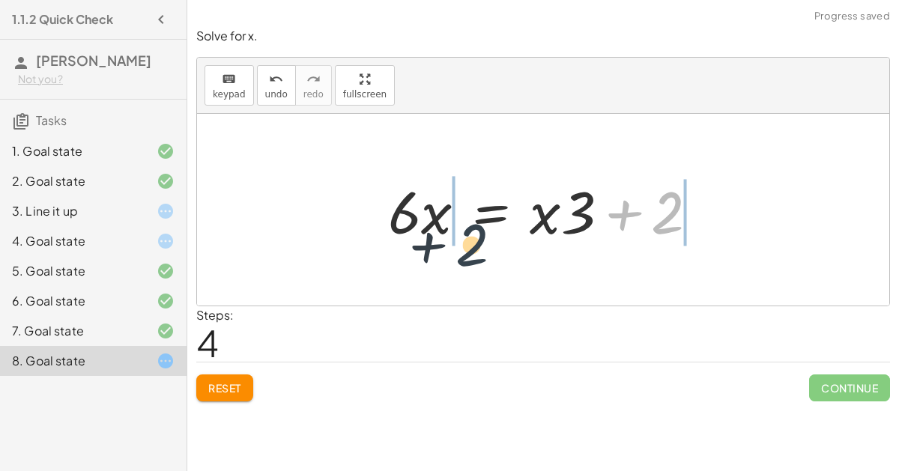
drag, startPoint x: 655, startPoint y: 212, endPoint x: 446, endPoint y: 246, distance: 212.5
click at [446, 246] on div at bounding box center [548, 209] width 337 height 77
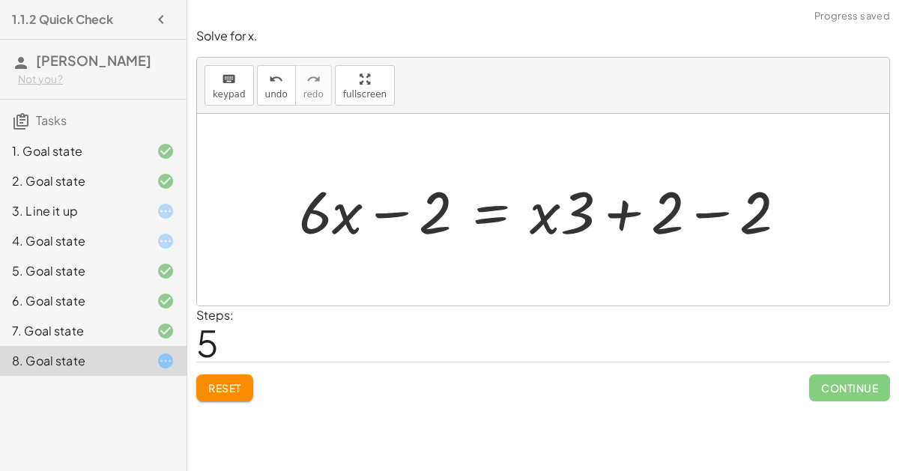
click at [665, 224] on div at bounding box center [548, 209] width 514 height 77
click at [700, 209] on div at bounding box center [548, 209] width 514 height 77
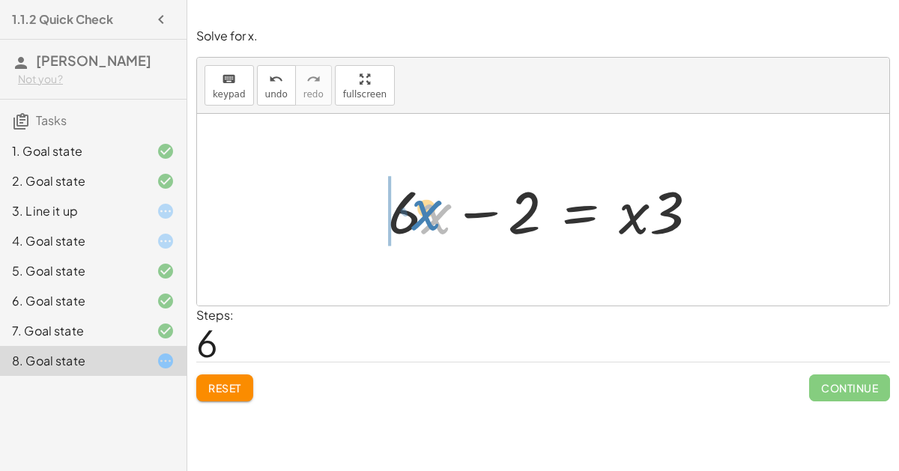
drag, startPoint x: 425, startPoint y: 213, endPoint x: 383, endPoint y: 205, distance: 42.0
click at [383, 205] on div at bounding box center [548, 209] width 337 height 77
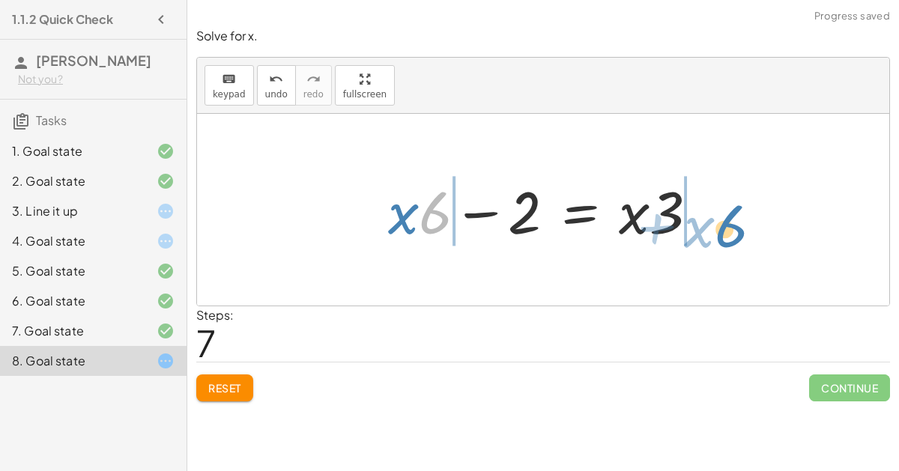
drag, startPoint x: 428, startPoint y: 216, endPoint x: 718, endPoint y: 222, distance: 289.9
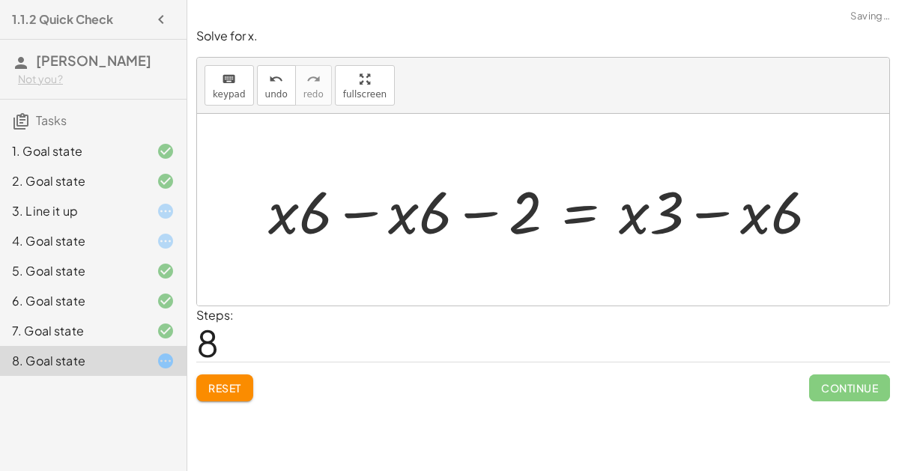
click at [207, 392] on button "Reset" at bounding box center [224, 387] width 57 height 27
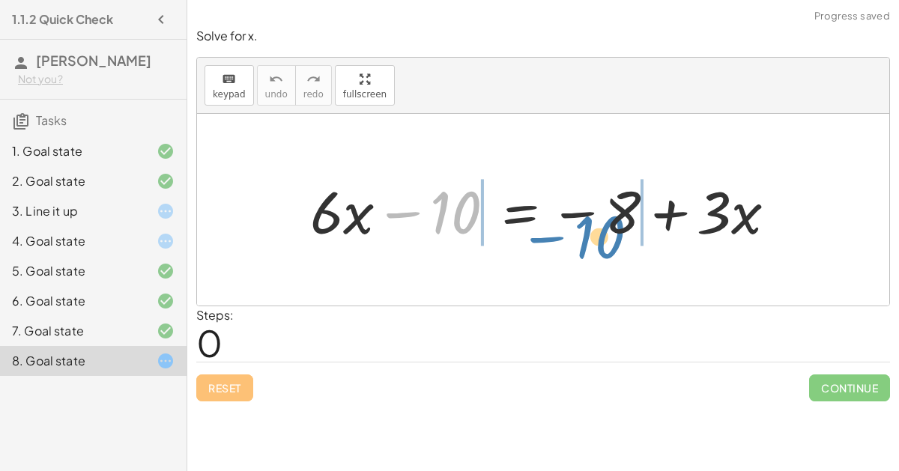
drag, startPoint x: 458, startPoint y: 201, endPoint x: 600, endPoint y: 213, distance: 142.8
click at [600, 213] on div at bounding box center [549, 209] width 493 height 77
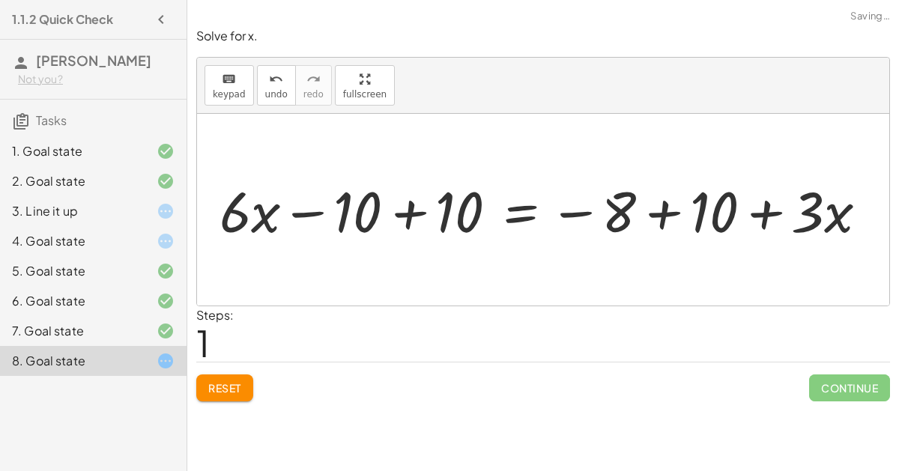
click at [619, 212] on div at bounding box center [546, 210] width 577 height 64
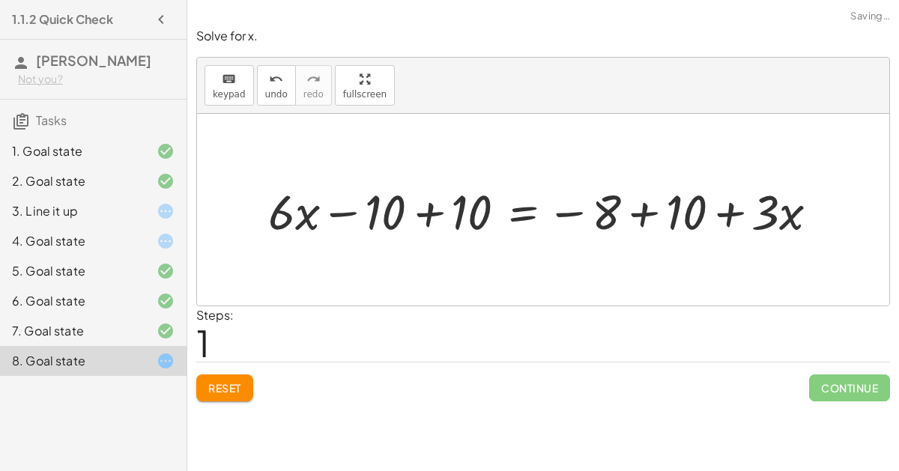
click at [619, 212] on div at bounding box center [549, 210] width 577 height 64
click at [613, 210] on div at bounding box center [549, 210] width 577 height 64
click at [574, 210] on div at bounding box center [549, 210] width 577 height 64
click at [657, 213] on div at bounding box center [549, 210] width 577 height 64
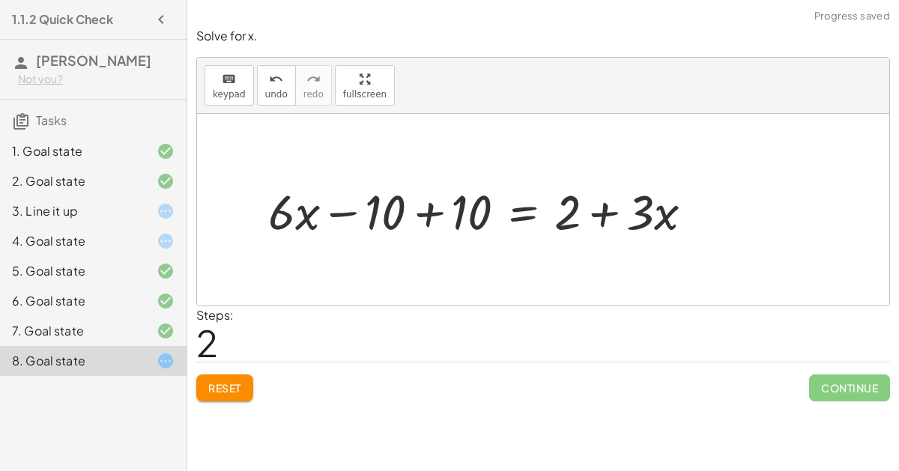
click at [418, 211] on div at bounding box center [487, 210] width 452 height 64
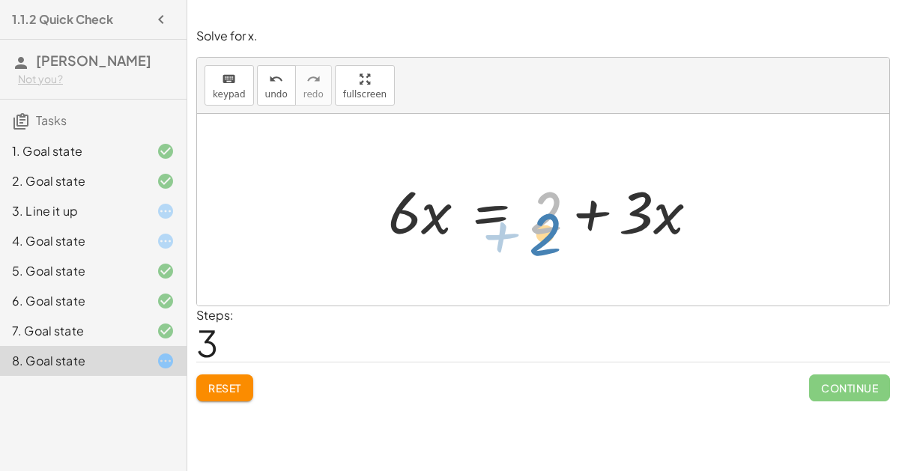
drag, startPoint x: 555, startPoint y: 207, endPoint x: 553, endPoint y: 225, distance: 18.0
click at [553, 225] on div at bounding box center [548, 209] width 337 height 77
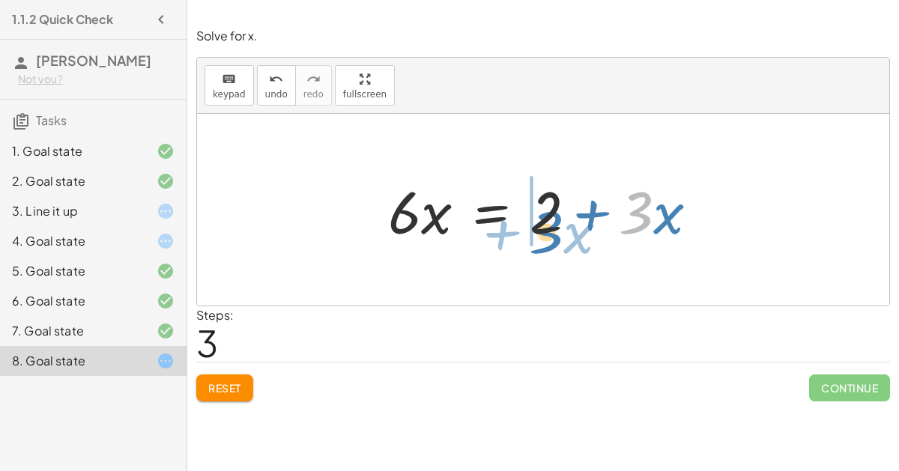
drag, startPoint x: 625, startPoint y: 217, endPoint x: 534, endPoint y: 235, distance: 92.4
click at [534, 235] on div at bounding box center [548, 209] width 337 height 77
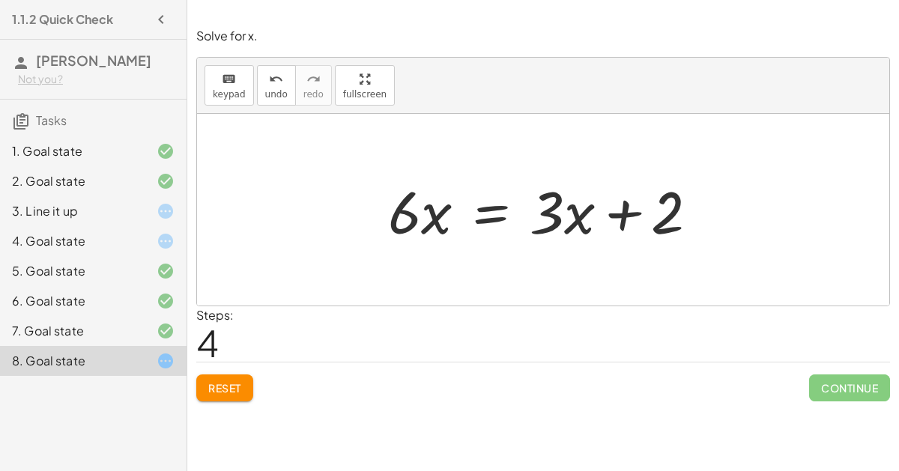
click at [440, 239] on div at bounding box center [548, 209] width 337 height 77
click at [436, 221] on div at bounding box center [548, 209] width 337 height 77
click at [586, 217] on div at bounding box center [548, 209] width 337 height 77
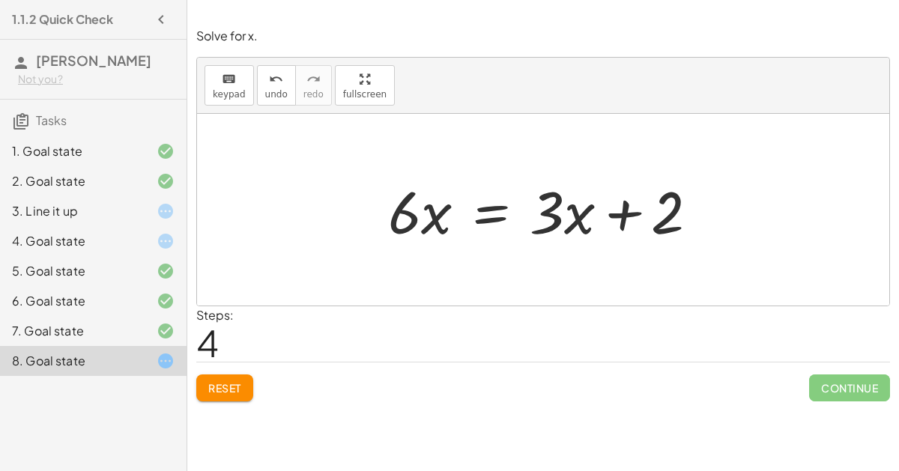
click at [586, 217] on div at bounding box center [548, 209] width 337 height 77
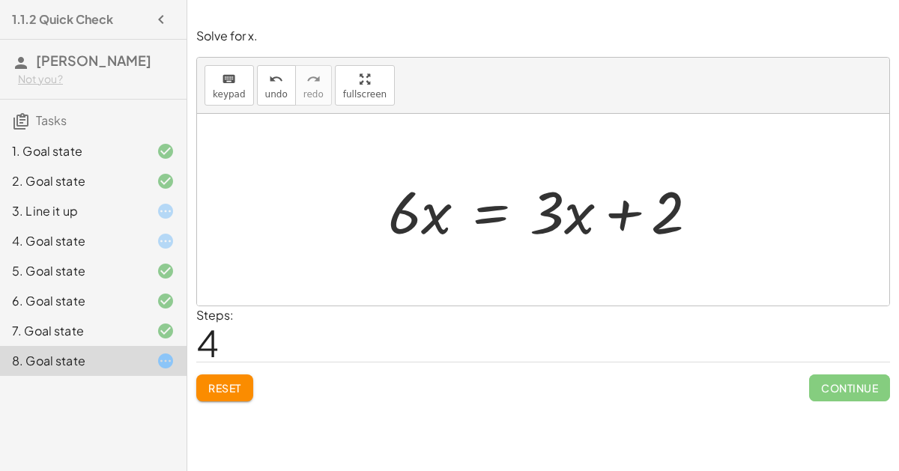
click at [586, 217] on div at bounding box center [548, 209] width 337 height 77
click at [115, 216] on div "3. Line it up" at bounding box center [72, 211] width 121 height 18
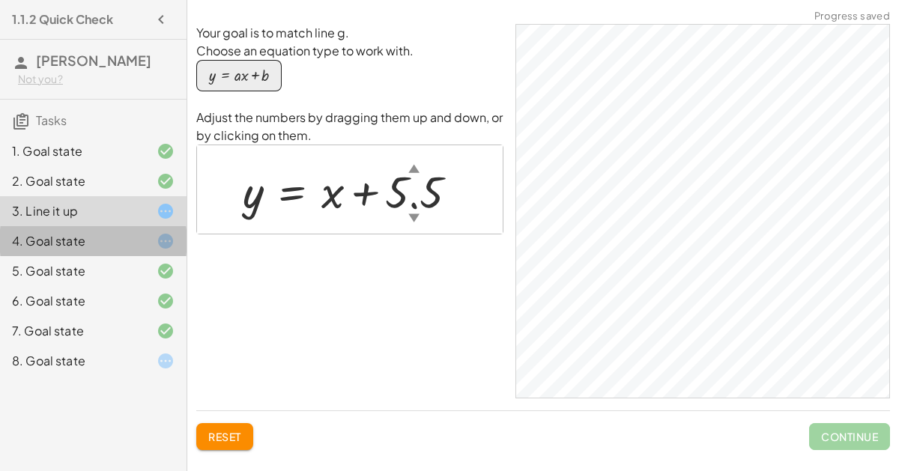
click at [94, 237] on div "4. Goal state" at bounding box center [72, 241] width 121 height 18
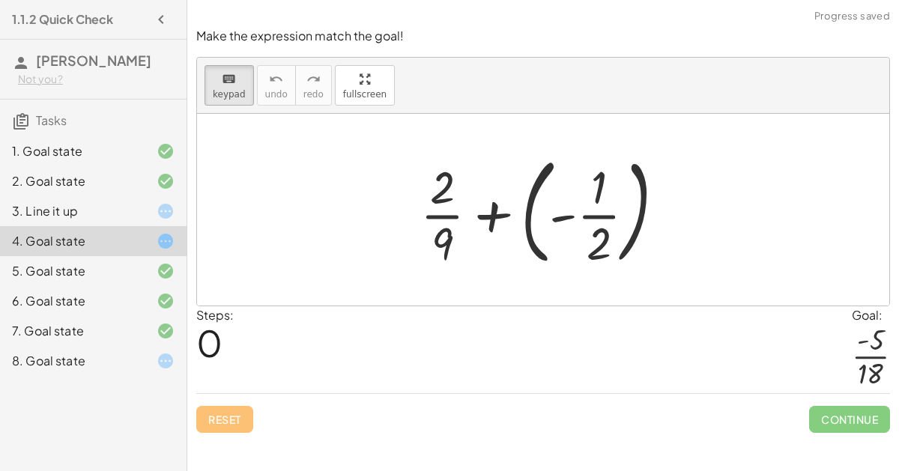
drag, startPoint x: 611, startPoint y: 245, endPoint x: 462, endPoint y: 243, distance: 149.0
click at [596, 246] on div at bounding box center [598, 243] width 25 height 52
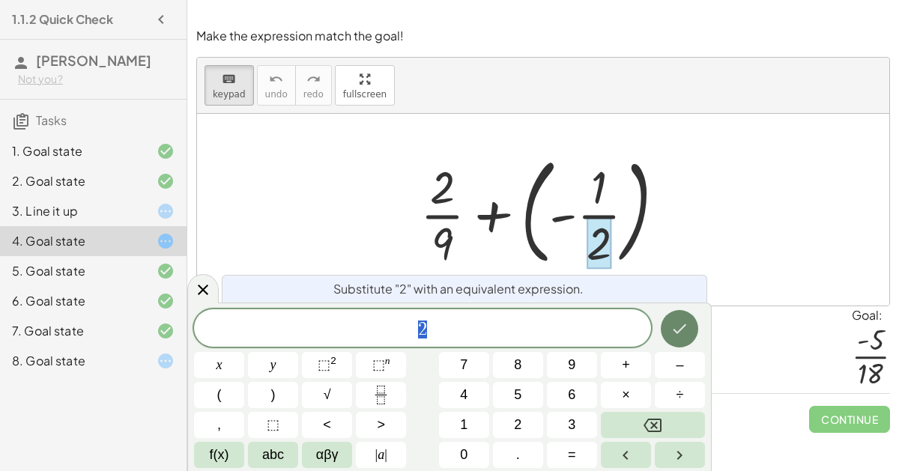
click at [692, 336] on button "Done" at bounding box center [678, 328] width 37 height 37
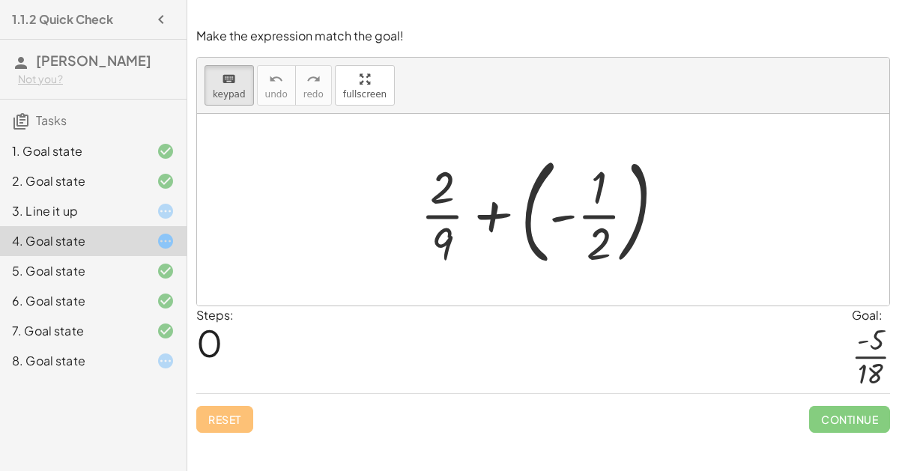
drag, startPoint x: 453, startPoint y: 230, endPoint x: 618, endPoint y: 252, distance: 166.2
click at [514, 217] on div at bounding box center [549, 210] width 272 height 124
click at [504, 213] on div at bounding box center [549, 210] width 272 height 124
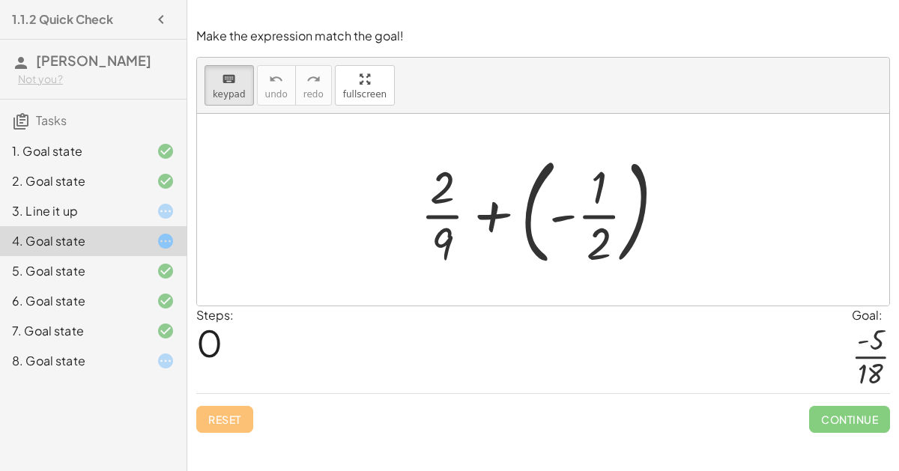
click at [504, 213] on div at bounding box center [549, 210] width 272 height 124
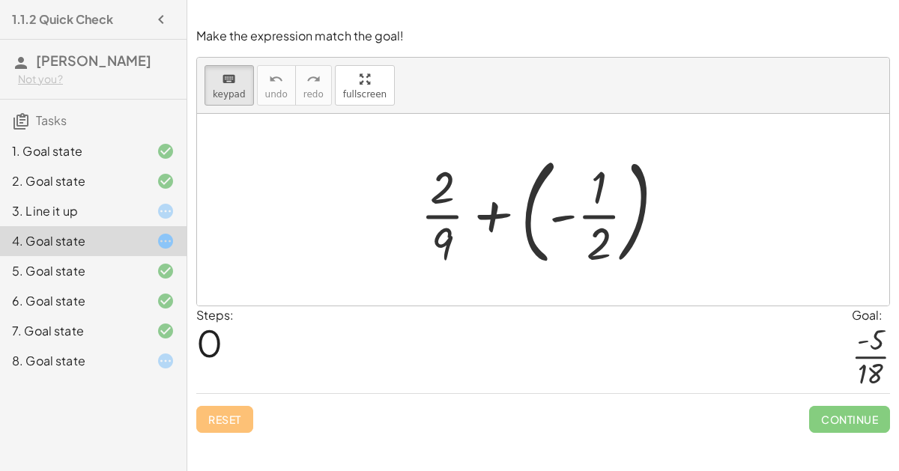
click at [504, 213] on div at bounding box center [549, 210] width 272 height 124
click at [225, 338] on div "Steps: 0" at bounding box center [214, 350] width 37 height 88
click at [231, 414] on div "Reset Continue" at bounding box center [542, 413] width 693 height 40
click at [125, 359] on div "8. Goal state" at bounding box center [72, 361] width 121 height 18
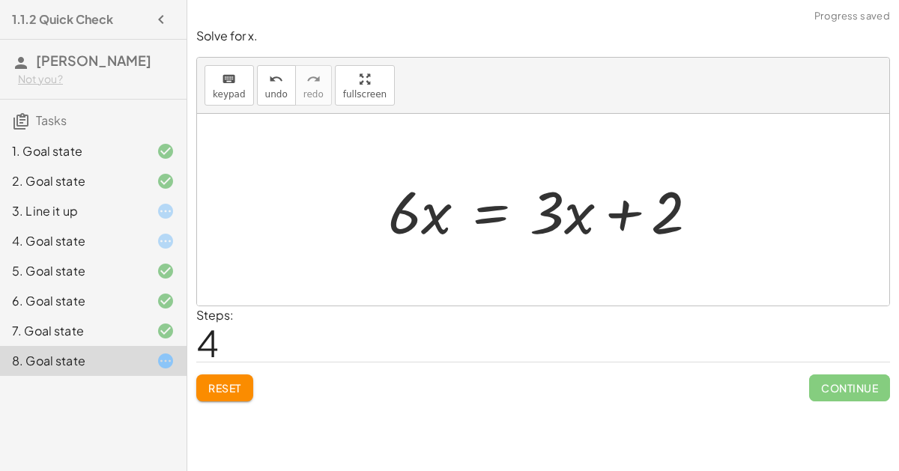
drag, startPoint x: 615, startPoint y: 151, endPoint x: 599, endPoint y: 229, distance: 80.2
click at [599, 229] on div "+ · 6 · x − 10 = − 8 + · 3 · x + · 6 · x − 10 + 10 = − 8 + 10 + · 3 · x + · 6 ·…" at bounding box center [543, 210] width 692 height 192
click at [523, 205] on div at bounding box center [548, 209] width 337 height 77
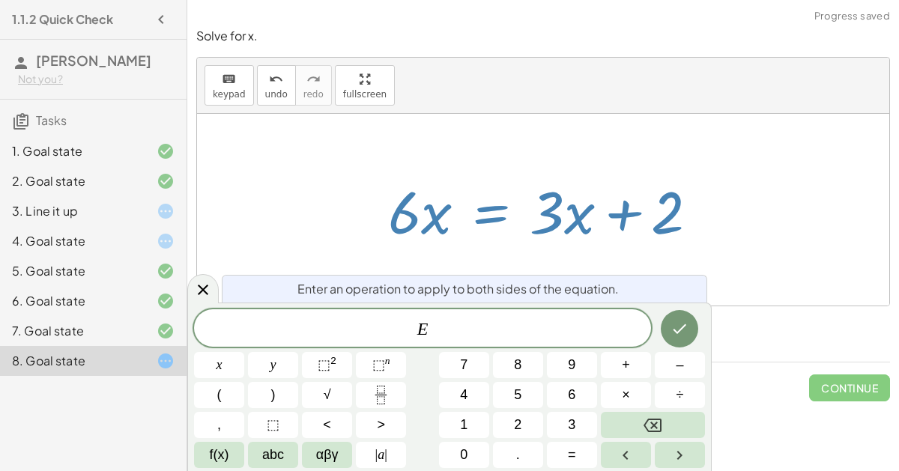
click at [452, 323] on span "E ​" at bounding box center [422, 329] width 457 height 21
click at [204, 293] on icon at bounding box center [203, 290] width 18 height 18
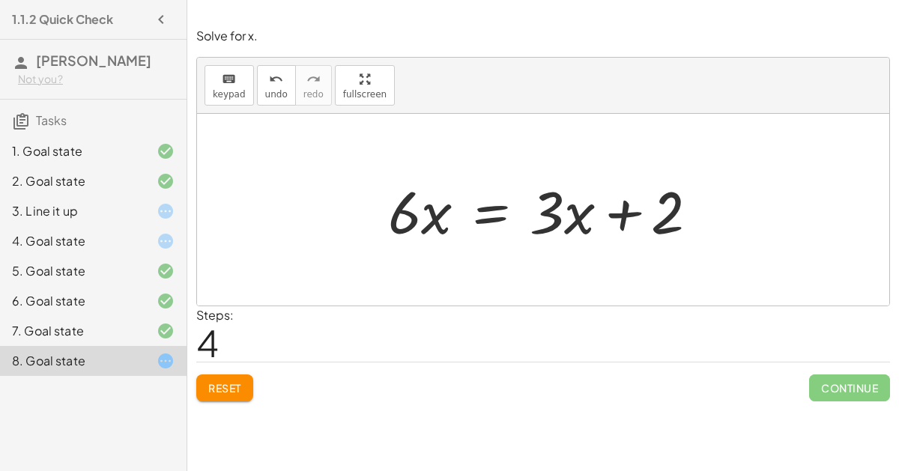
click at [431, 222] on div at bounding box center [548, 209] width 337 height 77
drag, startPoint x: 435, startPoint y: 222, endPoint x: 504, endPoint y: 240, distance: 71.4
click at [504, 240] on div at bounding box center [548, 209] width 337 height 77
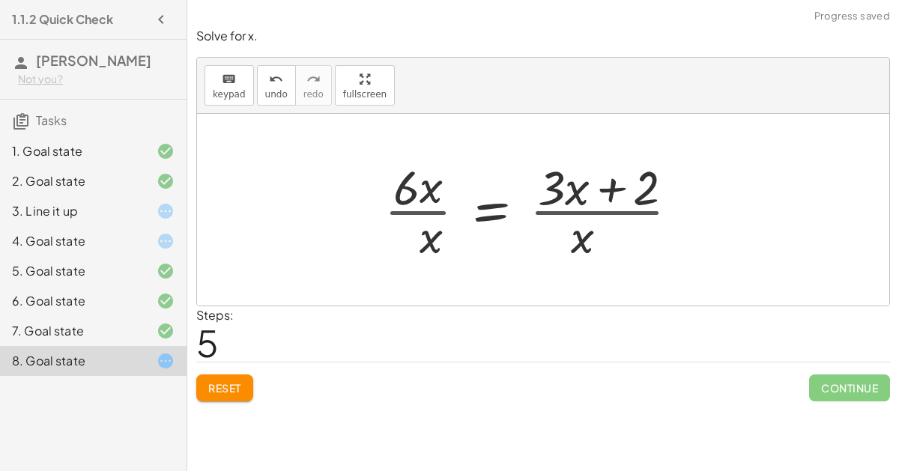
click at [228, 377] on button "Reset" at bounding box center [224, 387] width 57 height 27
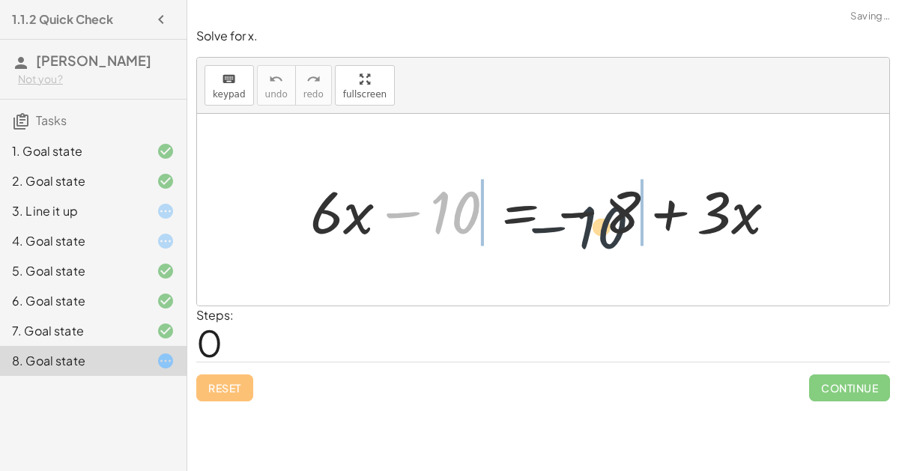
drag, startPoint x: 445, startPoint y: 201, endPoint x: 616, endPoint y: 213, distance: 171.9
click at [616, 213] on div at bounding box center [549, 209] width 493 height 77
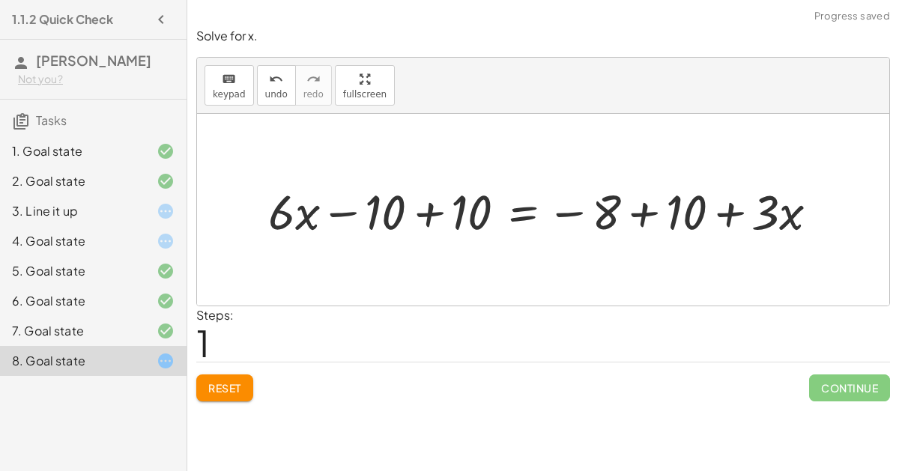
click at [616, 217] on div at bounding box center [549, 210] width 577 height 64
click at [660, 213] on div at bounding box center [549, 210] width 577 height 64
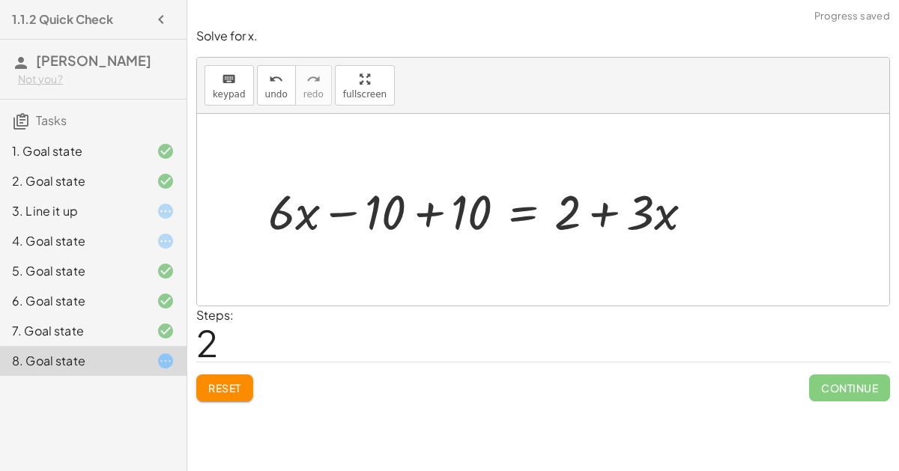
click at [418, 209] on div at bounding box center [487, 210] width 452 height 64
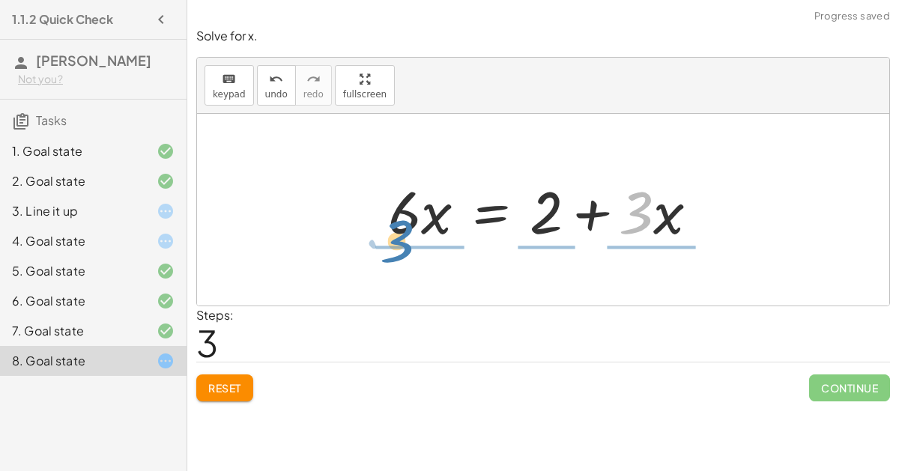
drag, startPoint x: 636, startPoint y: 214, endPoint x: 398, endPoint y: 241, distance: 239.7
click at [398, 241] on div at bounding box center [548, 209] width 337 height 77
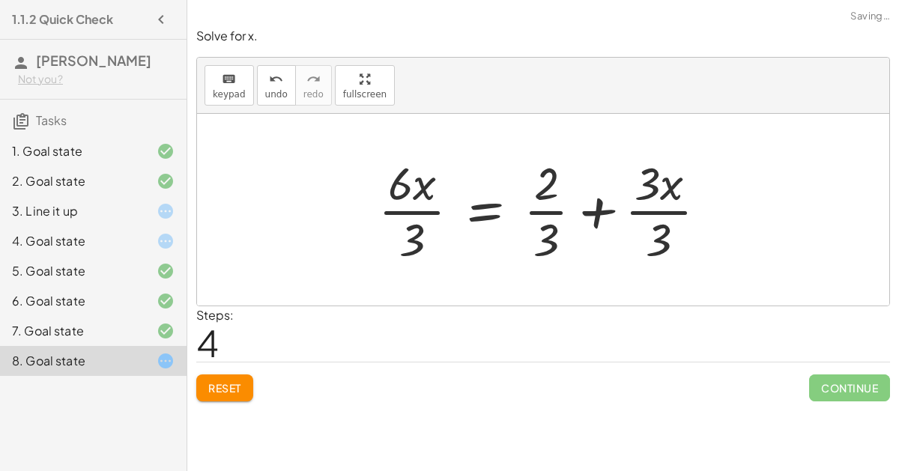
click at [406, 189] on div at bounding box center [549, 209] width 356 height 115
click at [416, 222] on div at bounding box center [549, 209] width 356 height 115
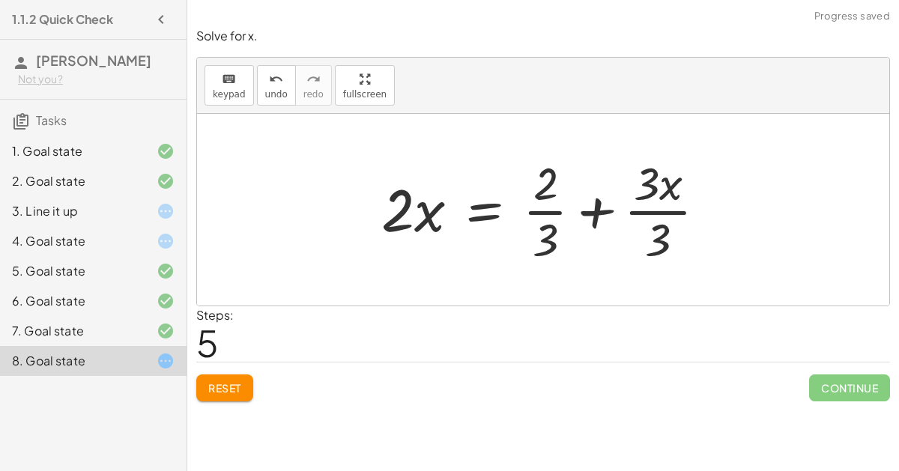
click at [556, 211] on div at bounding box center [550, 209] width 352 height 115
click at [550, 229] on div at bounding box center [549, 209] width 352 height 115
click at [650, 235] on div at bounding box center [549, 209] width 352 height 115
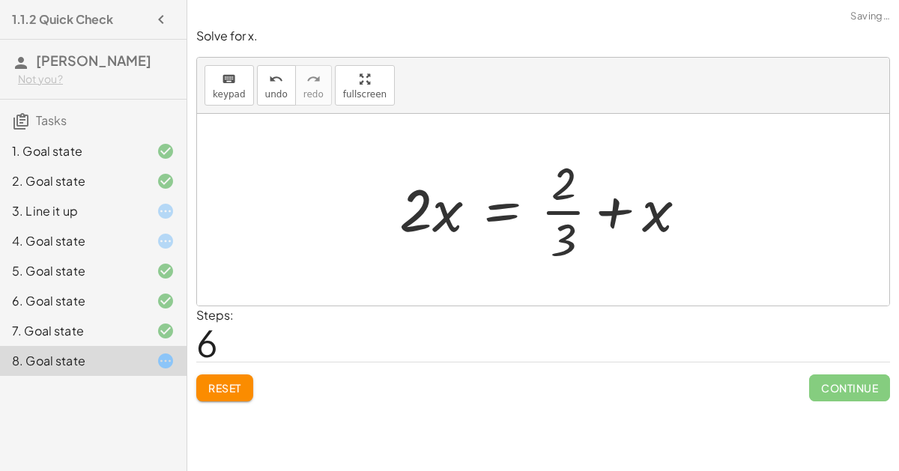
click at [559, 222] on div at bounding box center [549, 209] width 315 height 115
drag, startPoint x: 660, startPoint y: 206, endPoint x: 449, endPoint y: 208, distance: 211.9
click at [449, 208] on div at bounding box center [549, 209] width 315 height 115
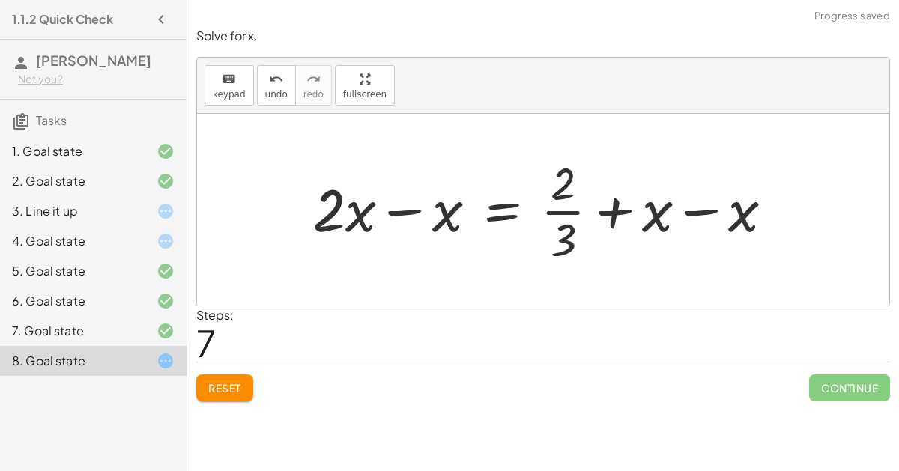
click at [405, 201] on div at bounding box center [549, 209] width 488 height 115
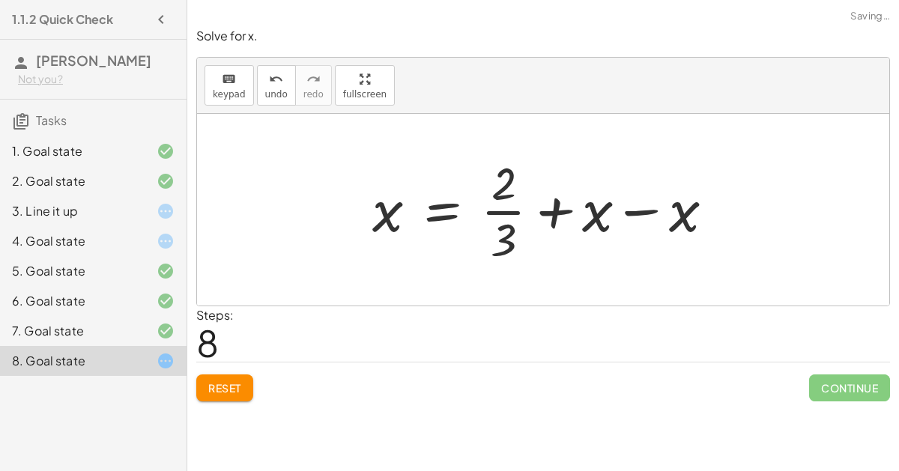
click at [690, 206] on div at bounding box center [549, 209] width 368 height 115
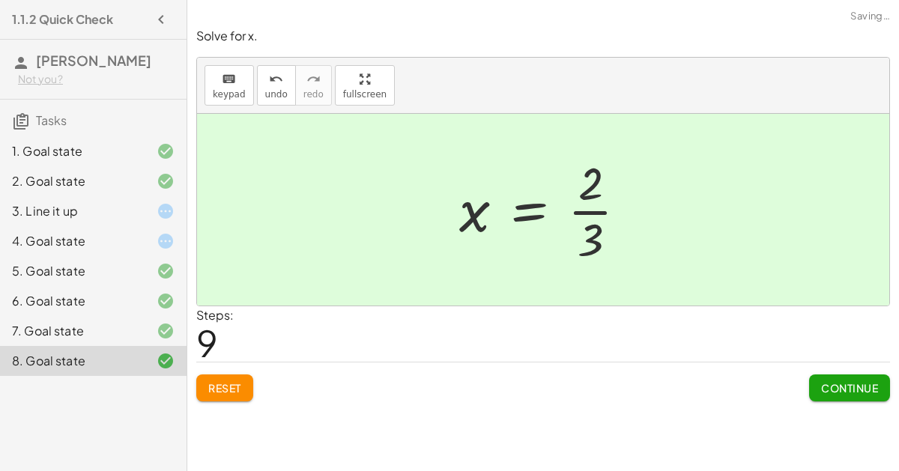
click at [839, 395] on button "Continue" at bounding box center [849, 387] width 81 height 27
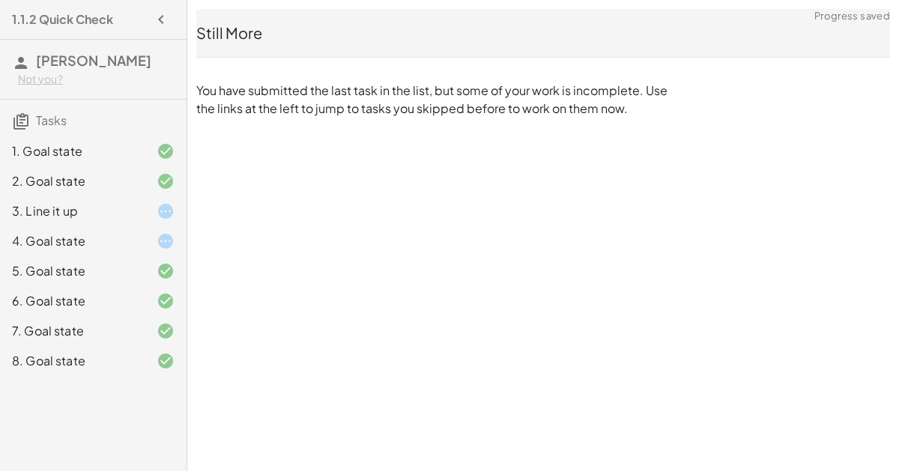
click at [82, 237] on div "4. Goal state" at bounding box center [72, 241] width 121 height 18
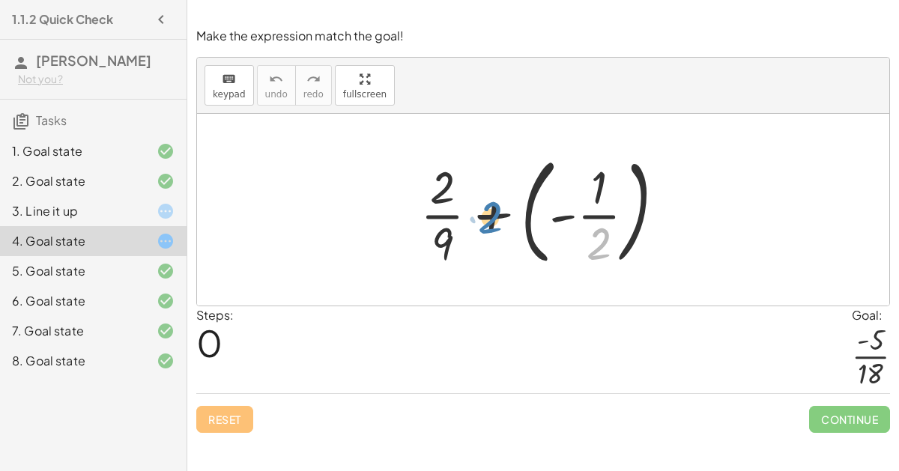
drag, startPoint x: 599, startPoint y: 233, endPoint x: 485, endPoint y: 205, distance: 117.1
click at [485, 205] on div at bounding box center [549, 210] width 272 height 124
drag, startPoint x: 598, startPoint y: 183, endPoint x: 474, endPoint y: 213, distance: 127.0
click at [474, 213] on div at bounding box center [549, 210] width 272 height 124
drag, startPoint x: 426, startPoint y: 175, endPoint x: 598, endPoint y: 231, distance: 180.4
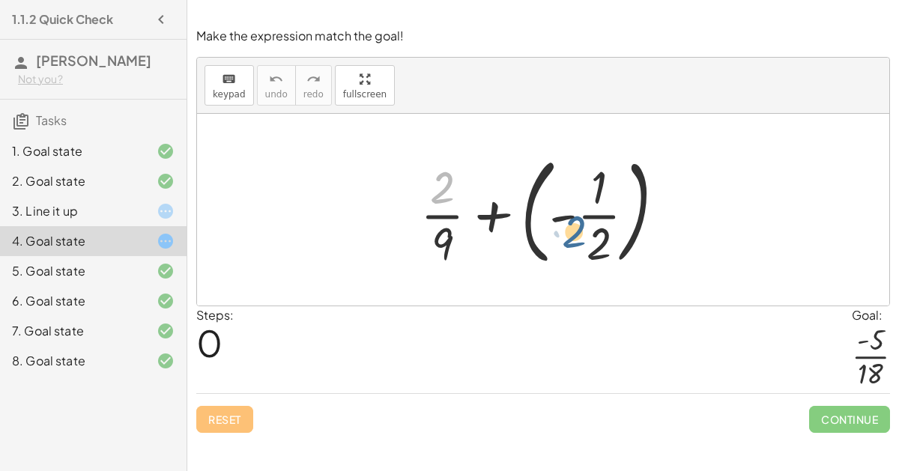
click at [598, 231] on div at bounding box center [549, 210] width 272 height 124
drag, startPoint x: 449, startPoint y: 186, endPoint x: 612, endPoint y: 240, distance: 171.2
click at [612, 240] on div at bounding box center [549, 210] width 272 height 124
click at [511, 213] on div at bounding box center [549, 210] width 272 height 124
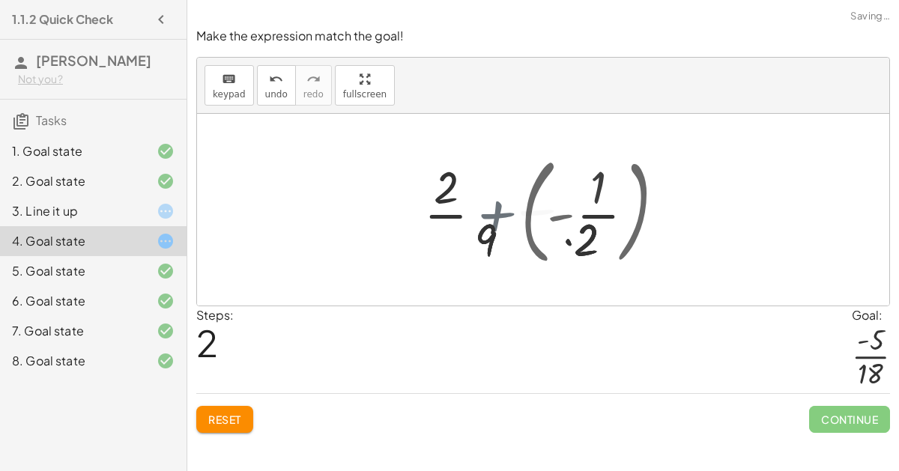
click at [511, 213] on div at bounding box center [548, 209] width 253 height 115
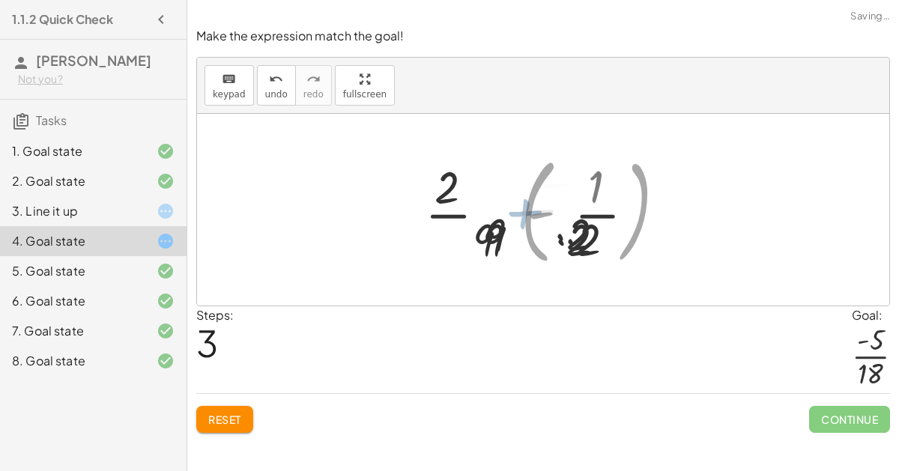
click at [511, 213] on div at bounding box center [549, 209] width 184 height 115
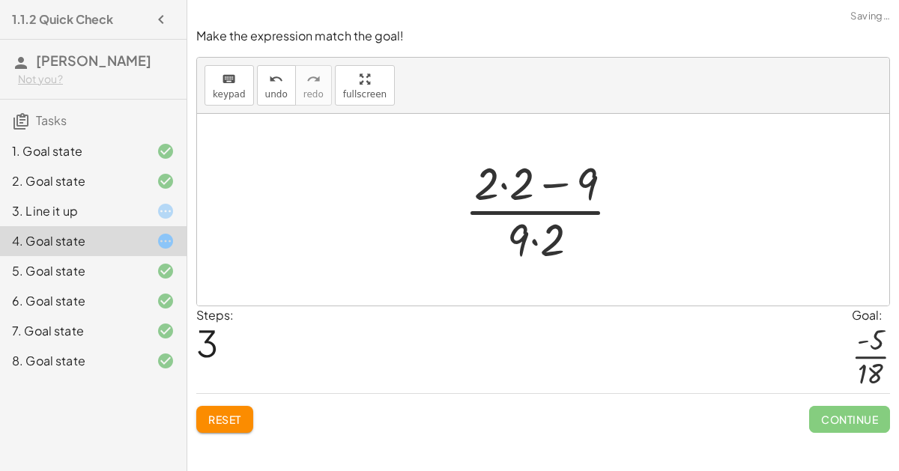
click at [511, 213] on div at bounding box center [549, 209] width 184 height 115
click at [534, 192] on div at bounding box center [549, 209] width 184 height 115
drag, startPoint x: 510, startPoint y: 183, endPoint x: 538, endPoint y: 244, distance: 66.7
click at [538, 244] on div at bounding box center [549, 209] width 184 height 115
drag, startPoint x: 485, startPoint y: 183, endPoint x: 515, endPoint y: 186, distance: 30.8
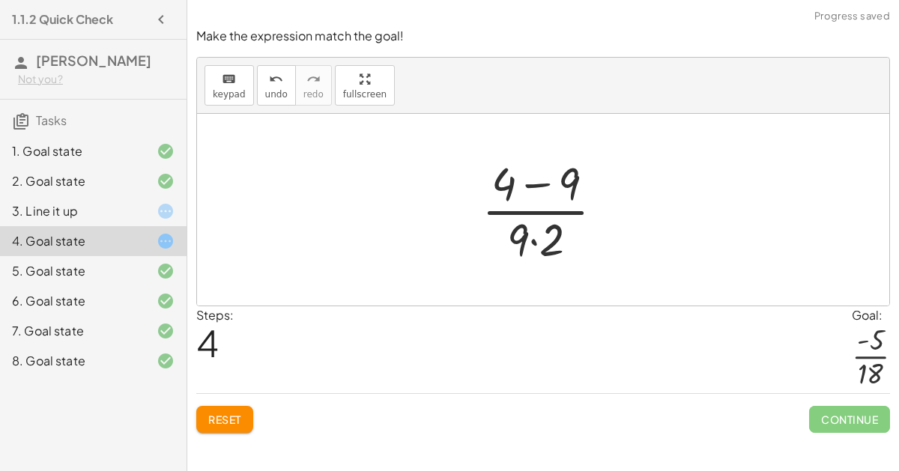
click at [537, 186] on div at bounding box center [548, 209] width 149 height 115
click at [541, 235] on div at bounding box center [549, 209] width 118 height 115
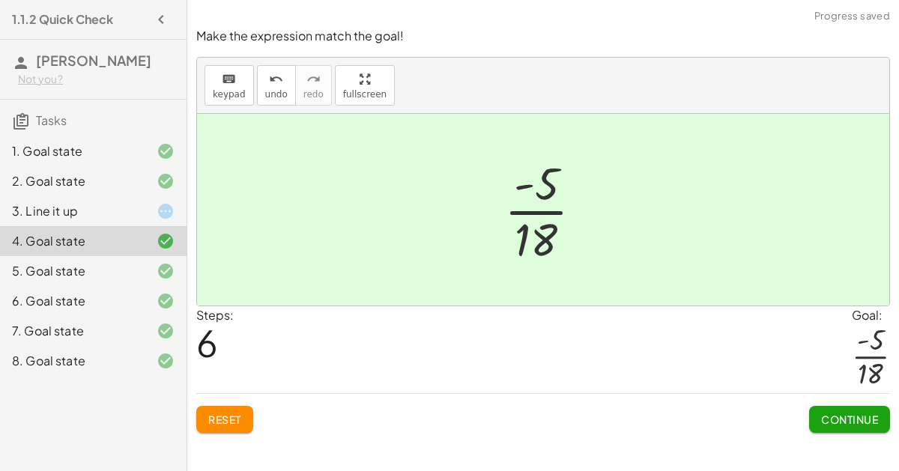
click at [842, 400] on div "Continue" at bounding box center [849, 413] width 81 height 39
click at [844, 413] on span "Continue" at bounding box center [849, 419] width 57 height 13
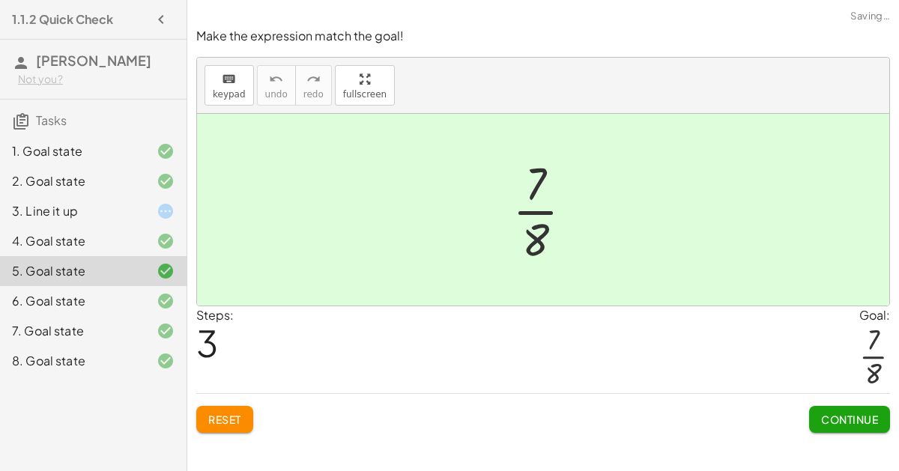
click at [842, 410] on button "Continue" at bounding box center [849, 419] width 81 height 27
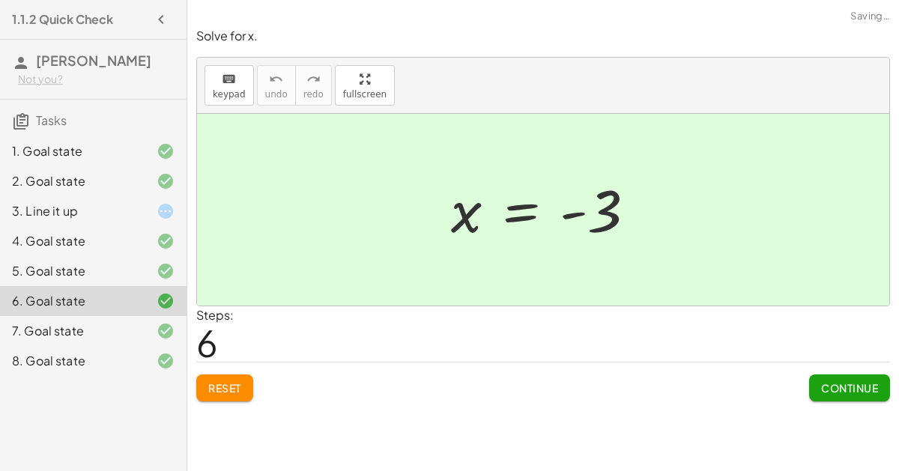
click at [831, 367] on div "Continue" at bounding box center [849, 381] width 81 height 39
click at [834, 383] on span "Continue" at bounding box center [849, 387] width 57 height 13
